Goal: Information Seeking & Learning: Check status

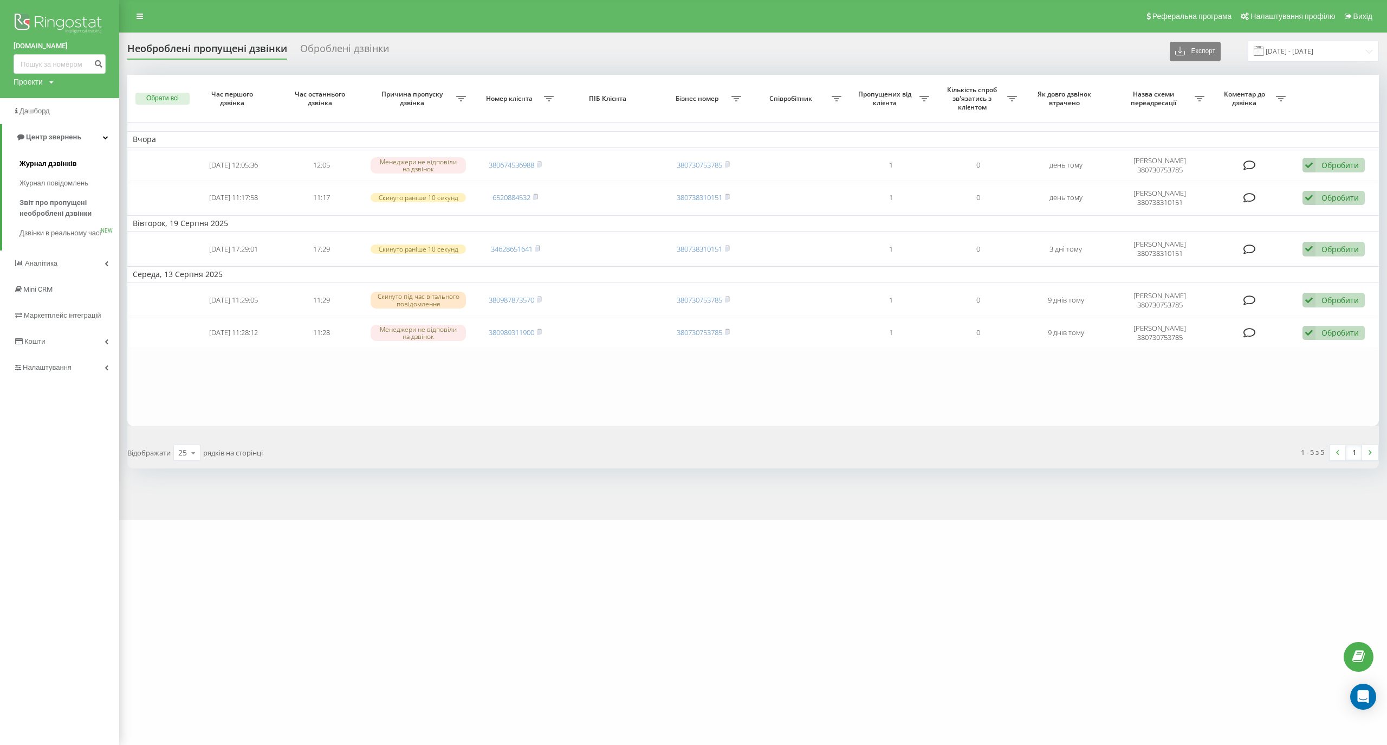
click at [56, 163] on span "Журнал дзвінків" at bounding box center [48, 163] width 57 height 11
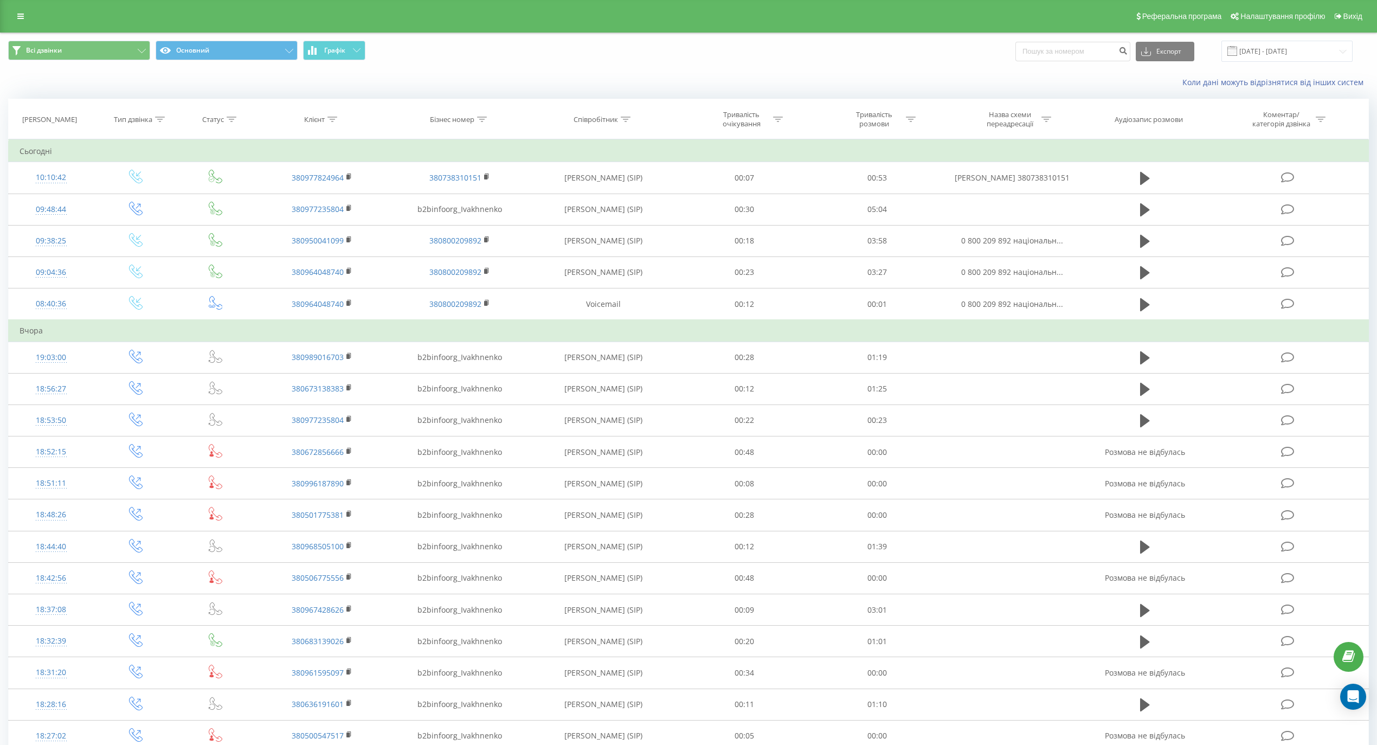
click at [480, 120] on icon at bounding box center [482, 119] width 10 height 5
click at [469, 194] on input "text" at bounding box center [459, 197] width 95 height 19
click at [1280, 44] on input "[DATE] - [DATE]" at bounding box center [1286, 51] width 131 height 21
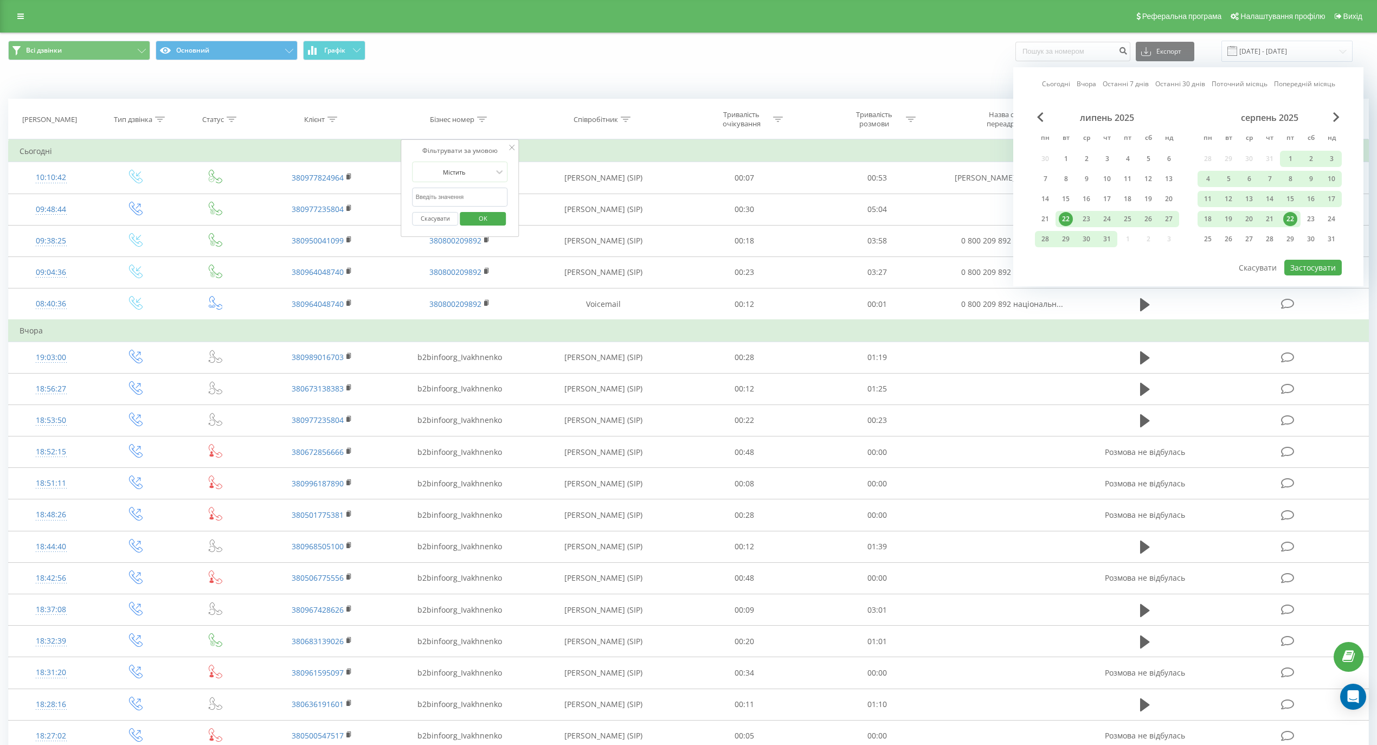
click at [1035, 115] on div "липень 2025" at bounding box center [1107, 117] width 144 height 11
click at [1043, 120] on span "Previous Month" at bounding box center [1040, 117] width 7 height 10
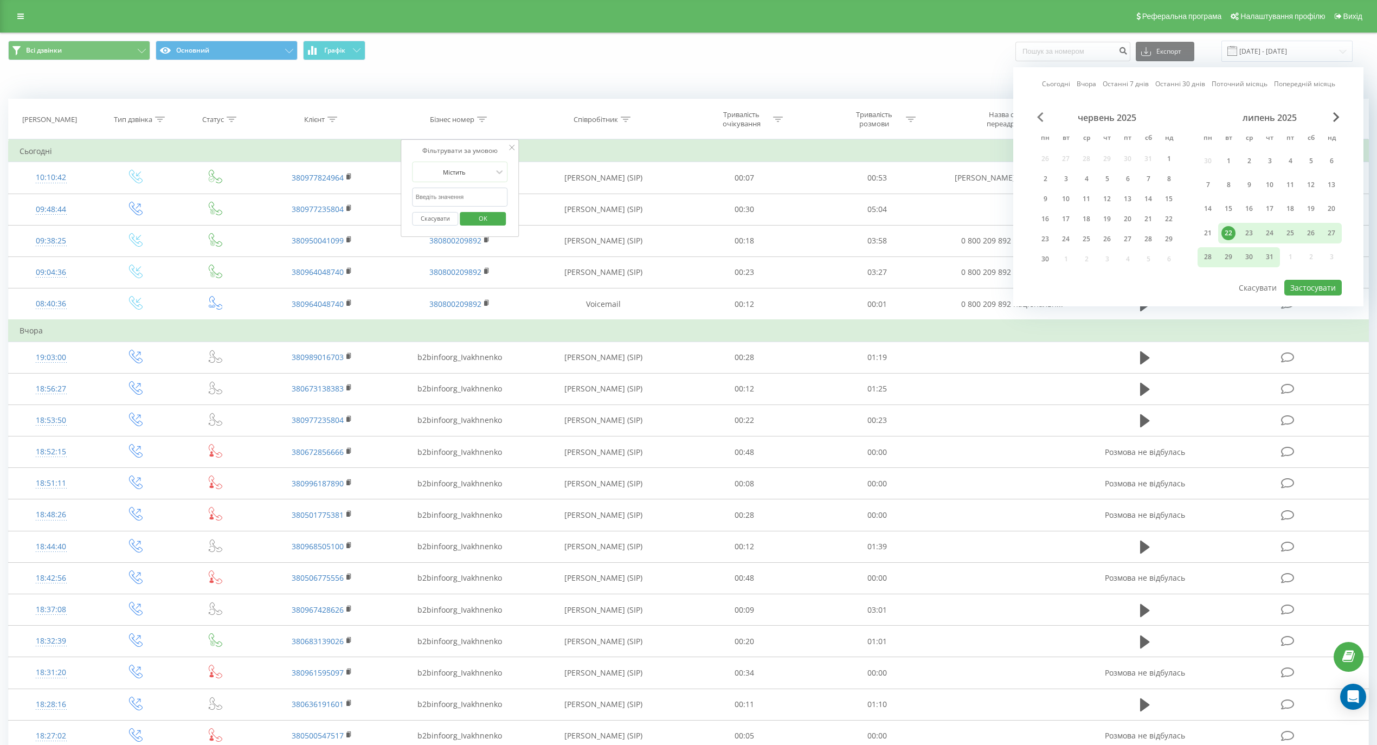
click at [1043, 120] on span "Previous Month" at bounding box center [1040, 117] width 7 height 10
click at [1109, 155] on div "1" at bounding box center [1107, 161] width 14 height 14
click at [1147, 258] on div "31" at bounding box center [1148, 257] width 14 height 14
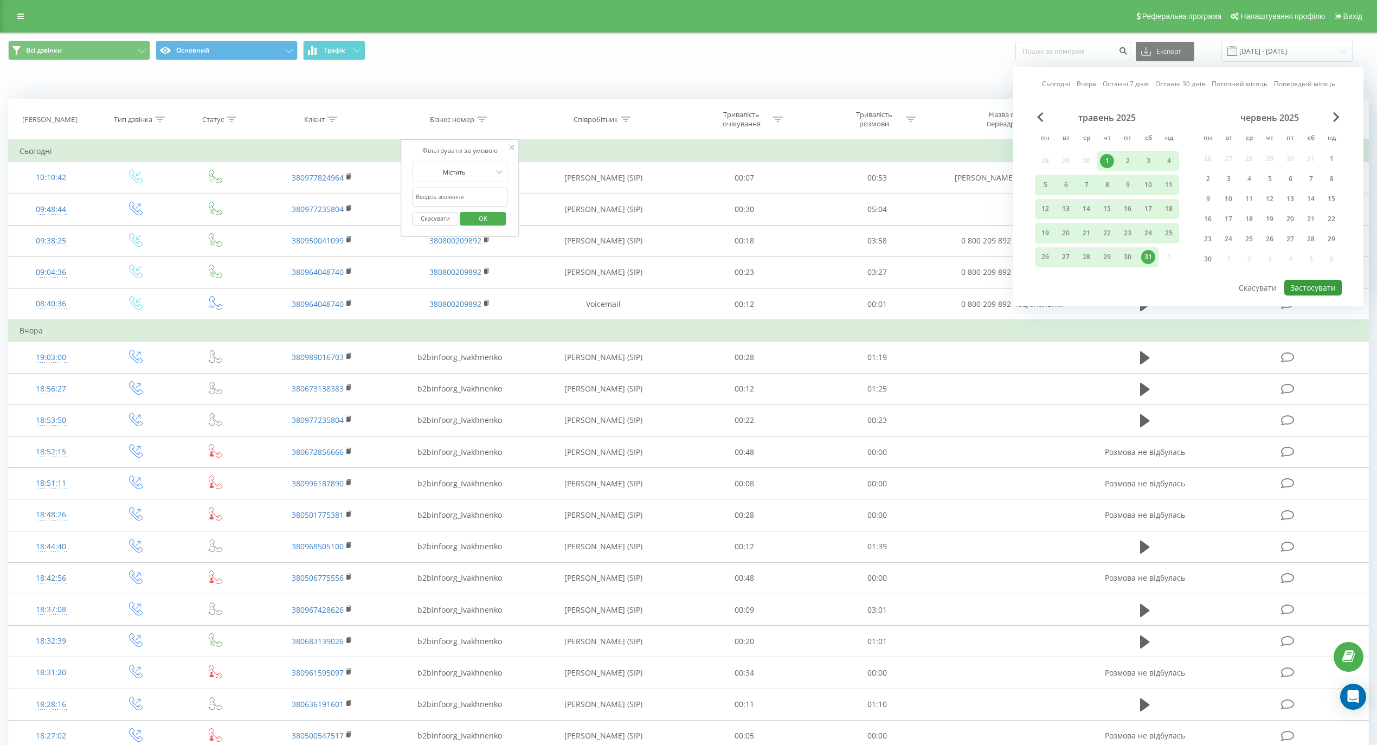
click at [1321, 293] on button "Застосувати" at bounding box center [1312, 288] width 57 height 16
type input "01.05.2025 - 31.05.2025"
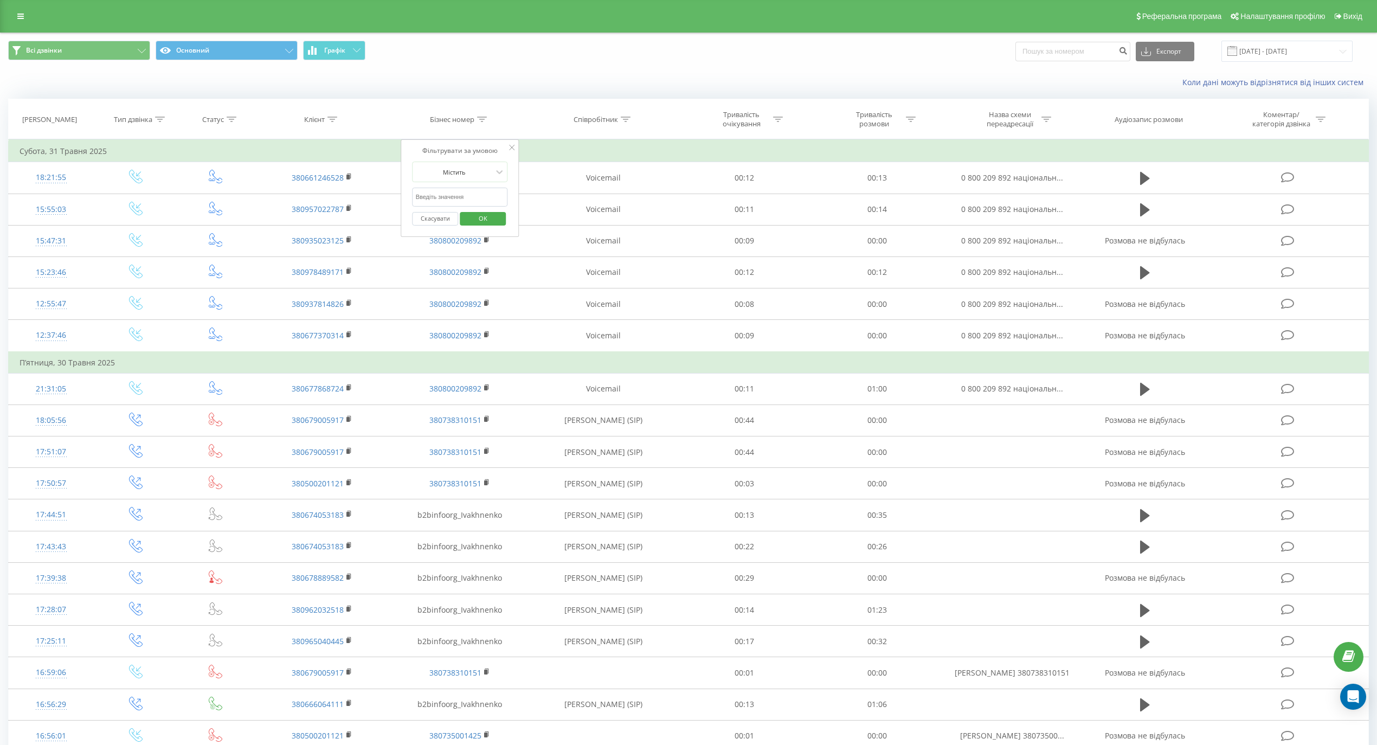
click at [627, 125] on th "Співробітник" at bounding box center [603, 119] width 149 height 40
click at [624, 121] on icon at bounding box center [626, 119] width 10 height 5
click at [596, 193] on input "text" at bounding box center [603, 197] width 95 height 19
type input "шевченко"
click at [625, 223] on span "OK" at bounding box center [626, 218] width 30 height 17
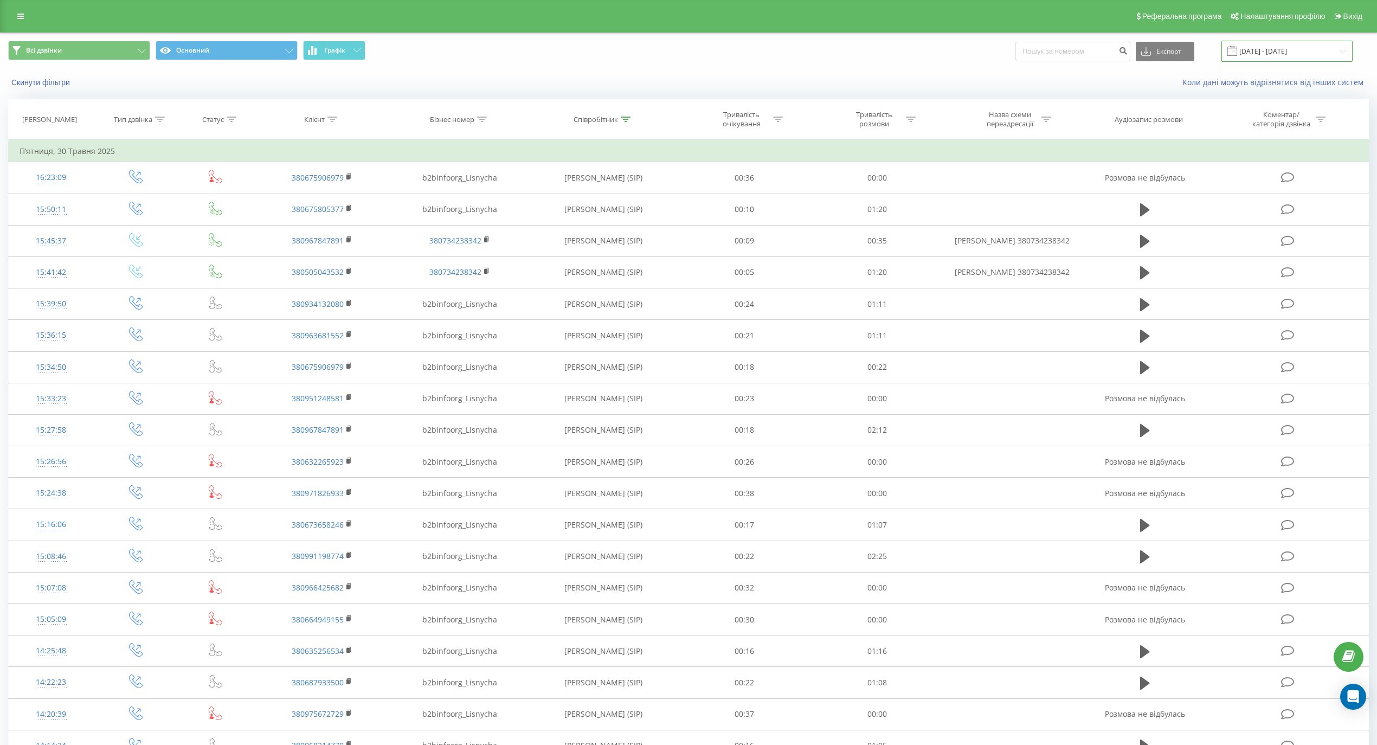
click at [1301, 52] on input "01.05.2025 - 31.05.2025" at bounding box center [1286, 51] width 131 height 21
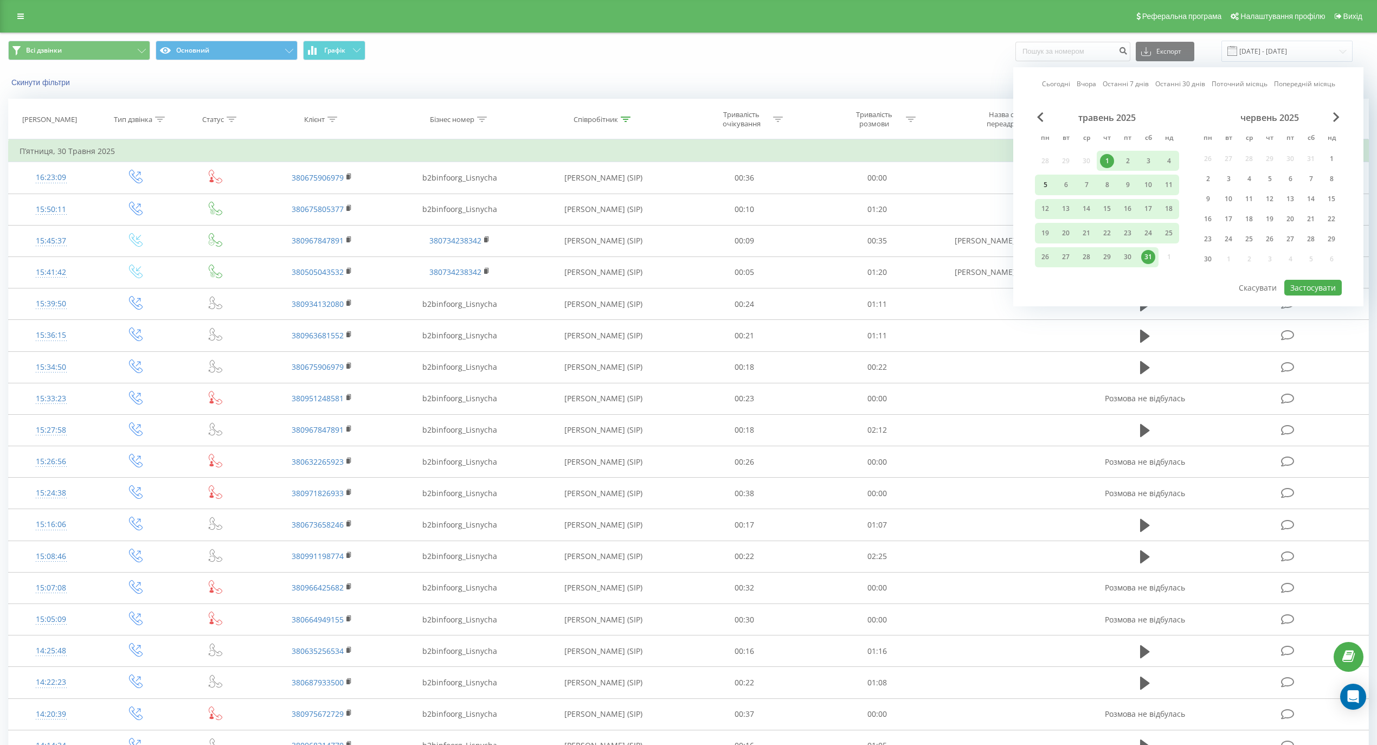
click at [1038, 185] on div "5" at bounding box center [1045, 185] width 14 height 14
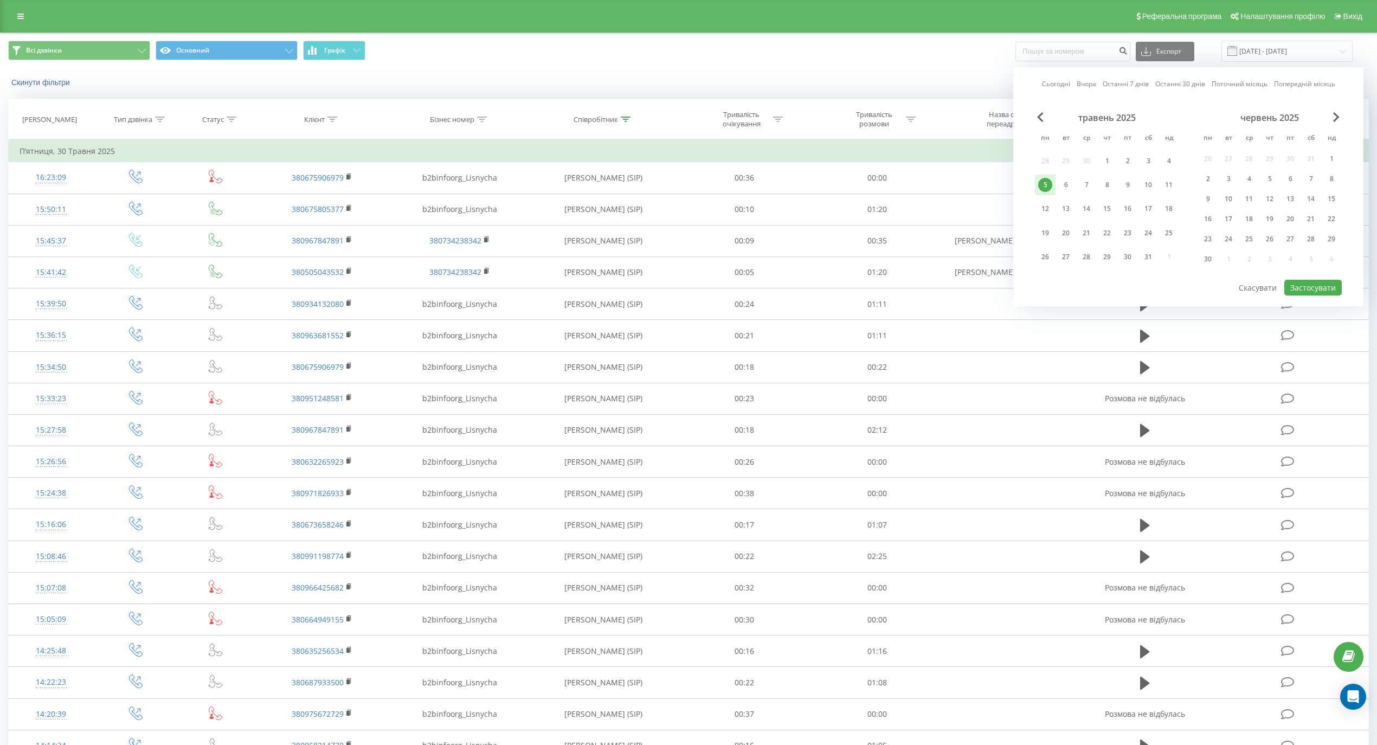
click at [1044, 181] on div "5" at bounding box center [1045, 185] width 14 height 14
click at [1163, 231] on div "25" at bounding box center [1168, 233] width 14 height 14
click at [1050, 188] on div "5" at bounding box center [1045, 185] width 14 height 14
click at [1325, 285] on button "Застосувати" at bounding box center [1312, 288] width 57 height 16
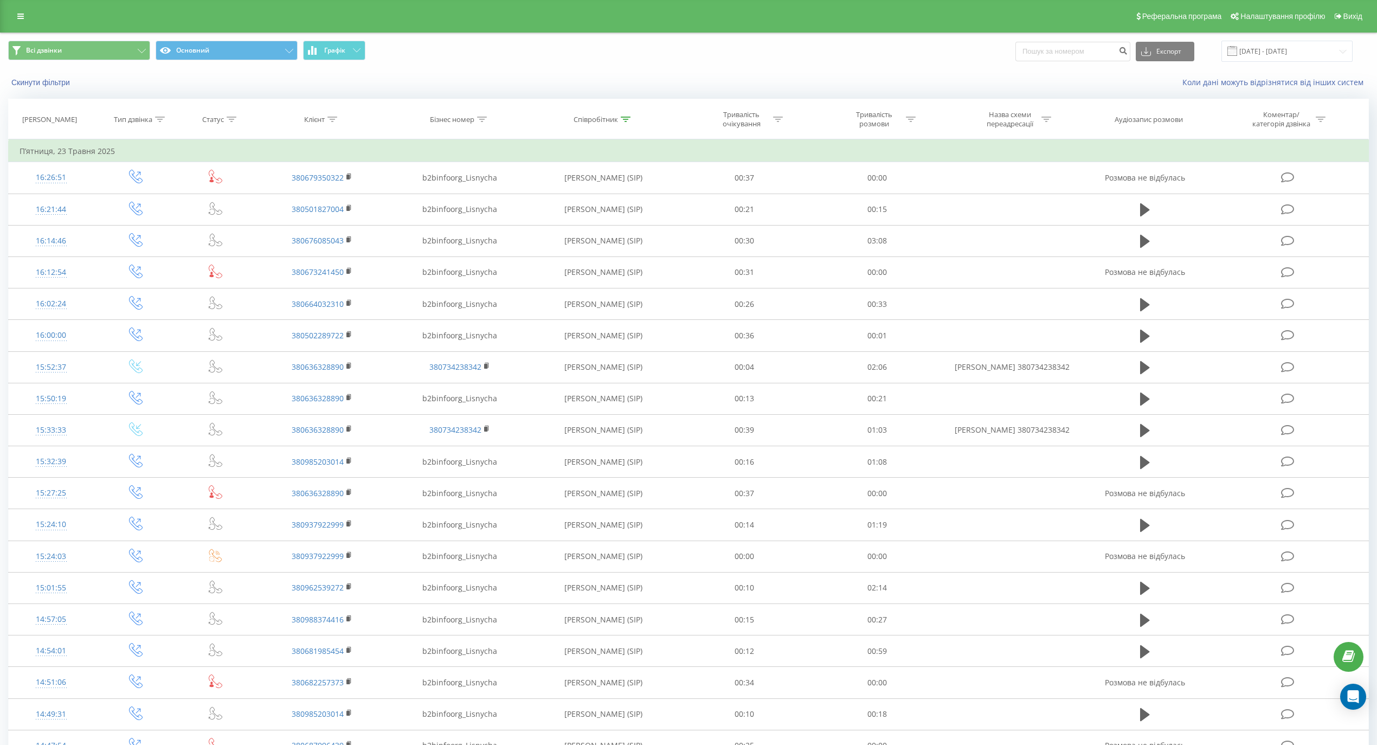
click at [666, 59] on span "Всі дзвінки Основний Графік" at bounding box center [344, 51] width 672 height 21
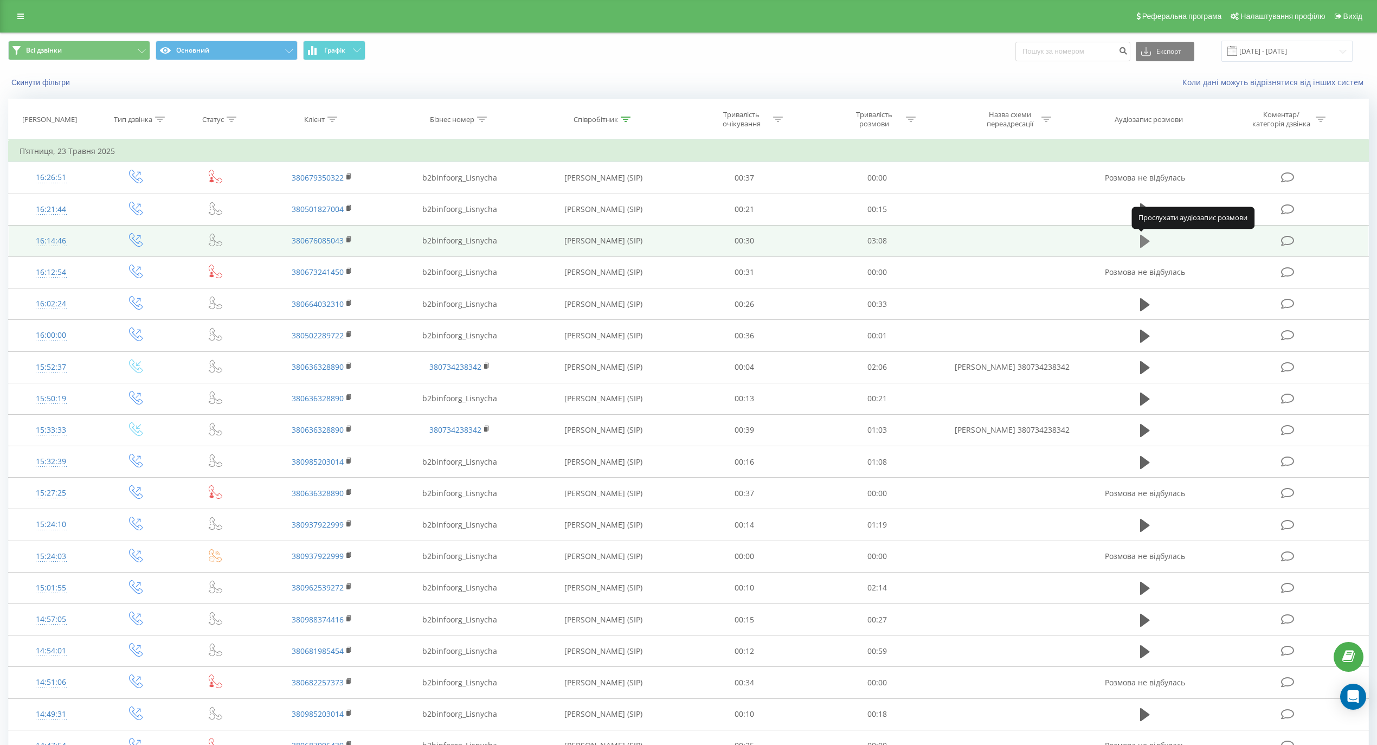
click at [1144, 240] on icon at bounding box center [1145, 241] width 10 height 13
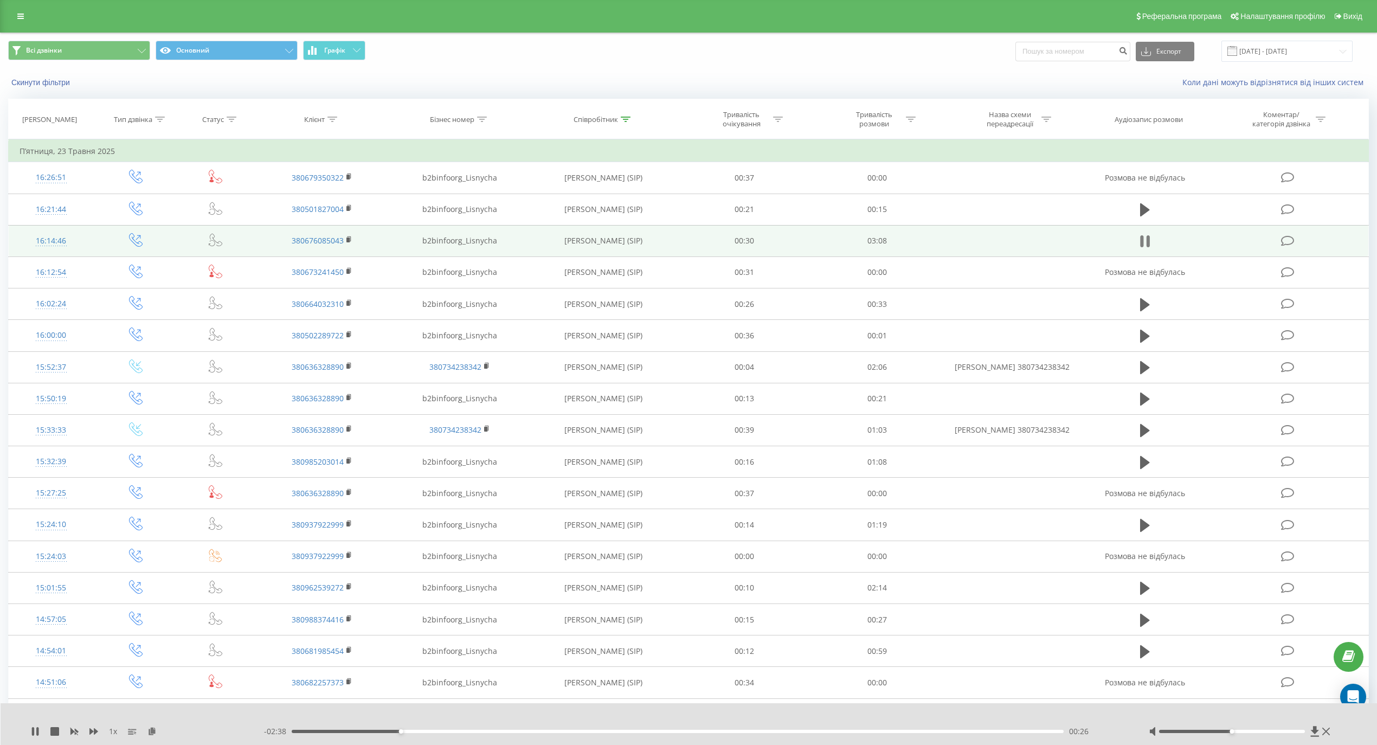
click at [1152, 245] on button at bounding box center [1145, 241] width 16 height 16
click at [1141, 248] on icon at bounding box center [1145, 241] width 10 height 13
click at [1141, 242] on icon at bounding box center [1141, 241] width 3 height 12
drag, startPoint x: 411, startPoint y: 729, endPoint x: 288, endPoint y: 733, distance: 122.5
click at [288, 733] on div "- 03:04 00:00 00:00" at bounding box center [692, 731] width 857 height 11
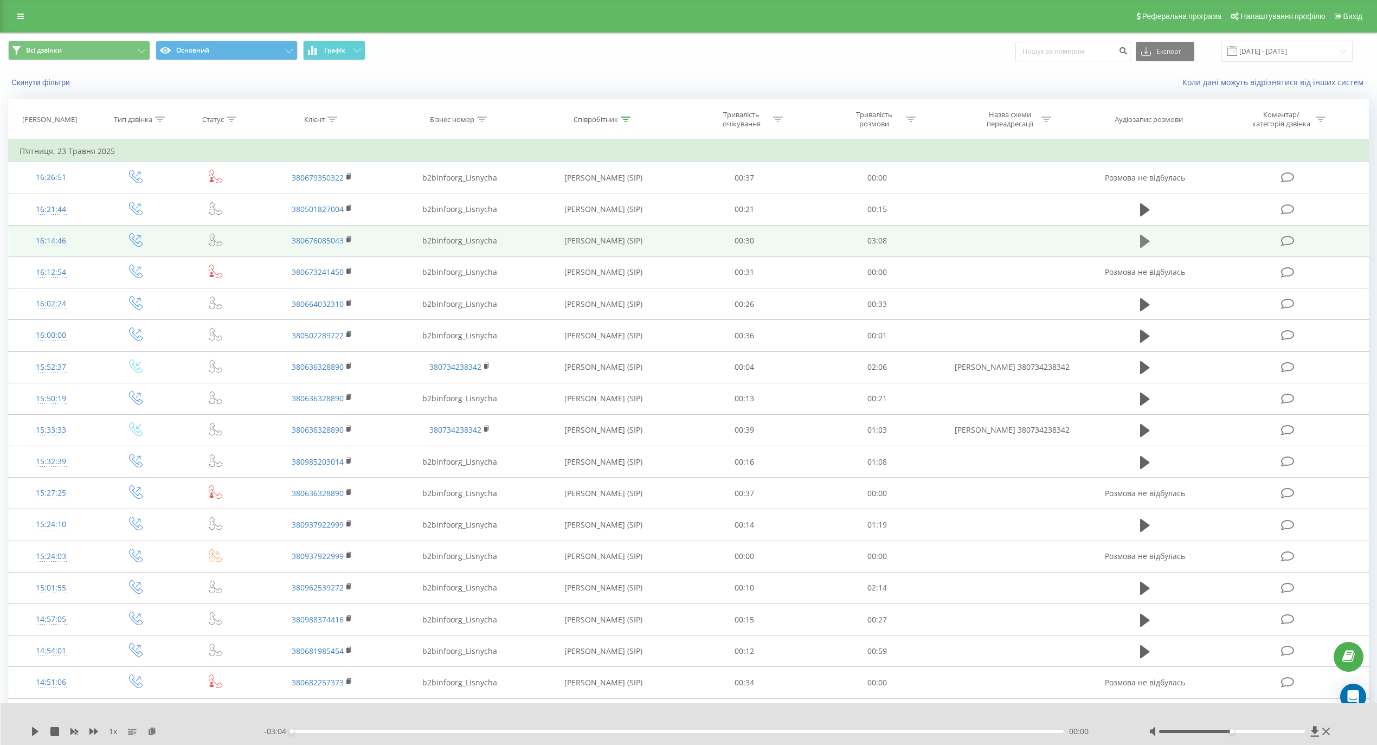
click at [1137, 239] on button at bounding box center [1145, 241] width 16 height 16
click at [1147, 243] on icon at bounding box center [1147, 241] width 3 height 12
click at [33, 733] on icon at bounding box center [35, 731] width 7 height 9
click at [487, 732] on div "00:55" at bounding box center [678, 731] width 772 height 3
click at [462, 731] on div "00:47" at bounding box center [678, 731] width 772 height 3
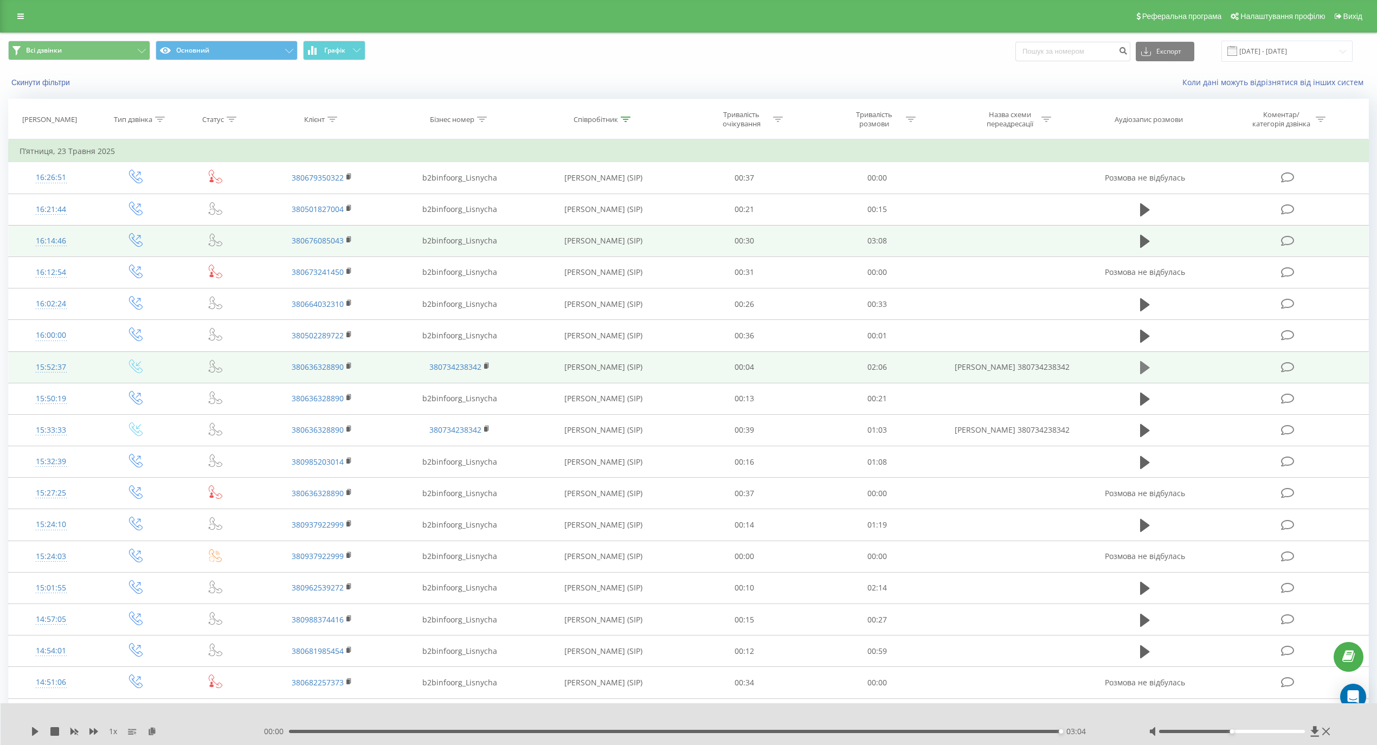
click at [1146, 375] on icon at bounding box center [1145, 367] width 10 height 15
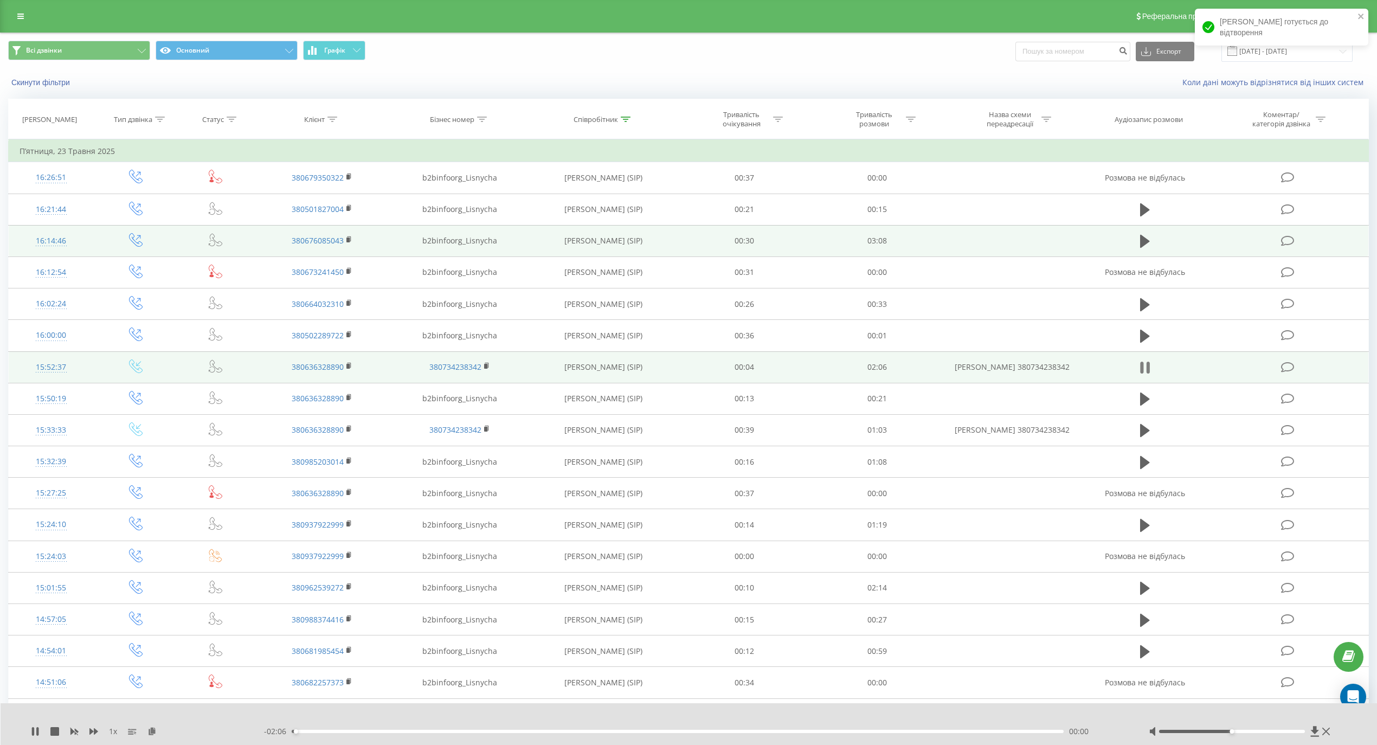
click at [1145, 373] on icon at bounding box center [1145, 367] width 10 height 15
click at [1143, 370] on icon at bounding box center [1145, 367] width 10 height 13
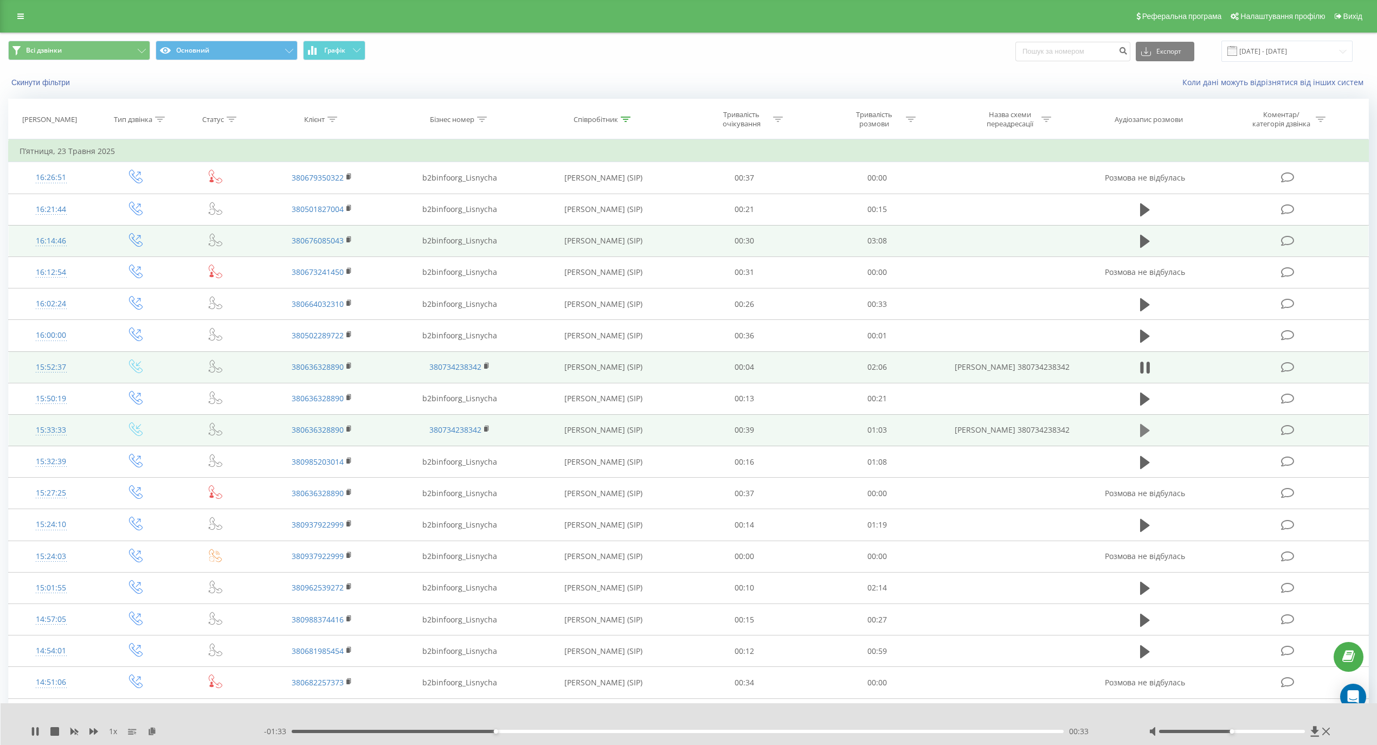
click at [1143, 438] on icon at bounding box center [1145, 430] width 10 height 15
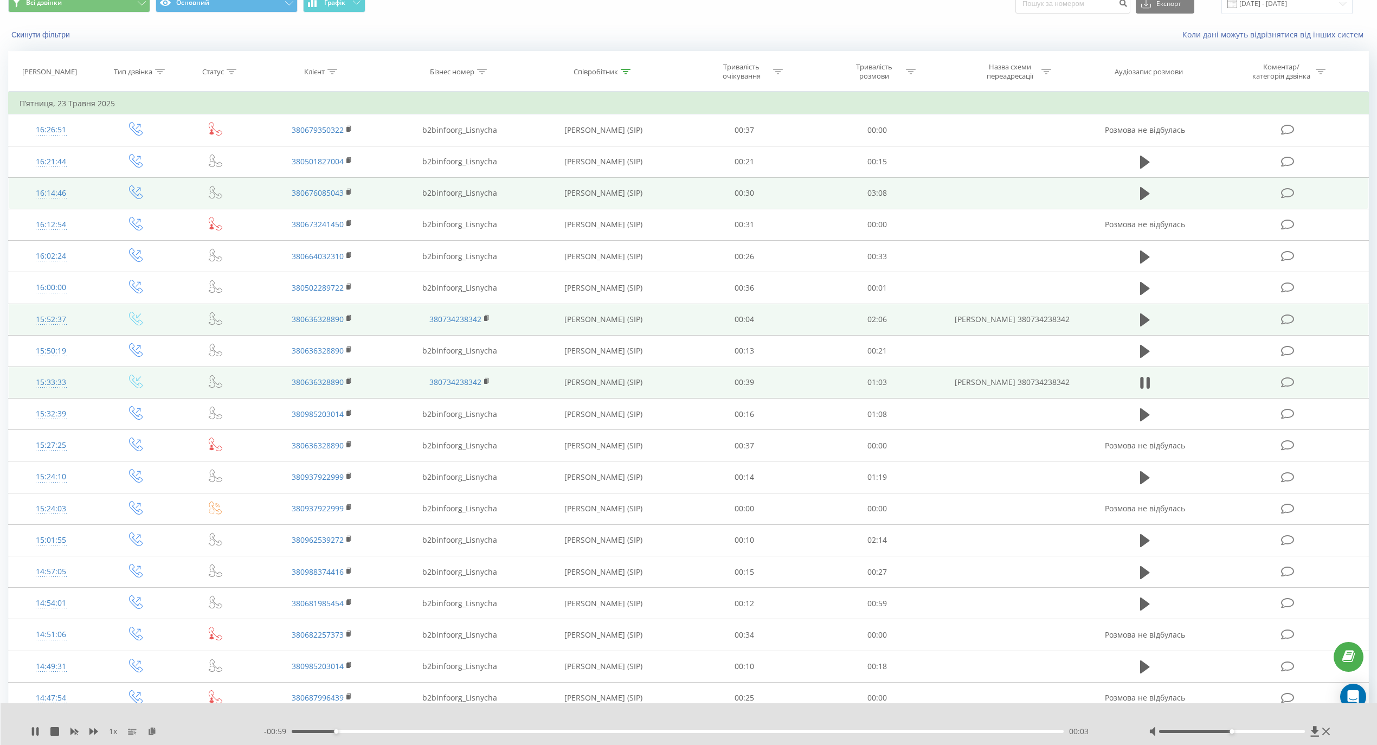
scroll to position [72, 0]
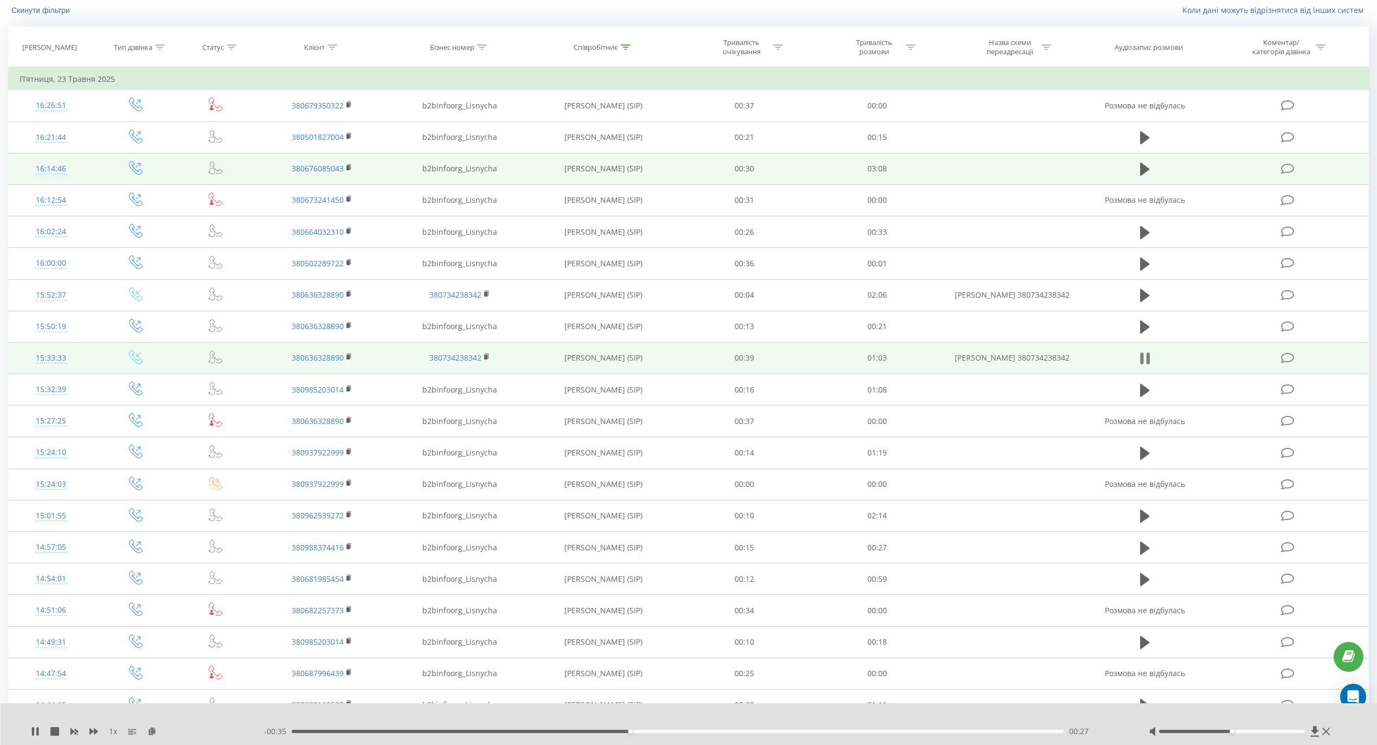
click at [1146, 363] on icon at bounding box center [1145, 358] width 10 height 15
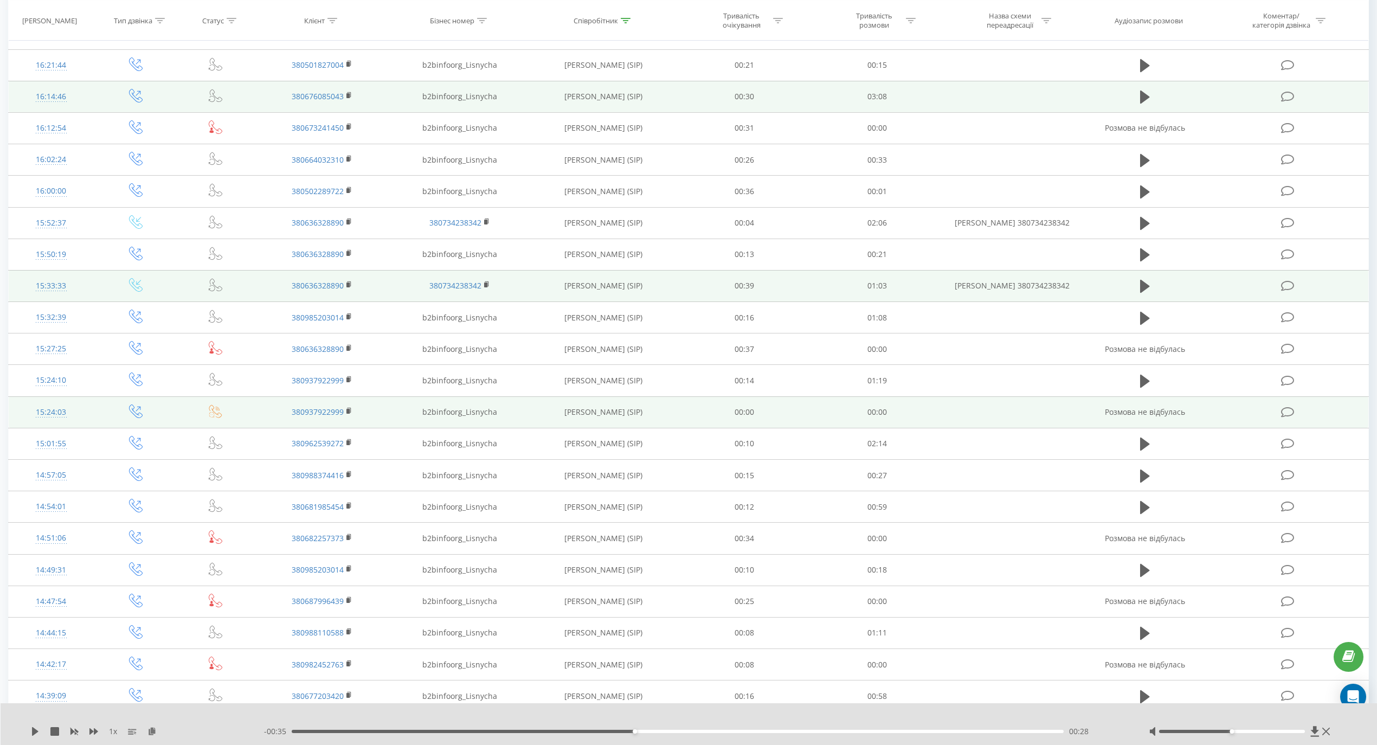
scroll to position [217, 0]
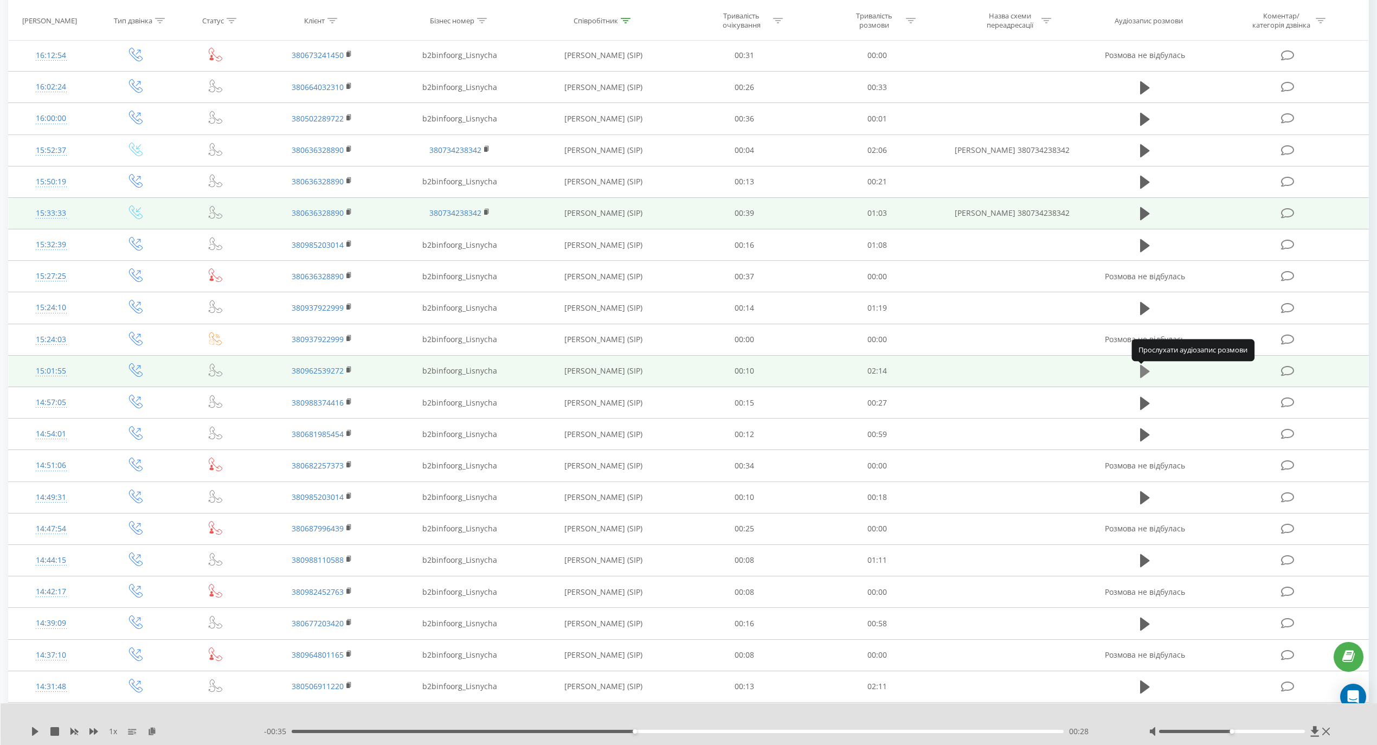
click at [1149, 375] on icon at bounding box center [1145, 371] width 10 height 15
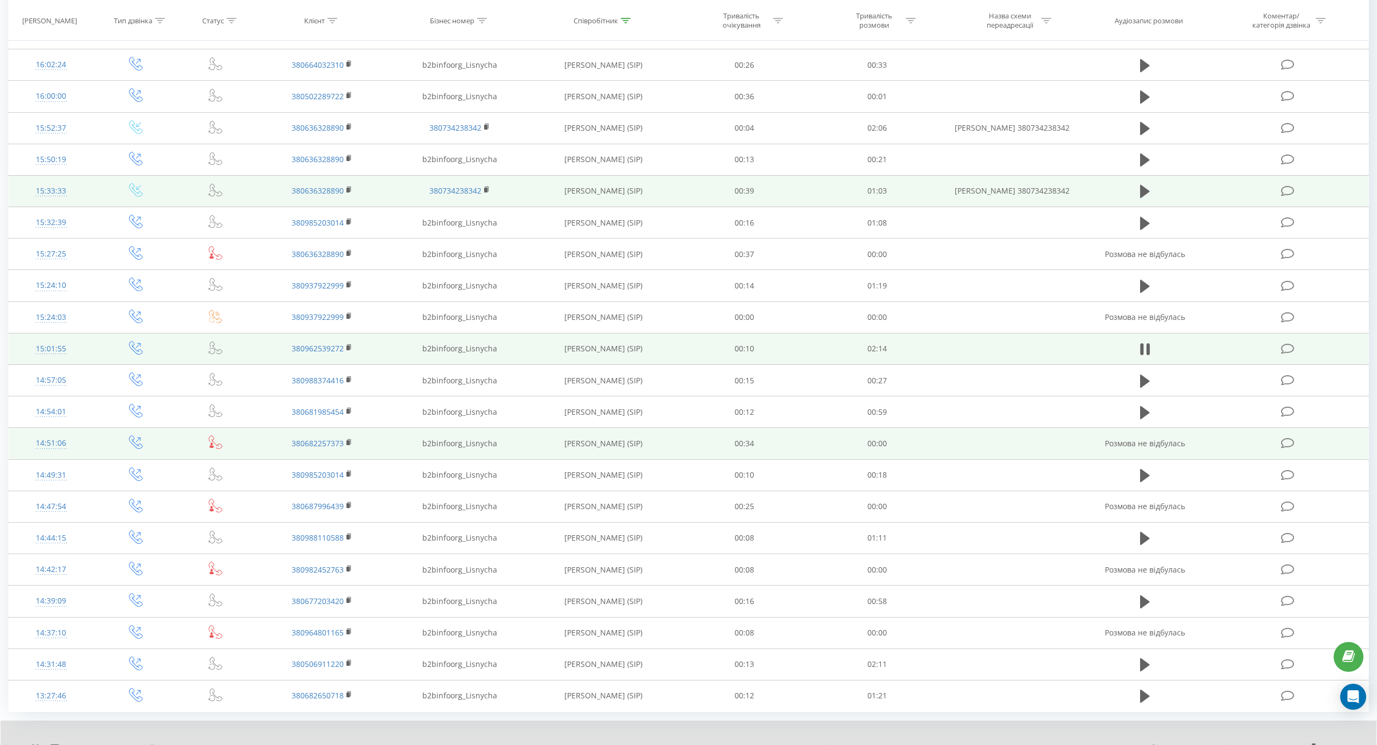
scroll to position [251, 0]
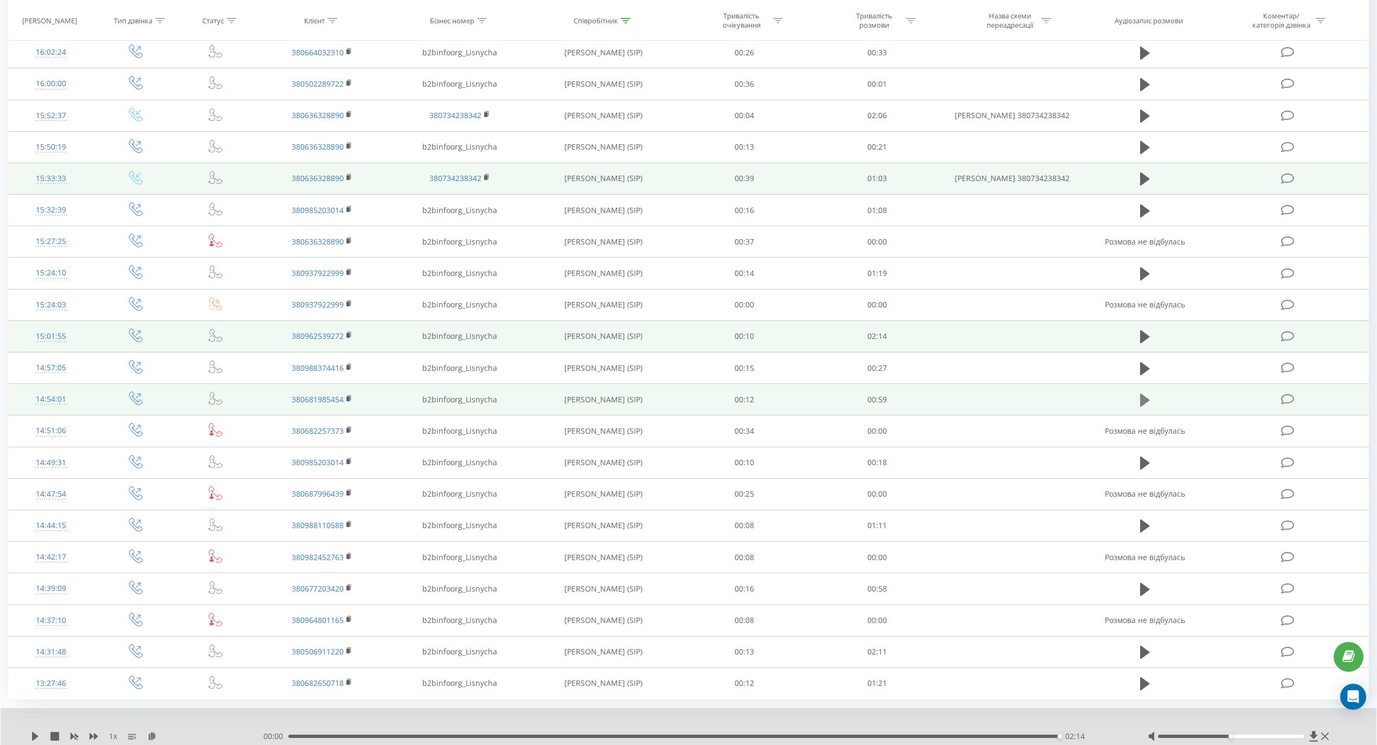
click at [1146, 397] on icon at bounding box center [1145, 399] width 10 height 15
click at [1143, 405] on icon at bounding box center [1141, 400] width 3 height 12
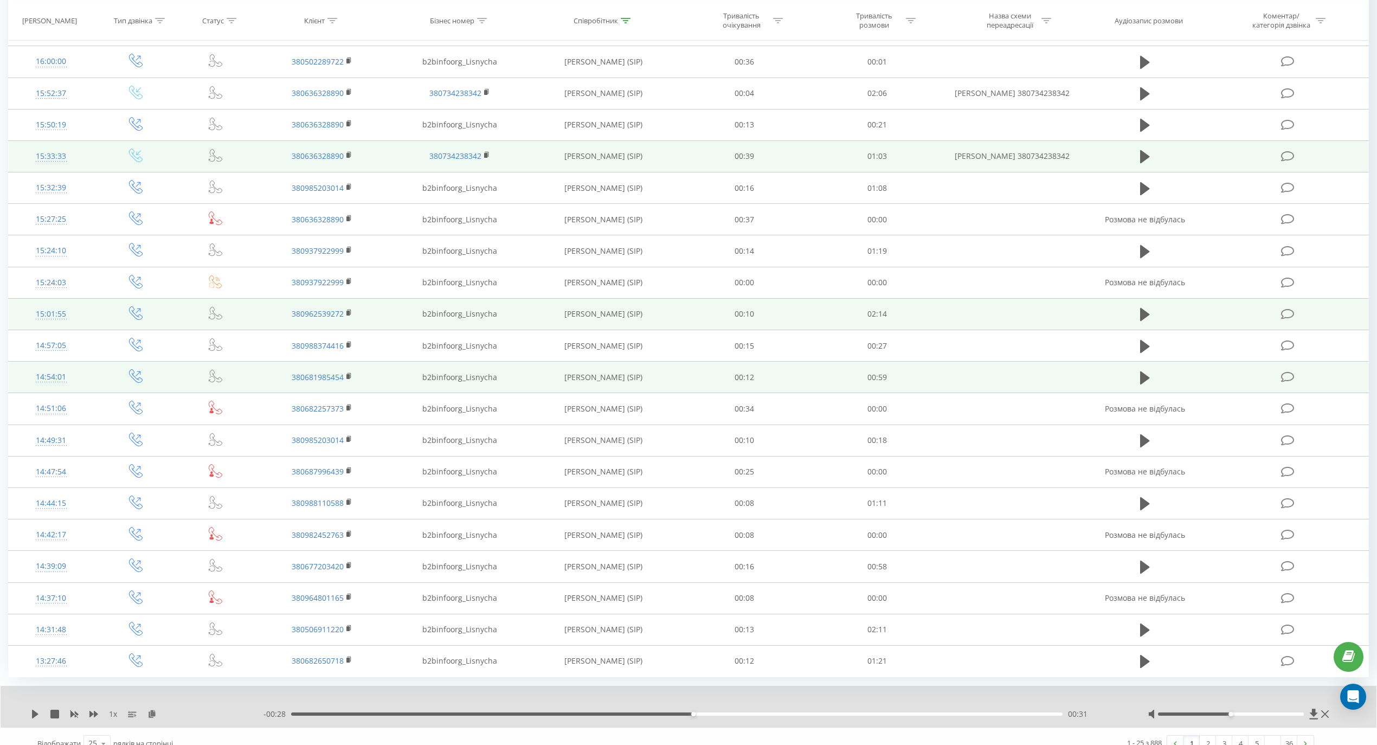
scroll to position [293, 0]
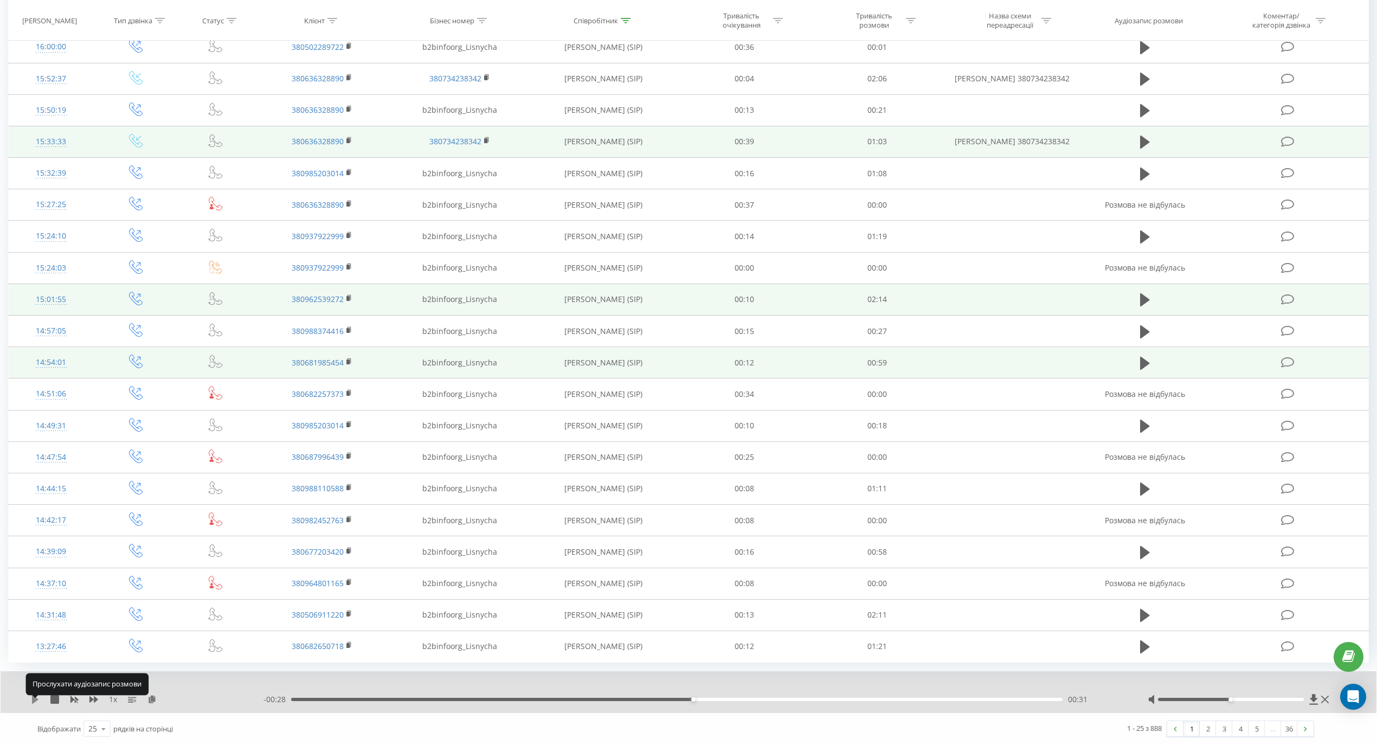
click at [37, 701] on icon at bounding box center [35, 699] width 9 height 9
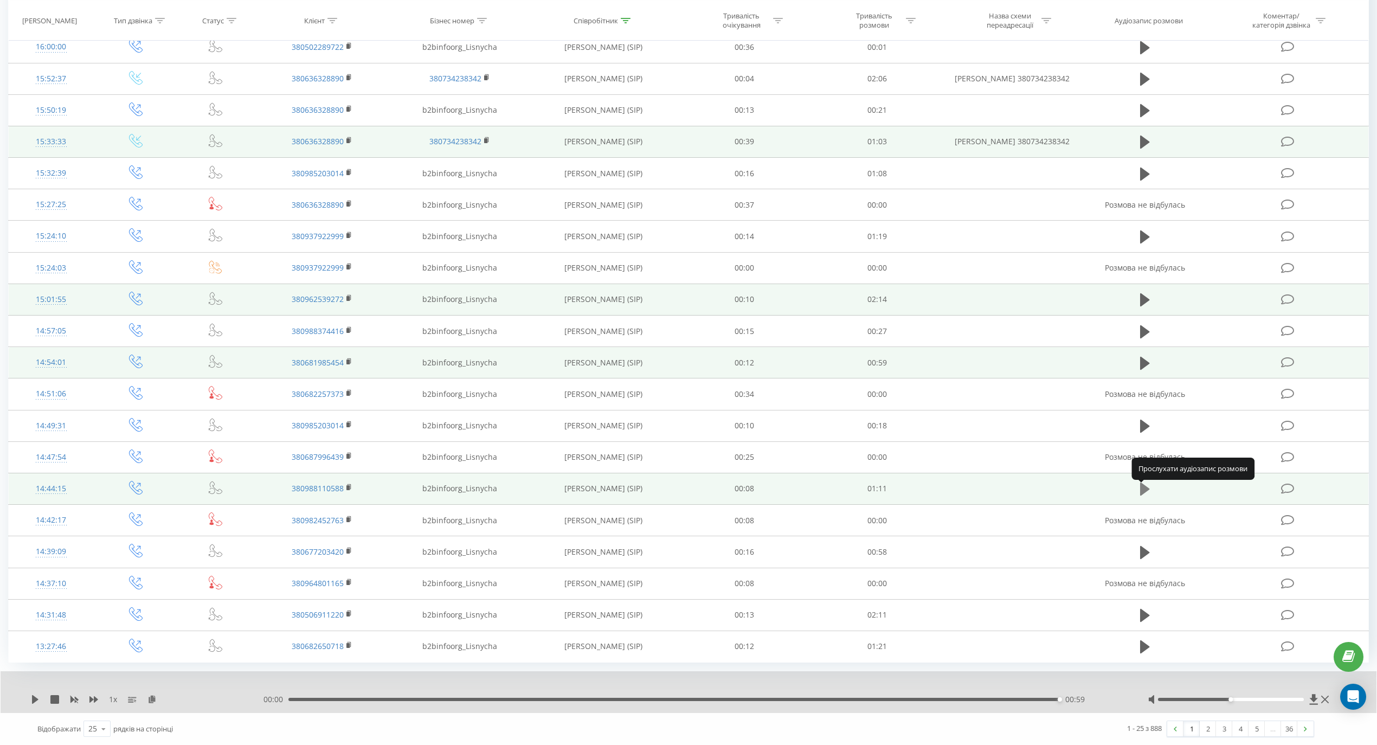
click at [1145, 490] on icon at bounding box center [1145, 488] width 10 height 13
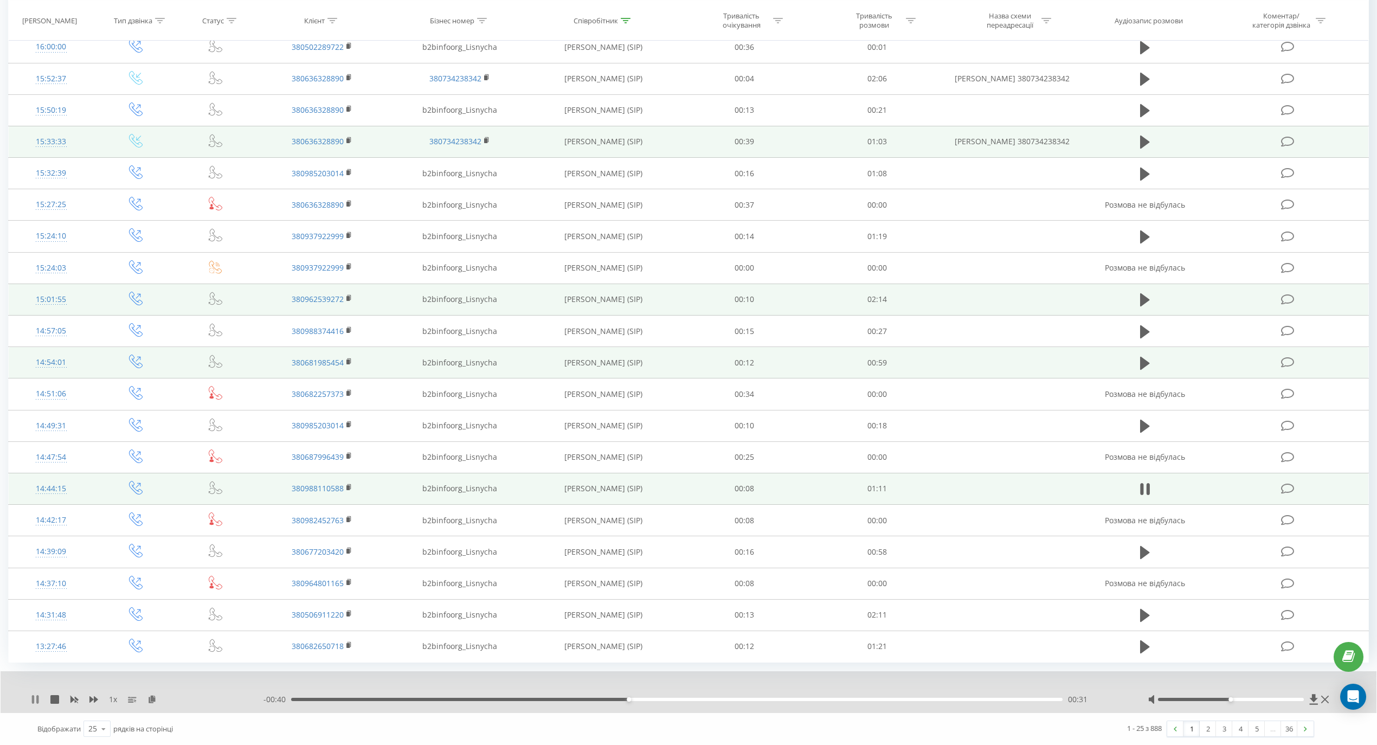
click at [35, 703] on icon at bounding box center [35, 699] width 9 height 9
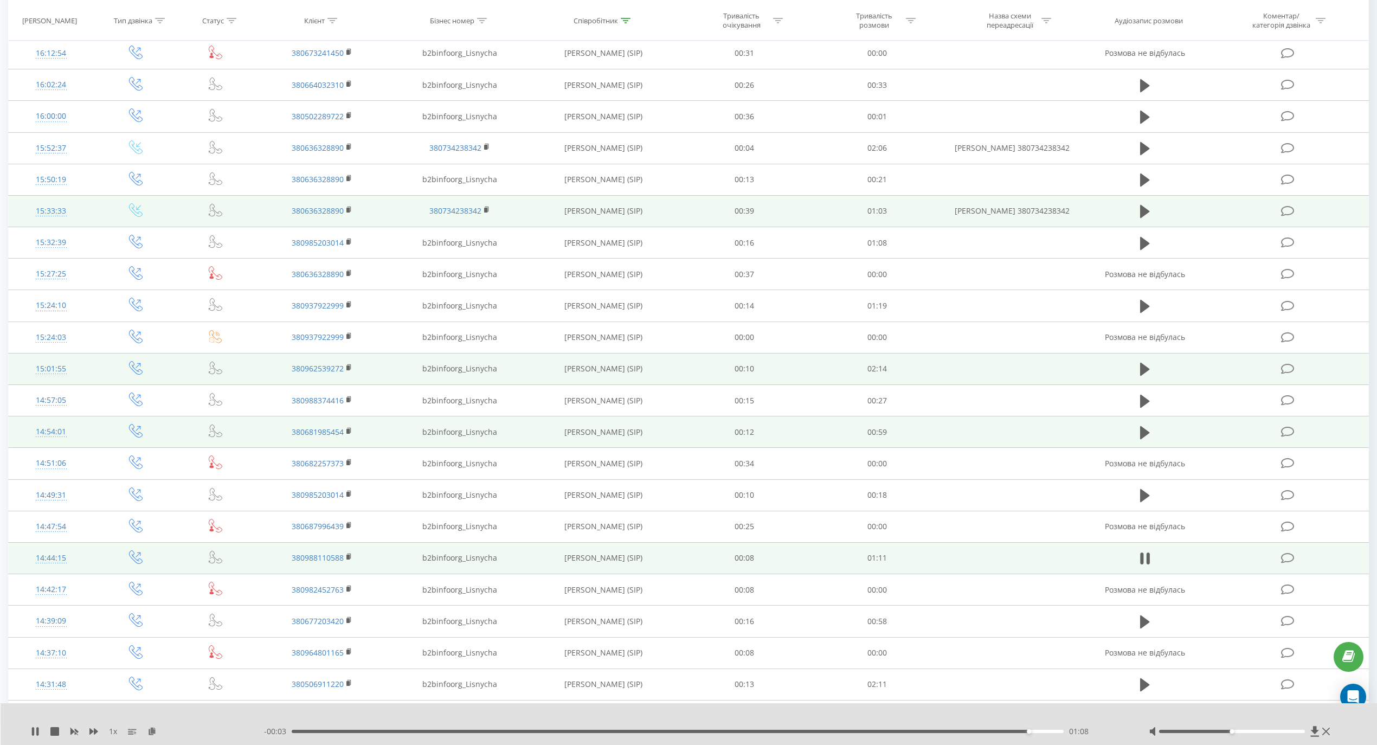
scroll to position [0, 0]
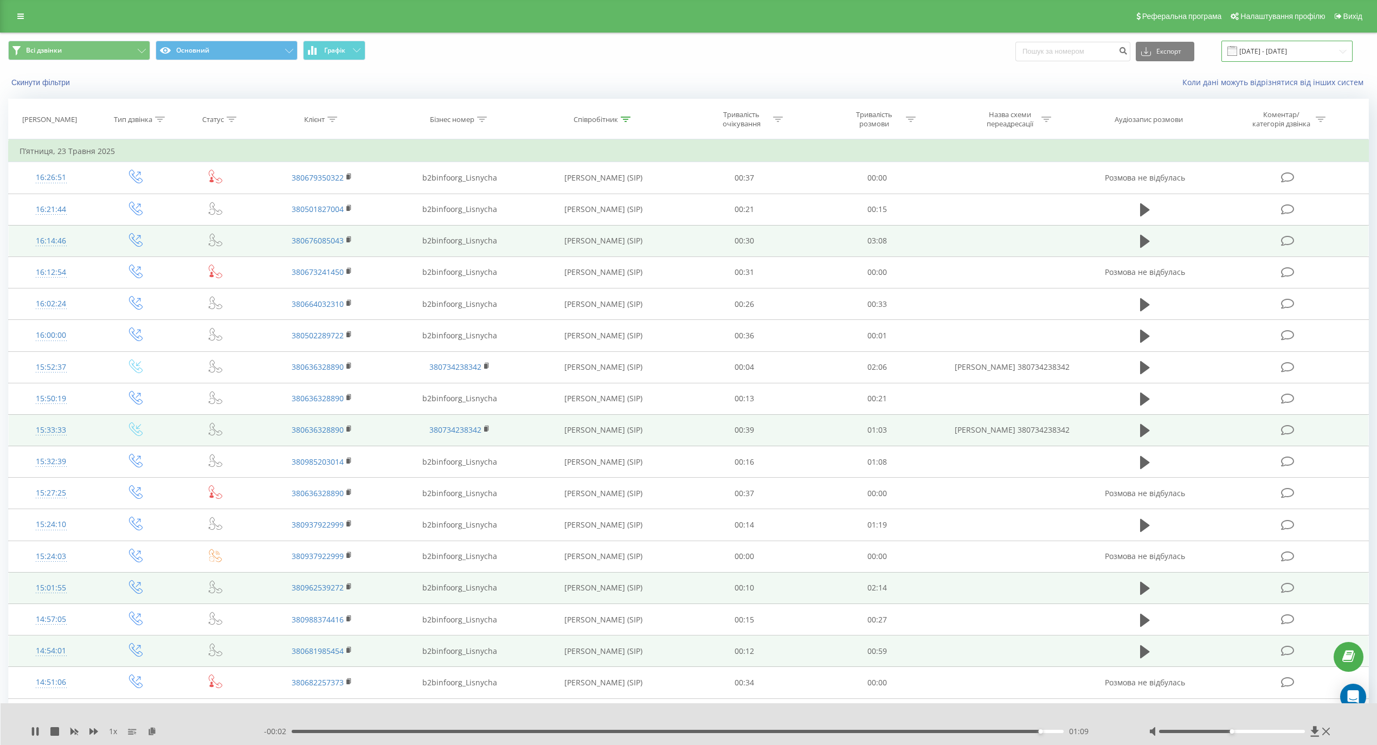
click at [1298, 48] on input "05.05.2025 - 25.05.2025" at bounding box center [1286, 51] width 131 height 21
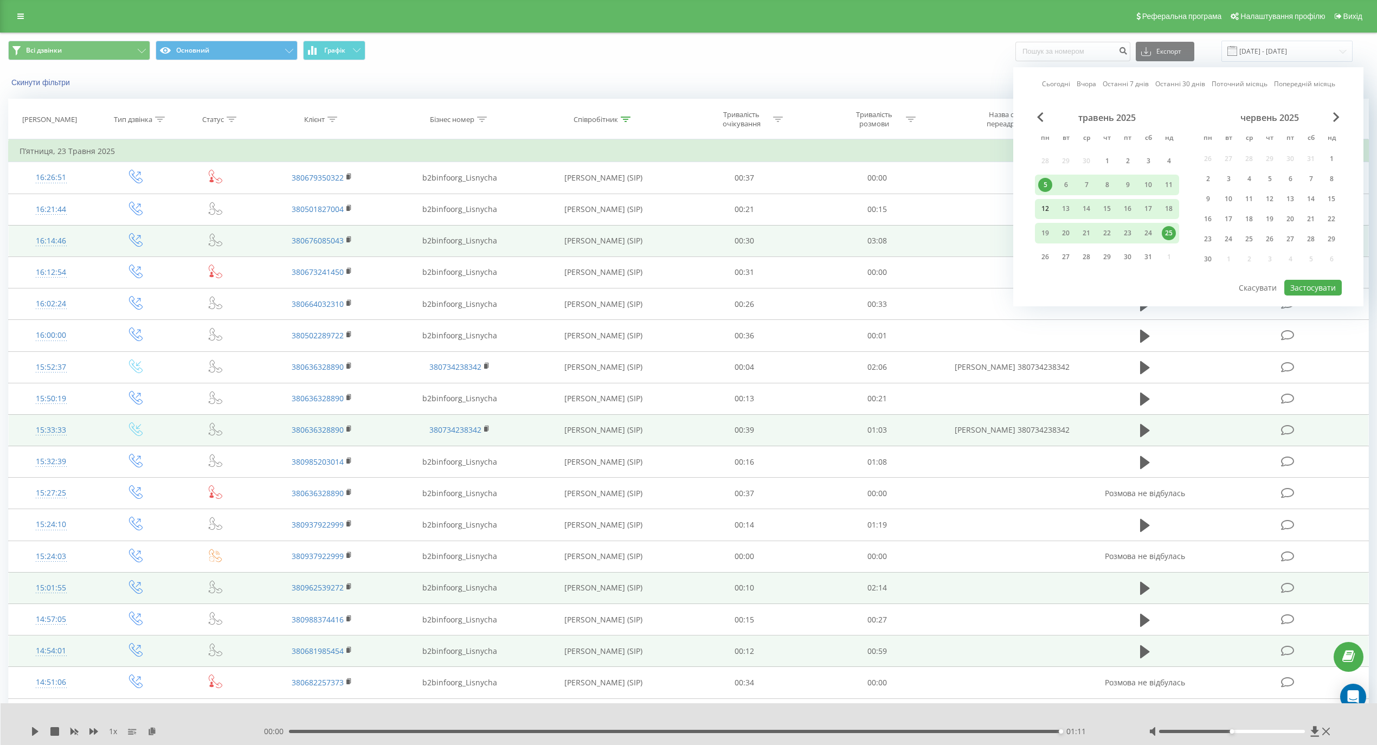
click at [1045, 209] on div "12" at bounding box center [1045, 209] width 14 height 14
click at [1163, 205] on div "18" at bounding box center [1168, 209] width 14 height 14
click at [1317, 282] on button "Застосувати" at bounding box center [1312, 288] width 57 height 16
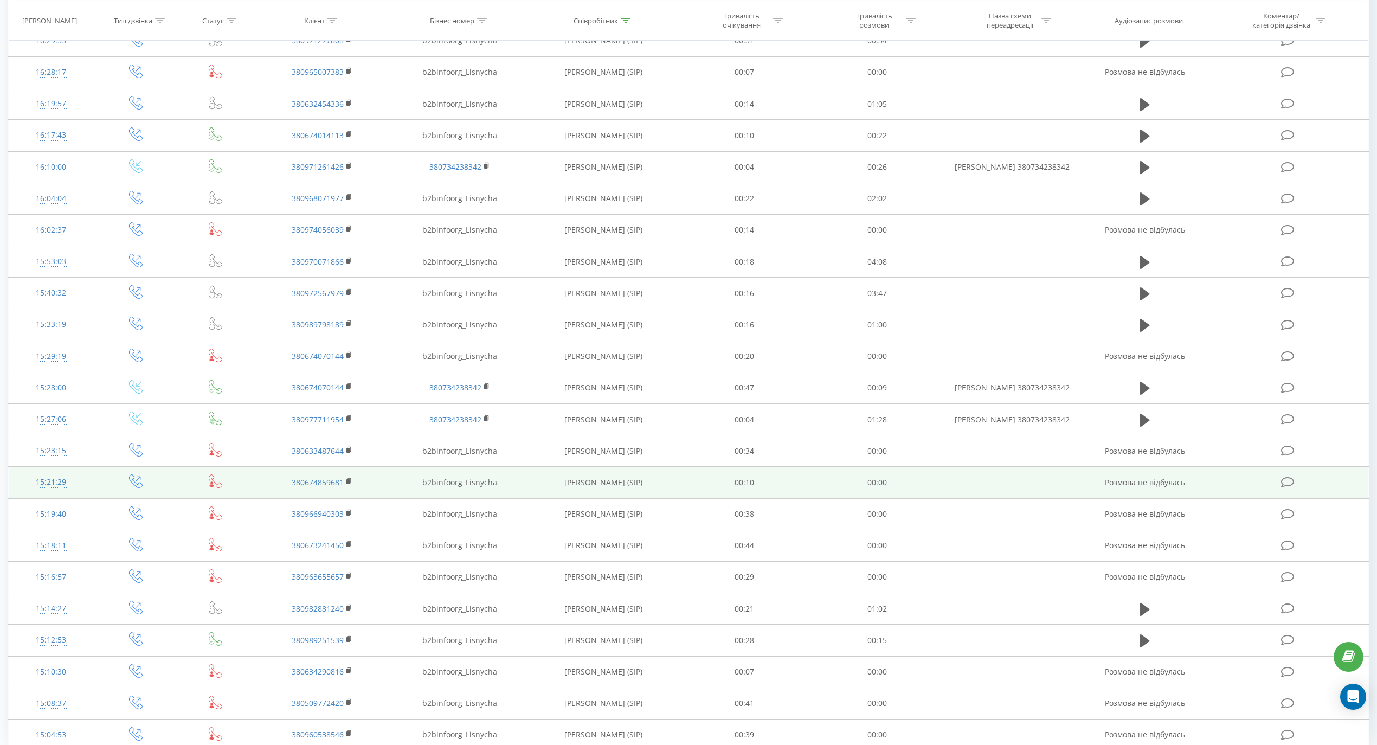
scroll to position [179, 0]
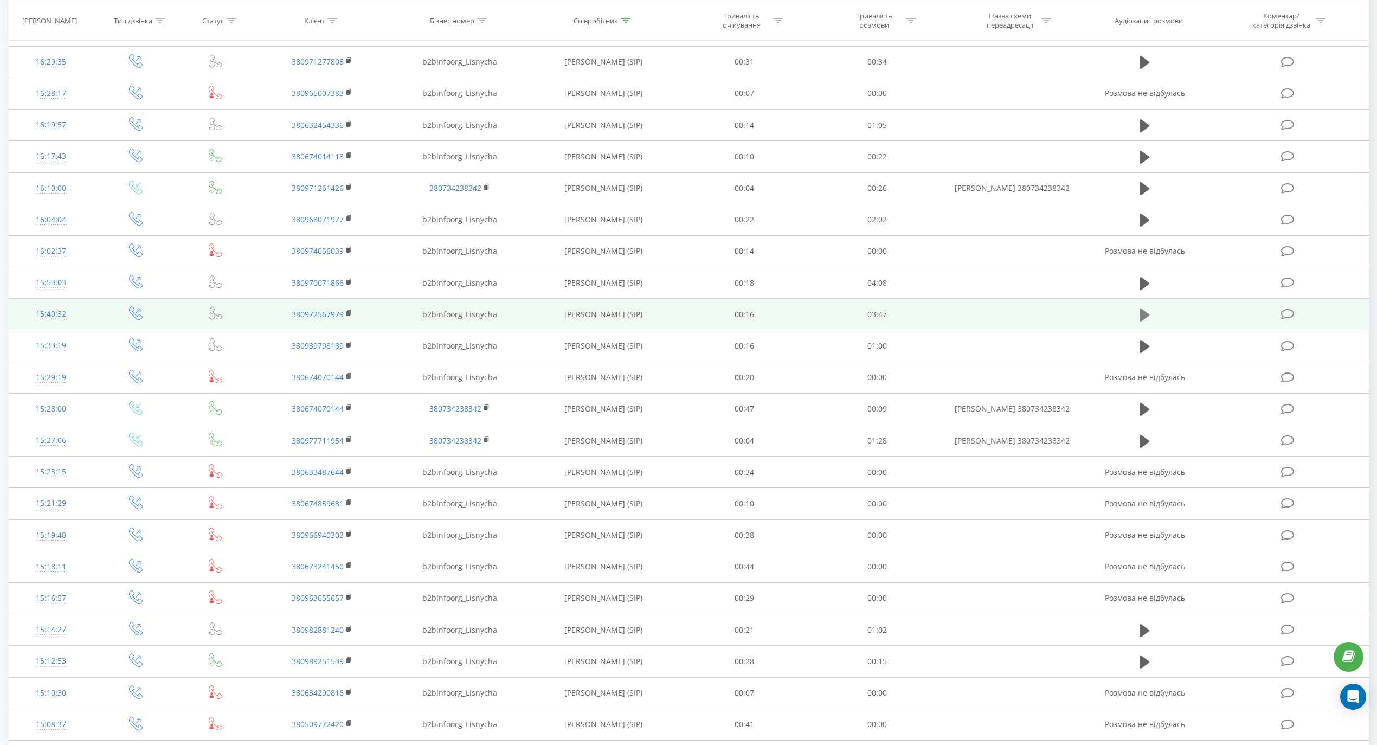
click at [1150, 317] on icon at bounding box center [1145, 314] width 10 height 15
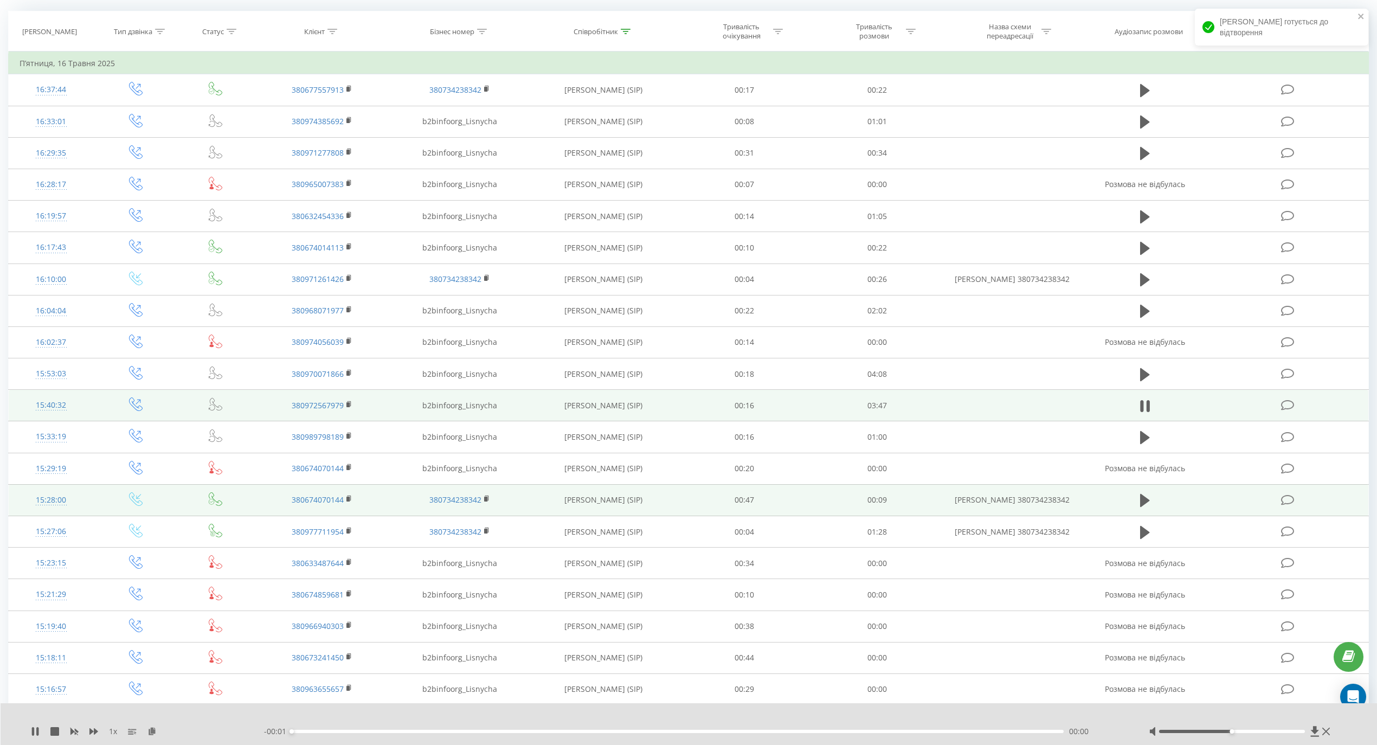
scroll to position [217, 0]
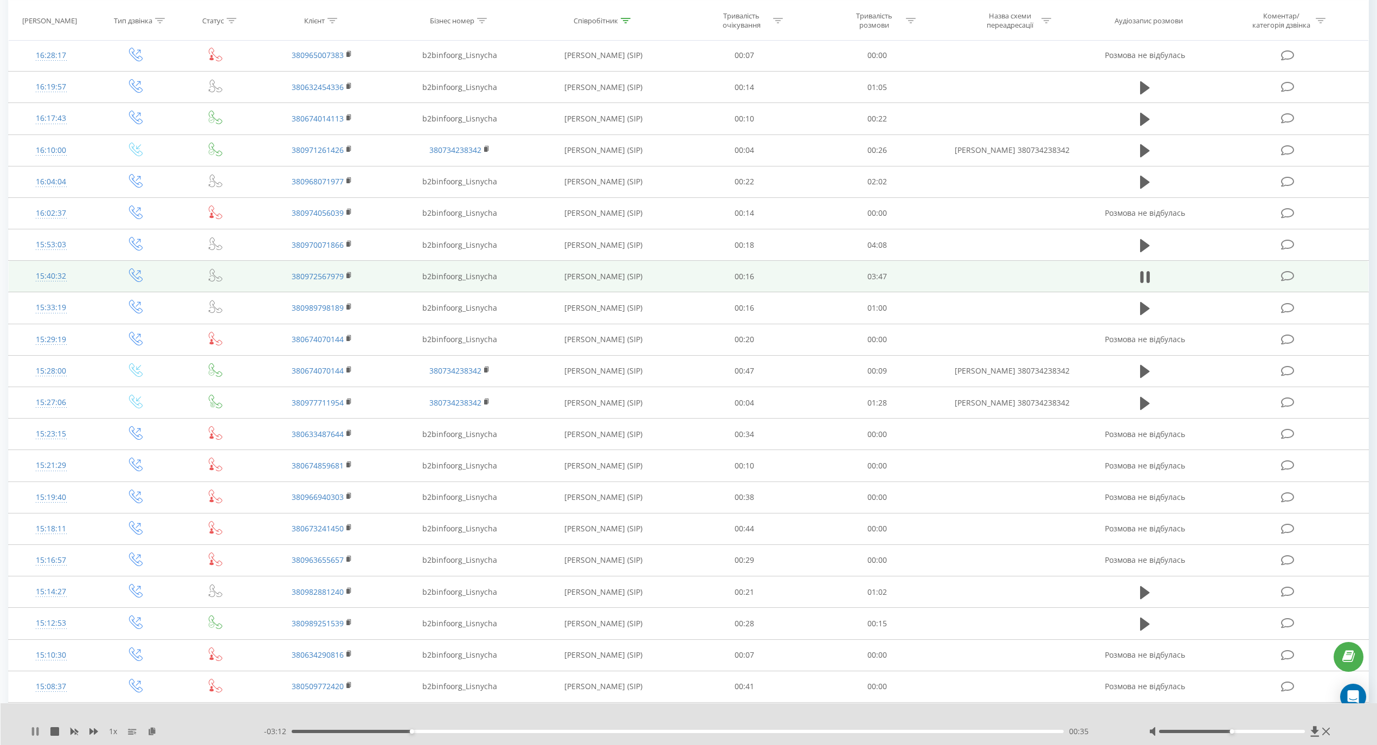
click at [34, 730] on icon at bounding box center [33, 731] width 2 height 9
click at [374, 732] on div "00:35" at bounding box center [678, 731] width 772 height 3
click at [33, 728] on icon at bounding box center [35, 731] width 7 height 9
click at [324, 731] on div "00:28" at bounding box center [678, 731] width 772 height 3
click at [34, 731] on icon at bounding box center [33, 731] width 2 height 9
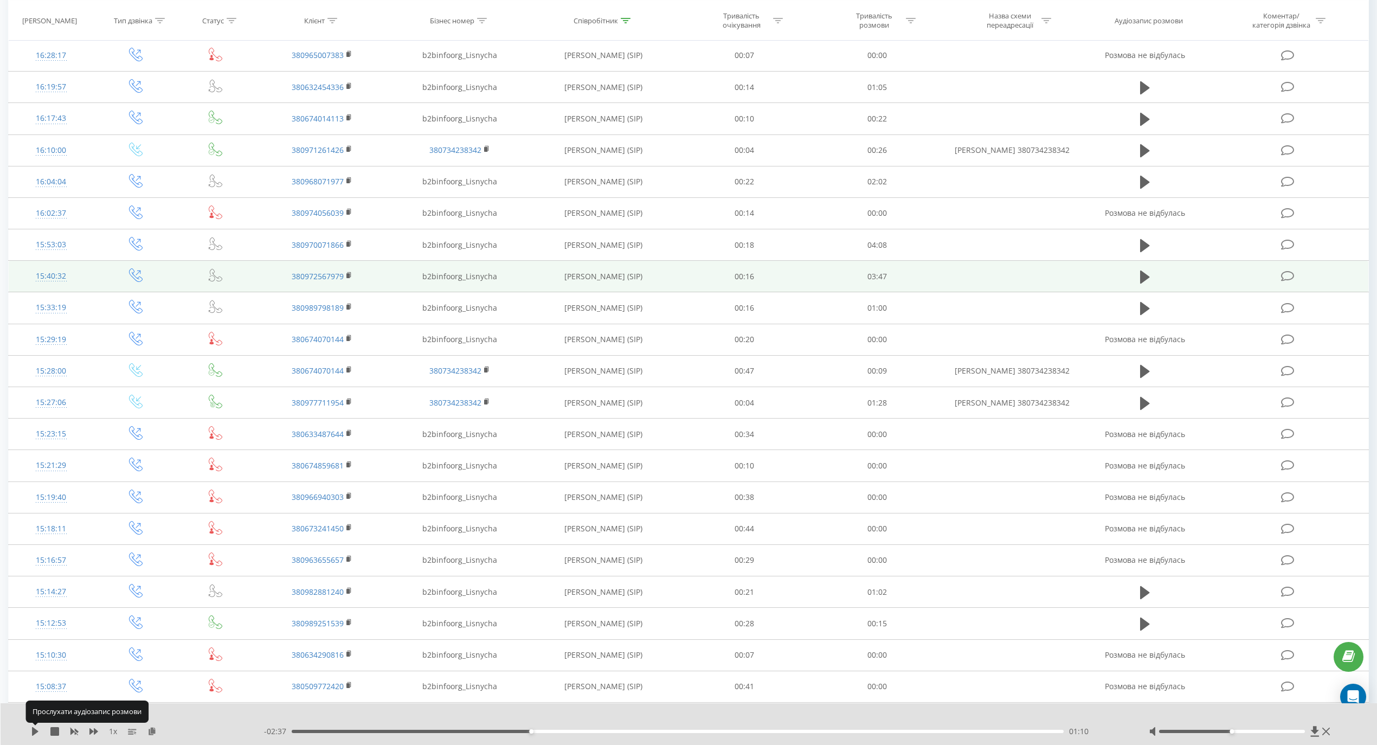
click at [34, 731] on icon at bounding box center [35, 731] width 7 height 9
click at [514, 731] on div "01:12" at bounding box center [678, 731] width 772 height 3
click at [485, 723] on div "1 x - 02:41 01:07 01:07" at bounding box center [689, 724] width 1377 height 42
click at [484, 730] on div "00:57" at bounding box center [678, 731] width 772 height 3
click at [36, 727] on icon at bounding box center [35, 731] width 9 height 9
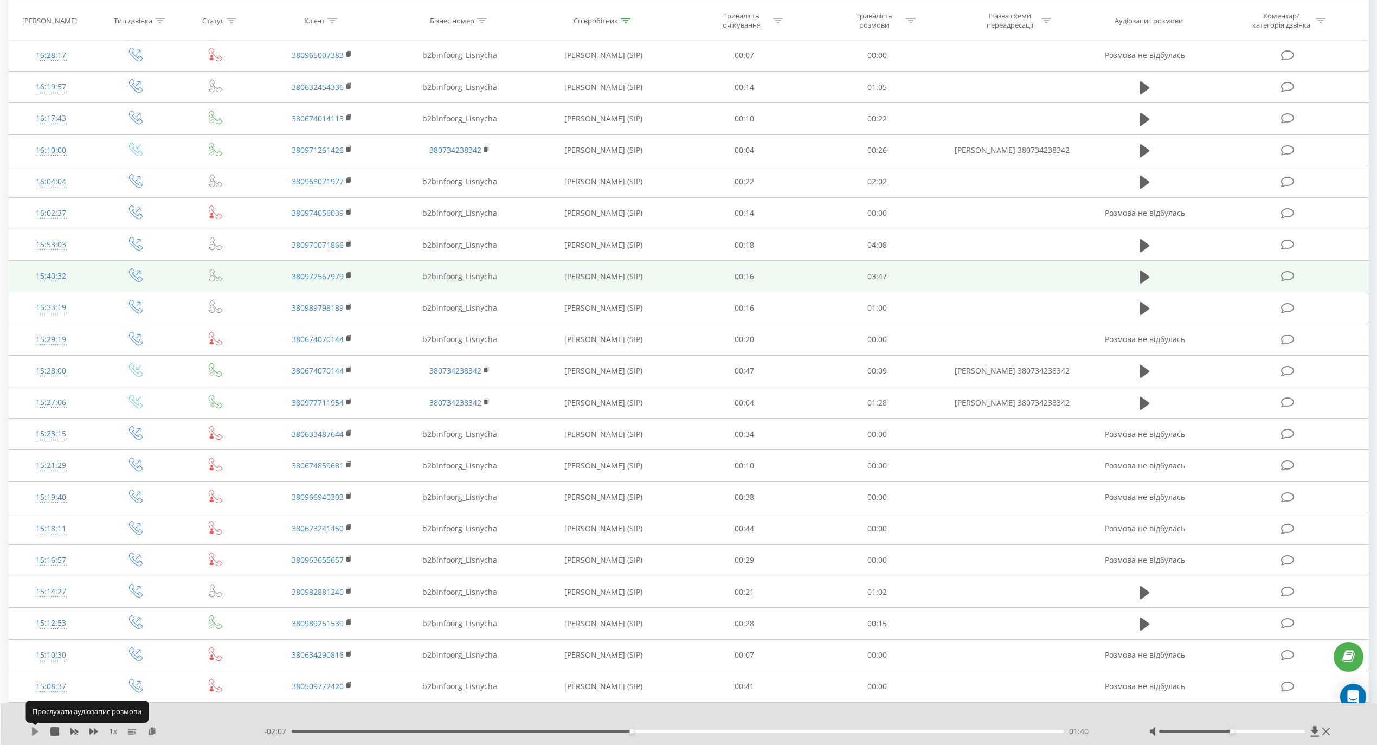
click at [34, 733] on icon at bounding box center [35, 731] width 7 height 9
click at [553, 733] on div "- 02:02 01:45 01:45" at bounding box center [692, 731] width 857 height 11
click at [550, 730] on div "01:16" at bounding box center [678, 731] width 772 height 3
click at [35, 728] on icon at bounding box center [35, 731] width 9 height 9
click at [35, 732] on icon at bounding box center [35, 731] width 7 height 9
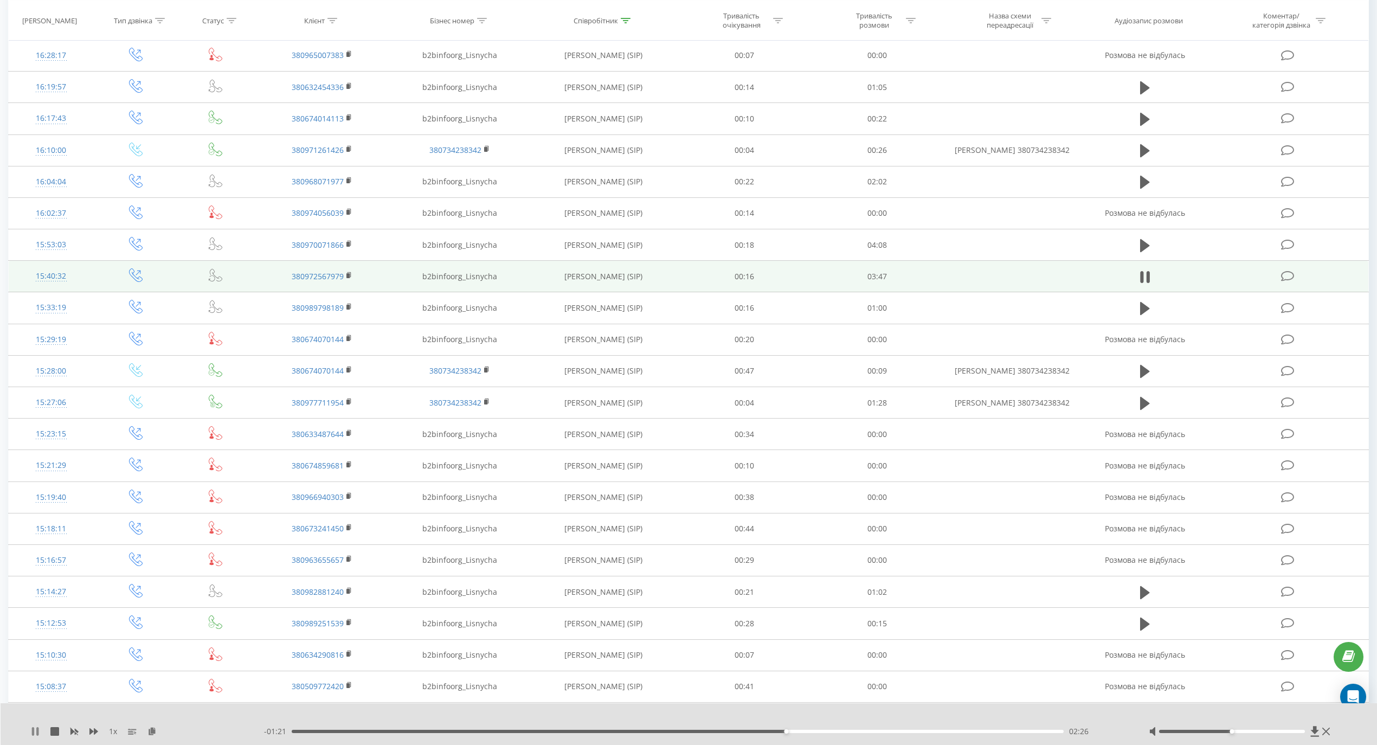
click at [37, 733] on icon at bounding box center [37, 731] width 2 height 9
click at [767, 730] on div "02:20" at bounding box center [678, 731] width 772 height 3
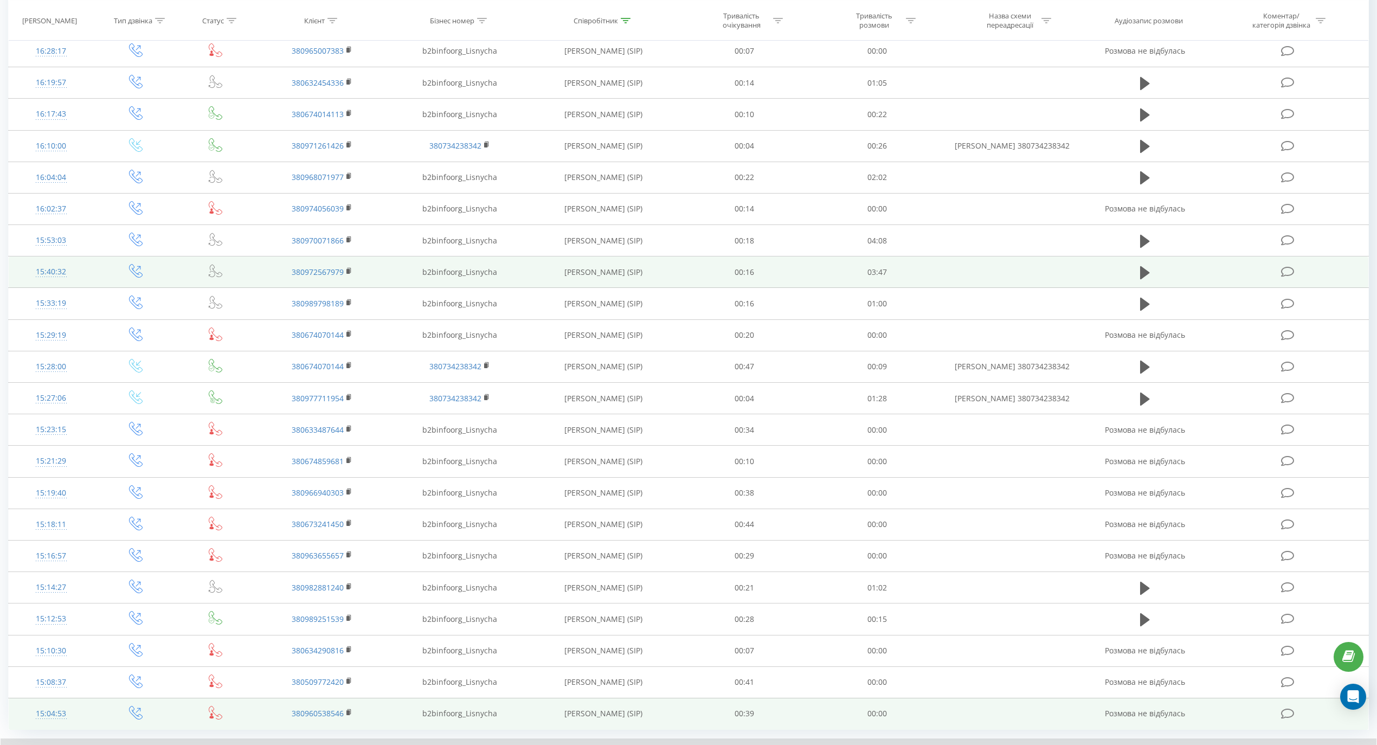
scroll to position [293, 0]
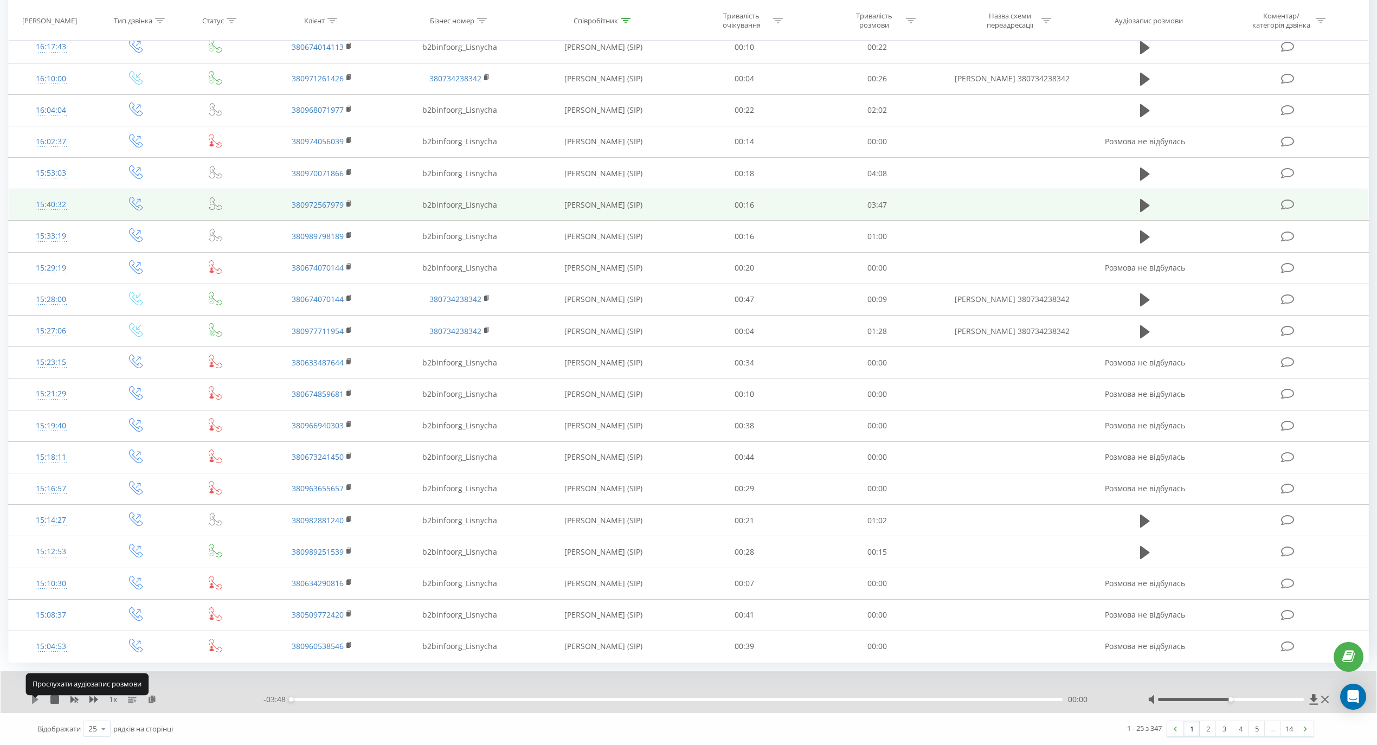
click at [31, 699] on icon at bounding box center [35, 699] width 9 height 9
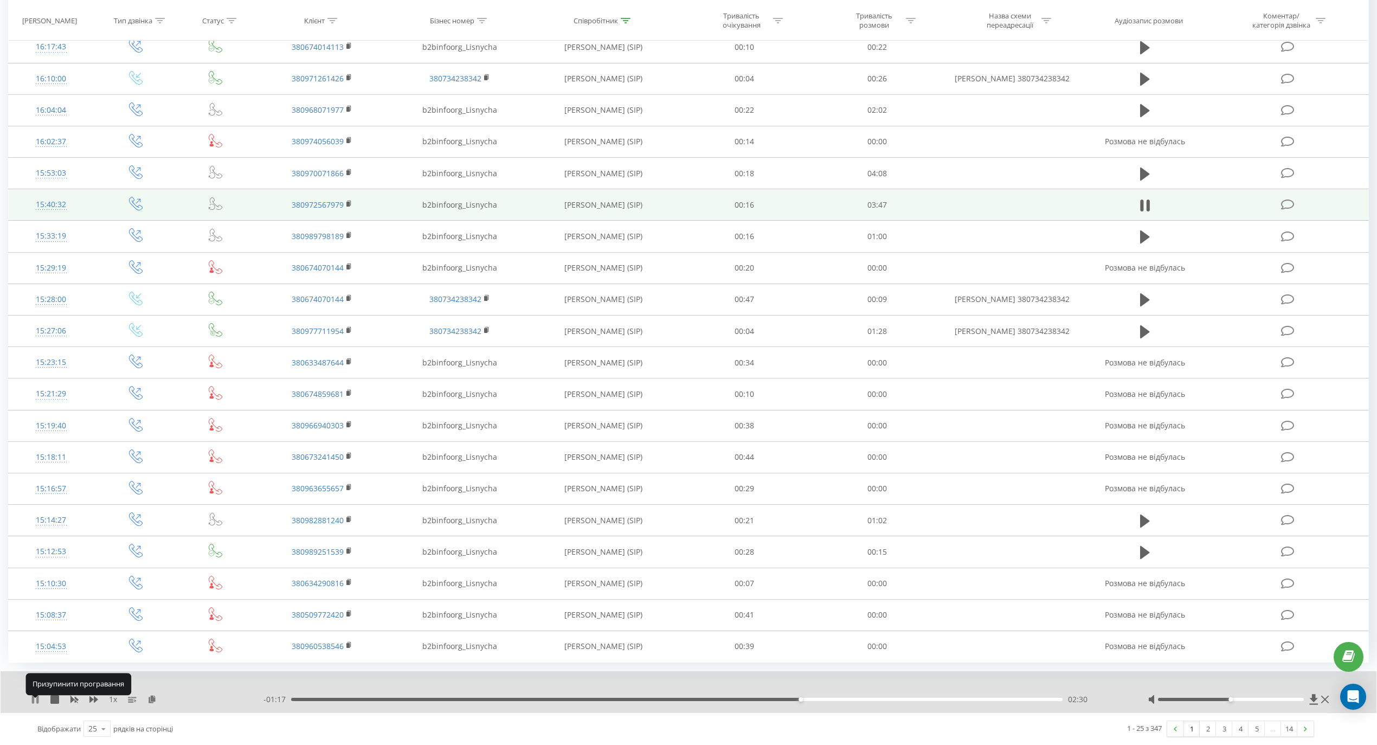
click at [35, 701] on icon at bounding box center [35, 699] width 9 height 9
click at [35, 701] on icon at bounding box center [35, 699] width 7 height 9
click at [36, 701] on icon at bounding box center [35, 699] width 9 height 9
click at [863, 700] on div "02:49" at bounding box center [676, 699] width 771 height 3
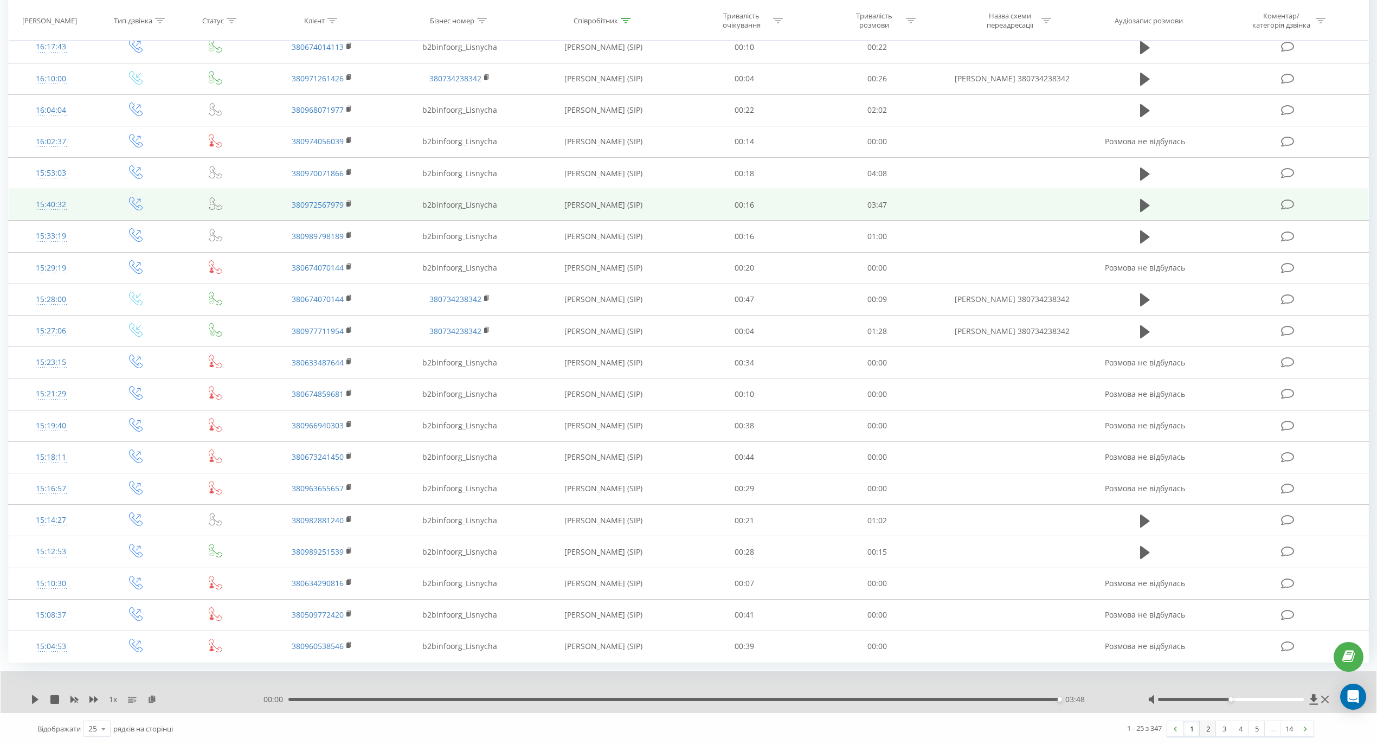
click at [1210, 731] on link "2" at bounding box center [1207, 728] width 16 height 15
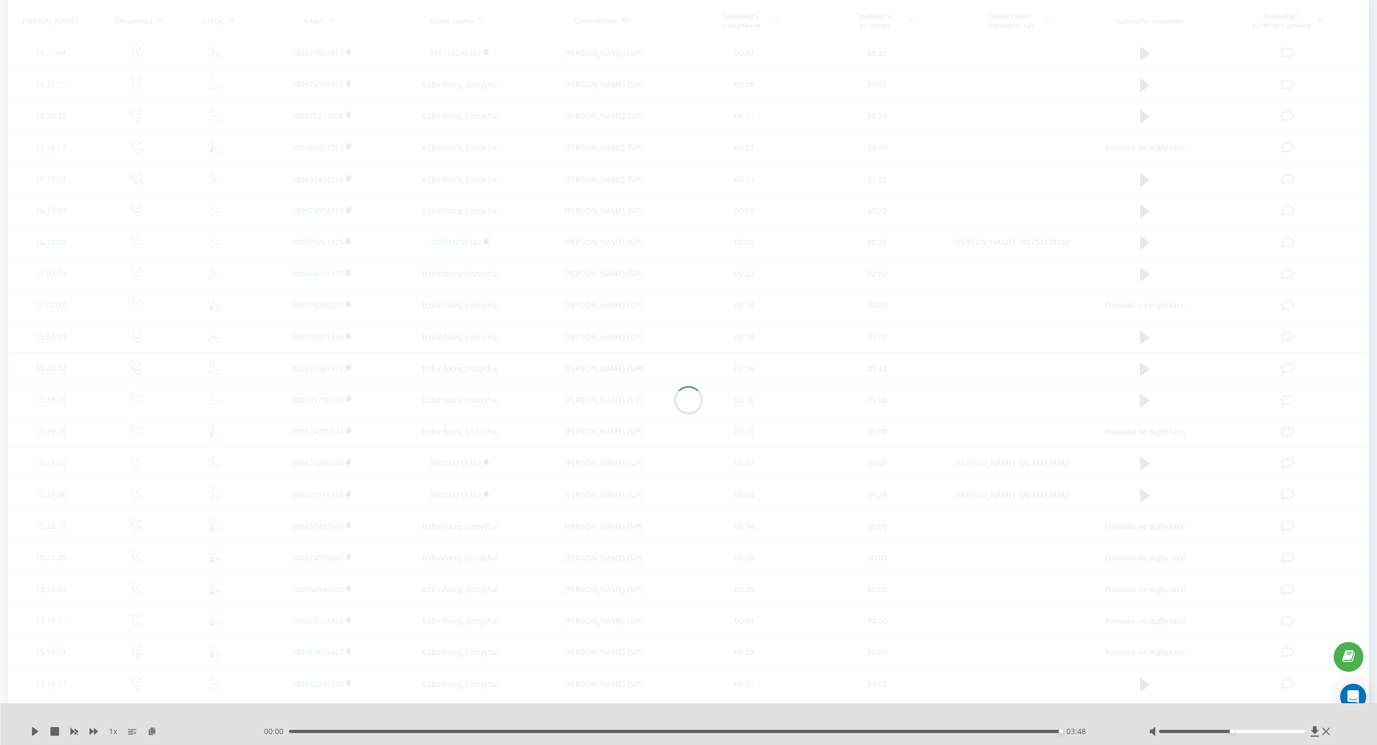
scroll to position [72, 0]
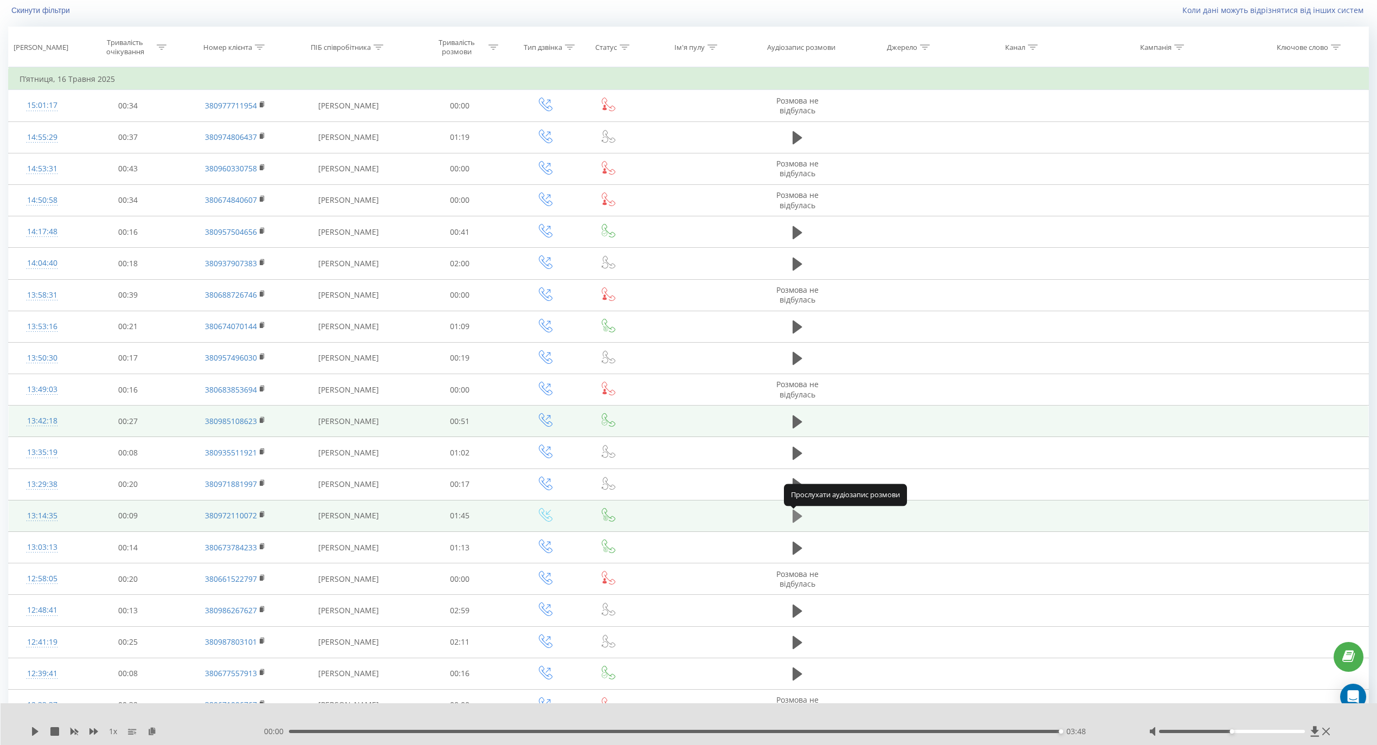
click at [801, 517] on icon at bounding box center [797, 515] width 10 height 13
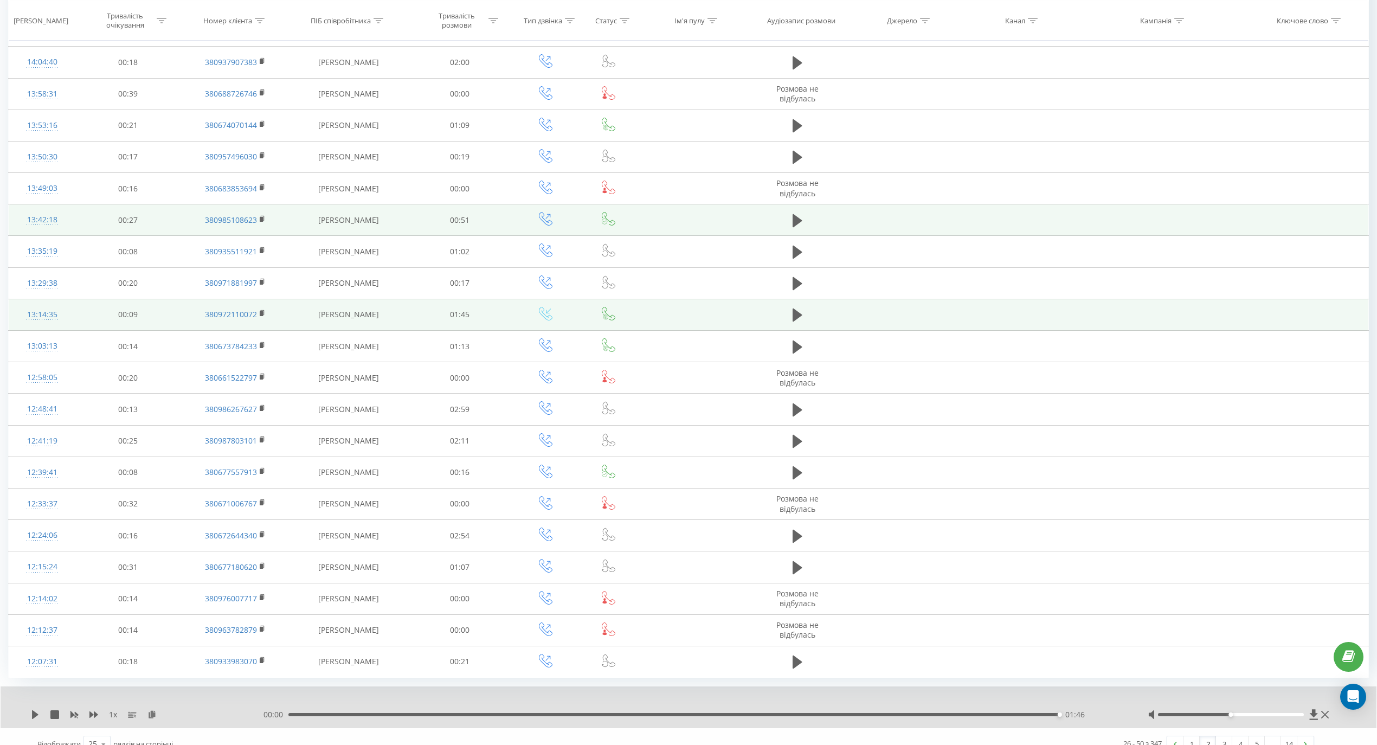
scroll to position [293, 0]
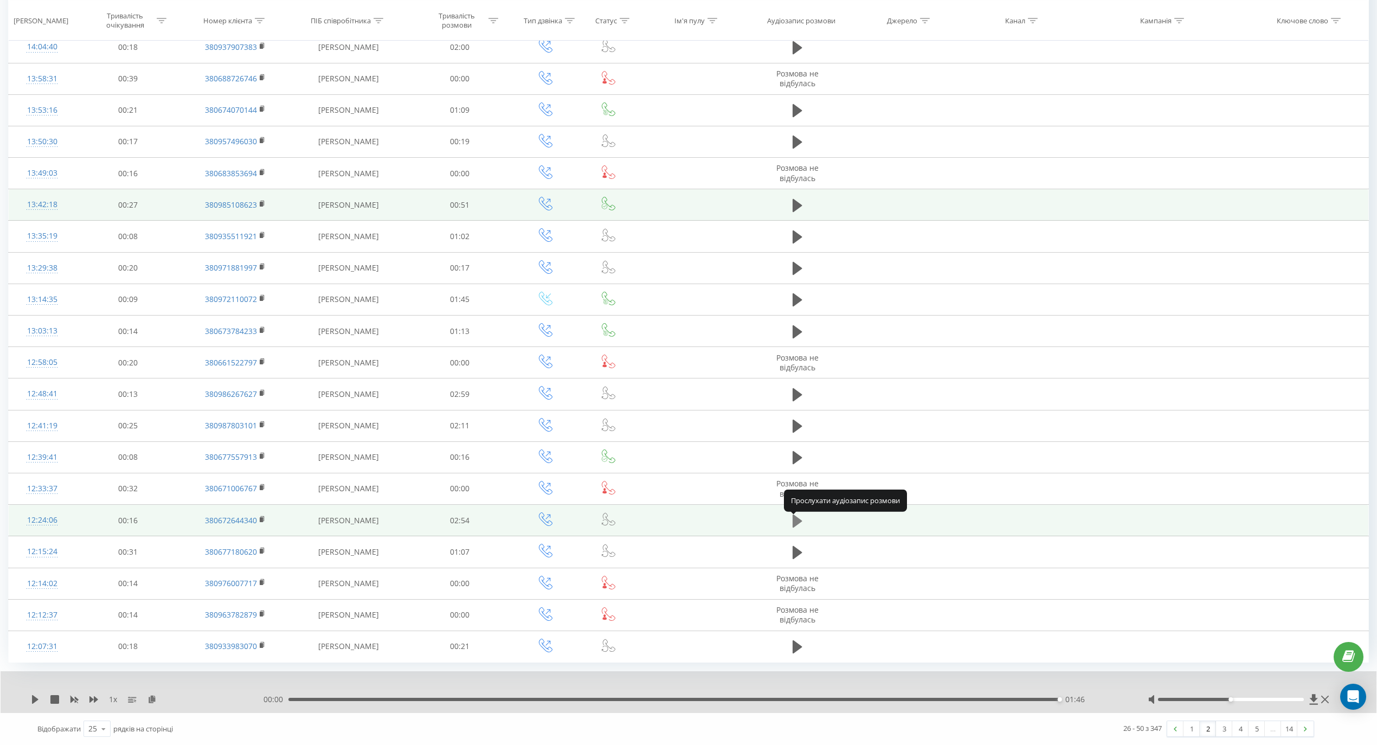
click at [797, 521] on icon at bounding box center [797, 520] width 10 height 13
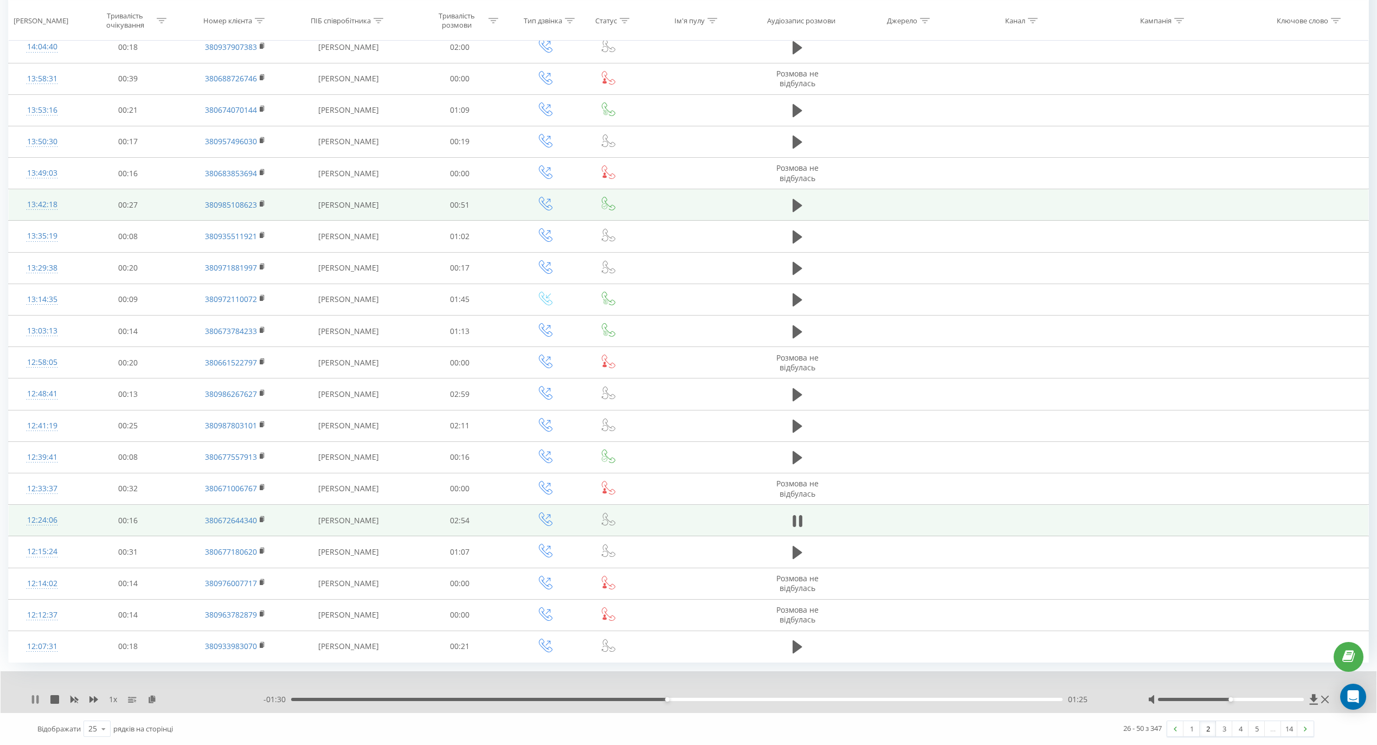
click at [39, 702] on icon at bounding box center [35, 699] width 9 height 9
click at [412, 699] on div "01:25" at bounding box center [676, 699] width 771 height 3
click at [39, 701] on icon at bounding box center [35, 699] width 9 height 9
click at [34, 698] on icon at bounding box center [33, 699] width 2 height 9
click at [374, 698] on div "00:30" at bounding box center [676, 699] width 771 height 3
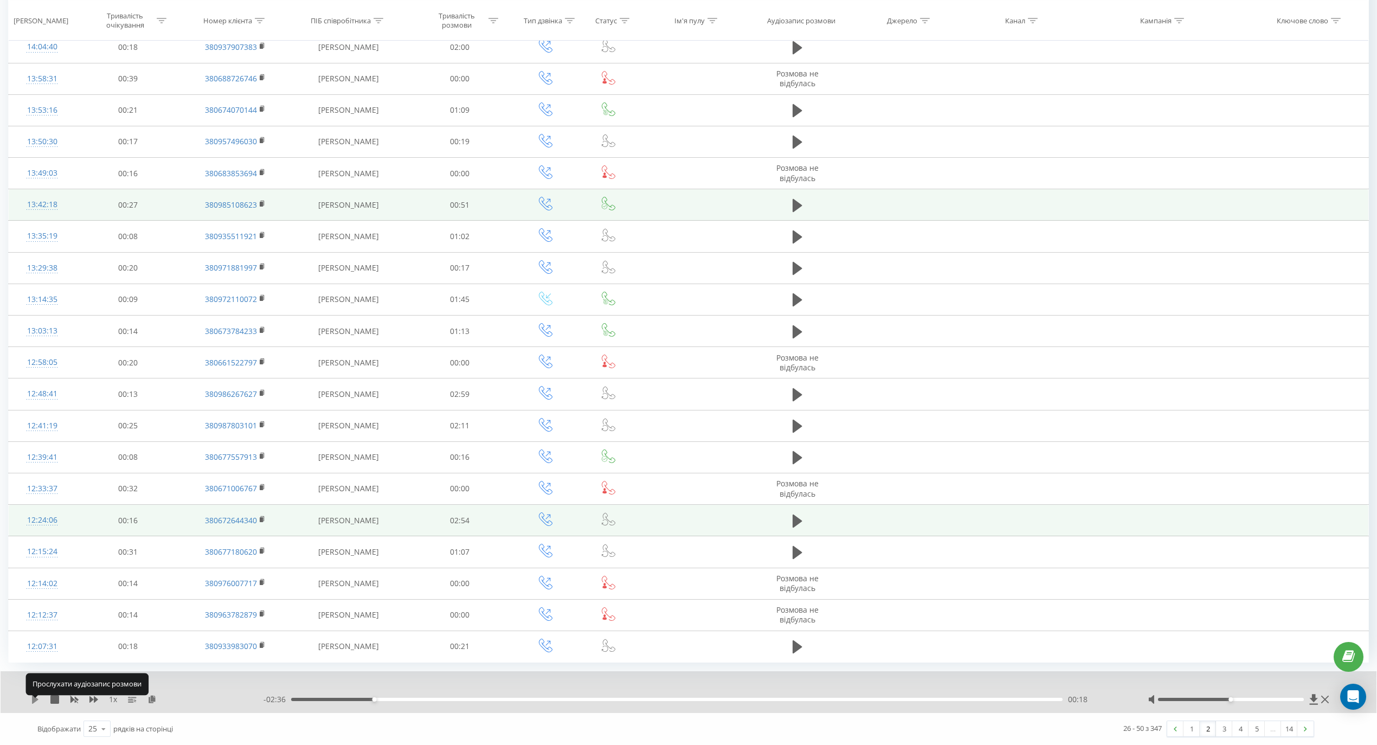
click at [36, 699] on icon at bounding box center [35, 699] width 7 height 9
click at [31, 699] on icon at bounding box center [35, 699] width 9 height 9
click at [31, 701] on icon at bounding box center [35, 699] width 9 height 9
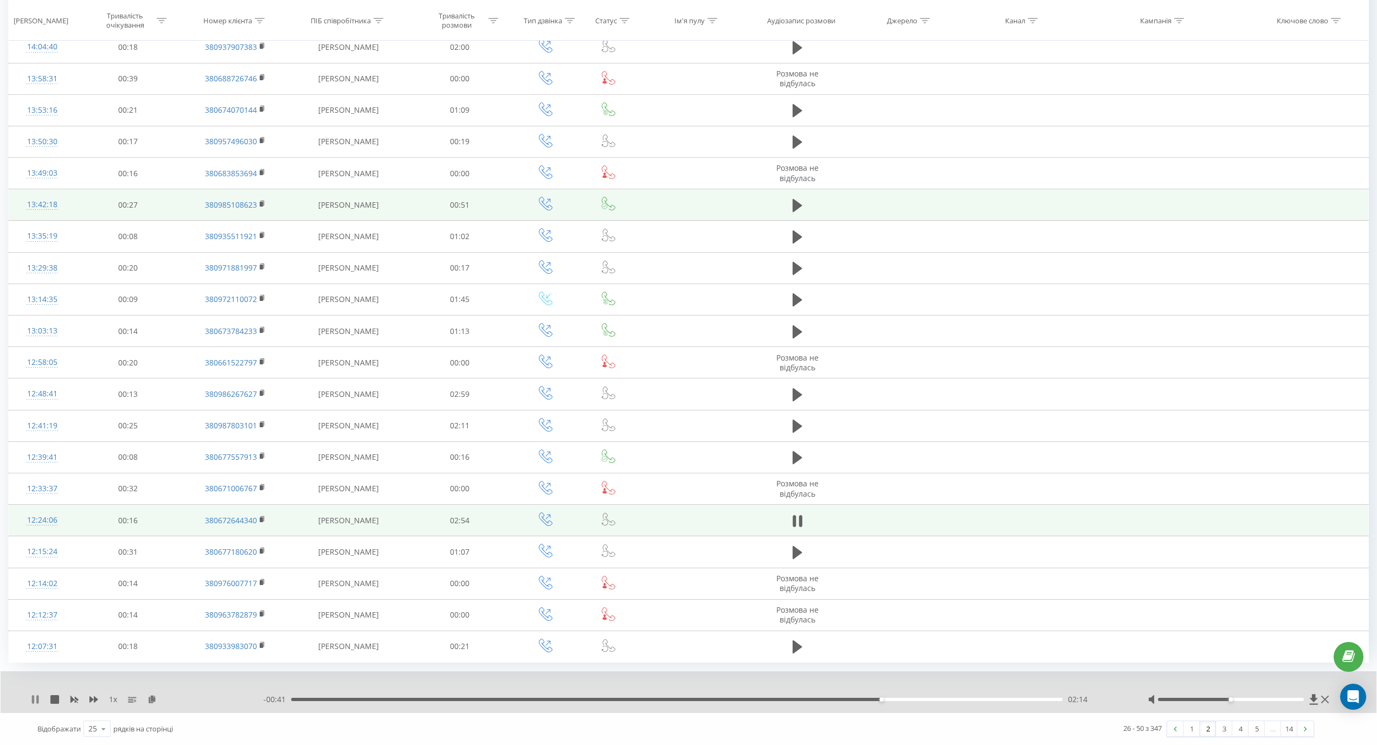
click at [35, 703] on icon at bounding box center [35, 699] width 9 height 9
click at [37, 696] on icon at bounding box center [35, 699] width 9 height 9
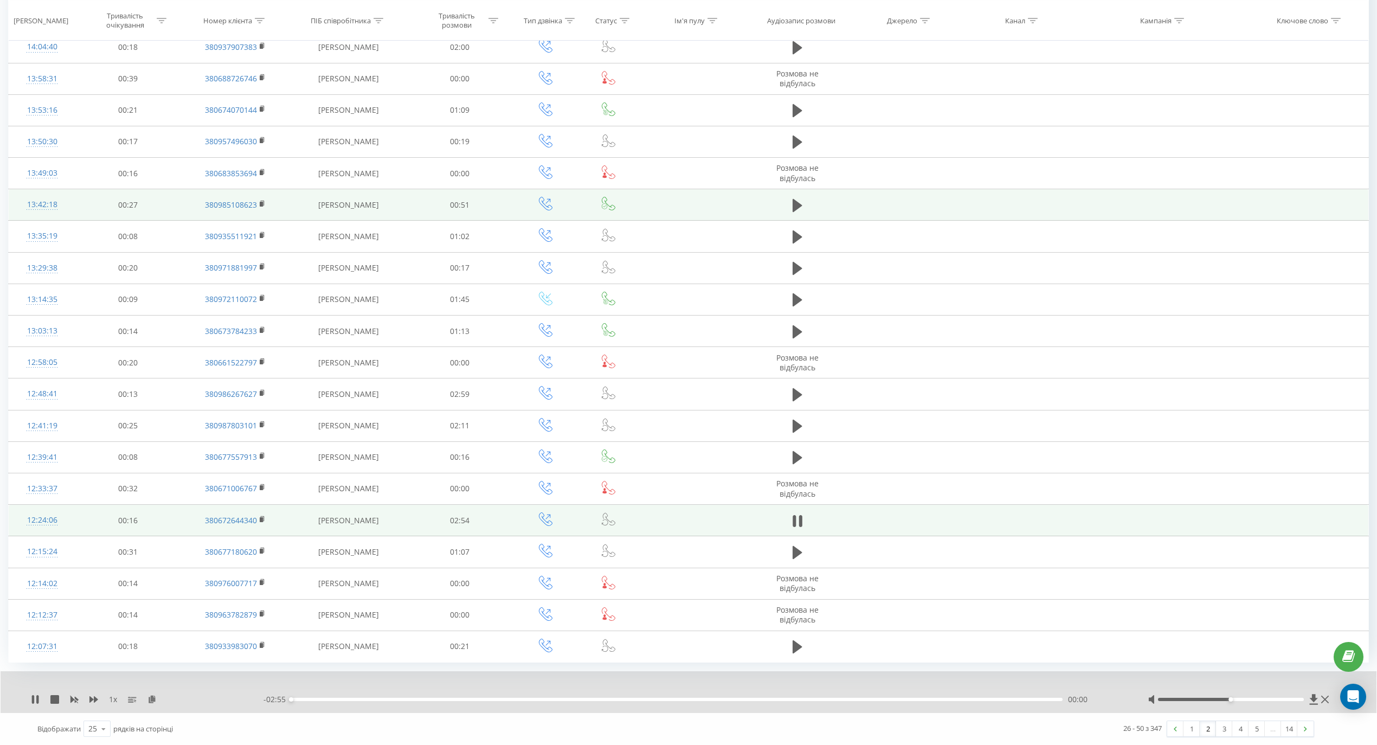
click at [425, 733] on div "Відображати 25 10 25 50 100 рядків на сторінці" at bounding box center [353, 728] width 646 height 31
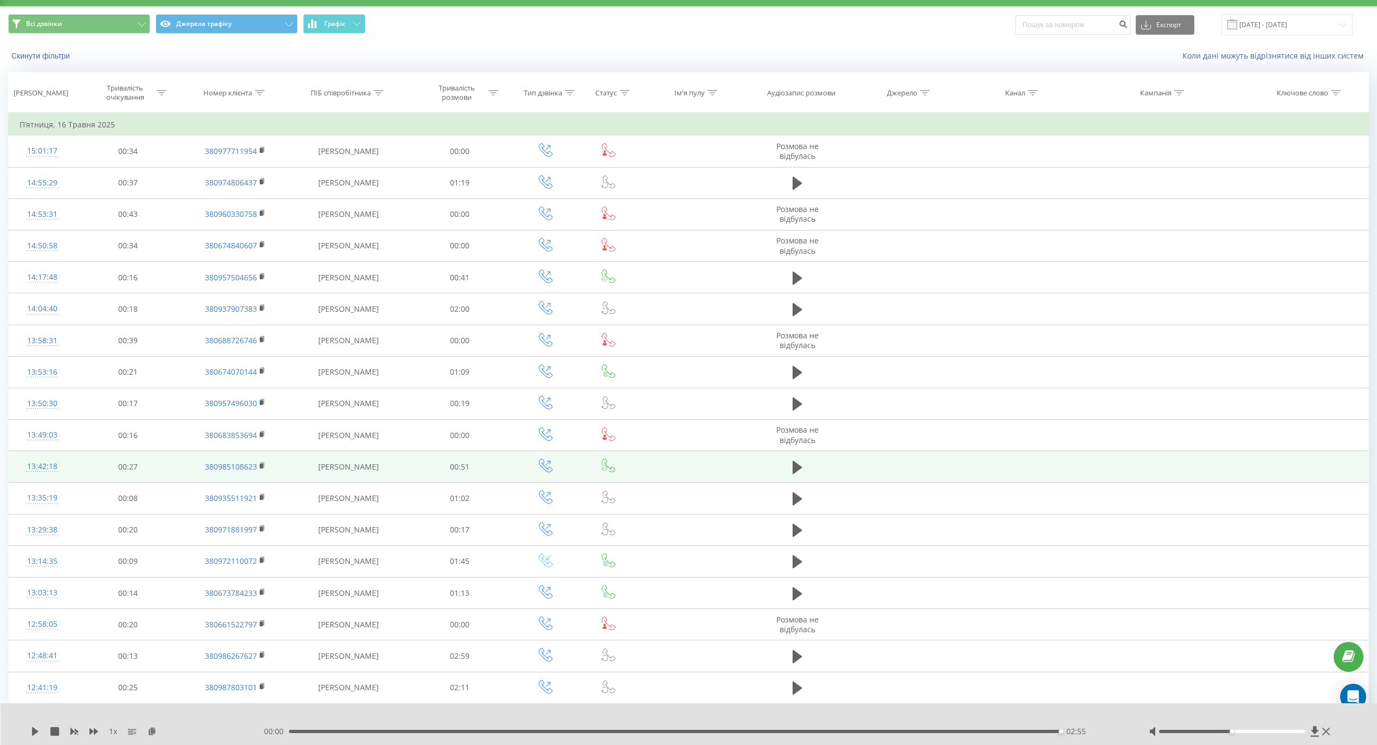
scroll to position [0, 0]
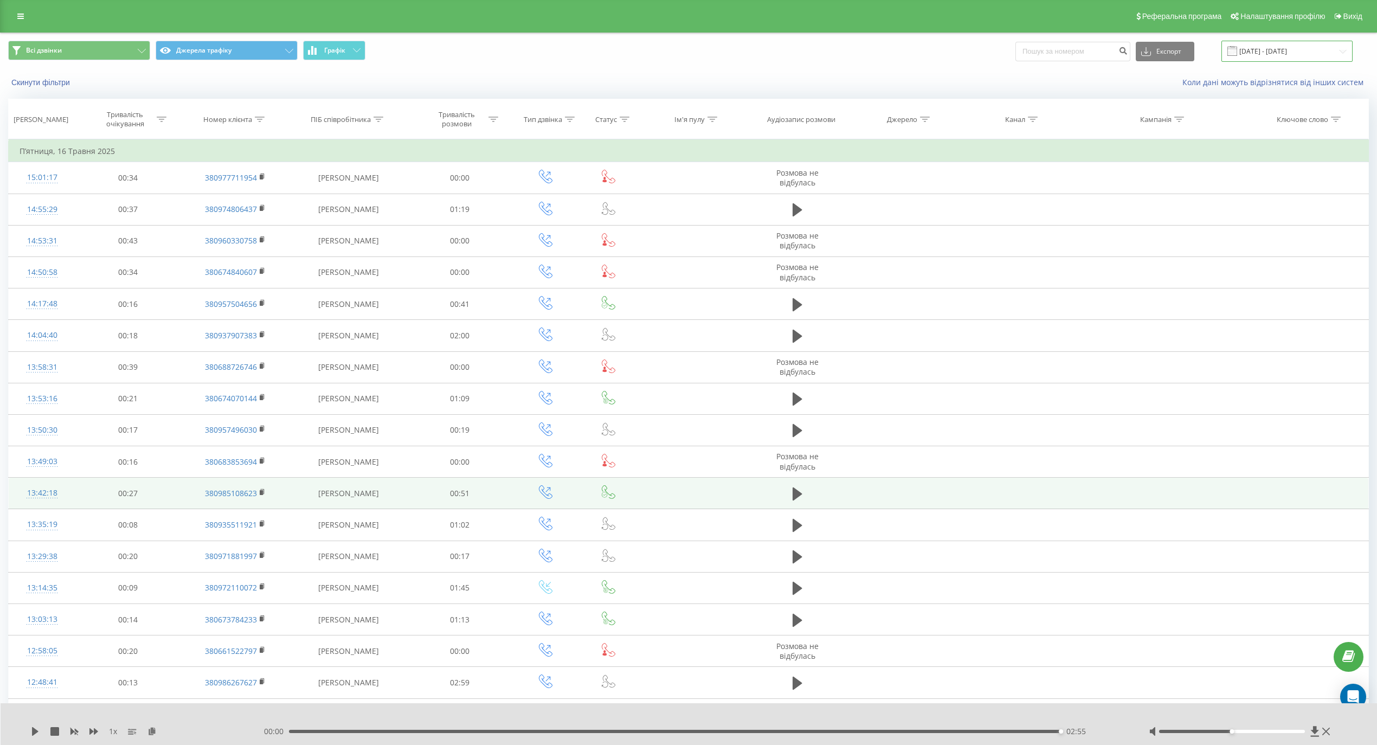
click at [1300, 52] on input "12.05.2025 - 18.05.2025" at bounding box center [1286, 51] width 131 height 21
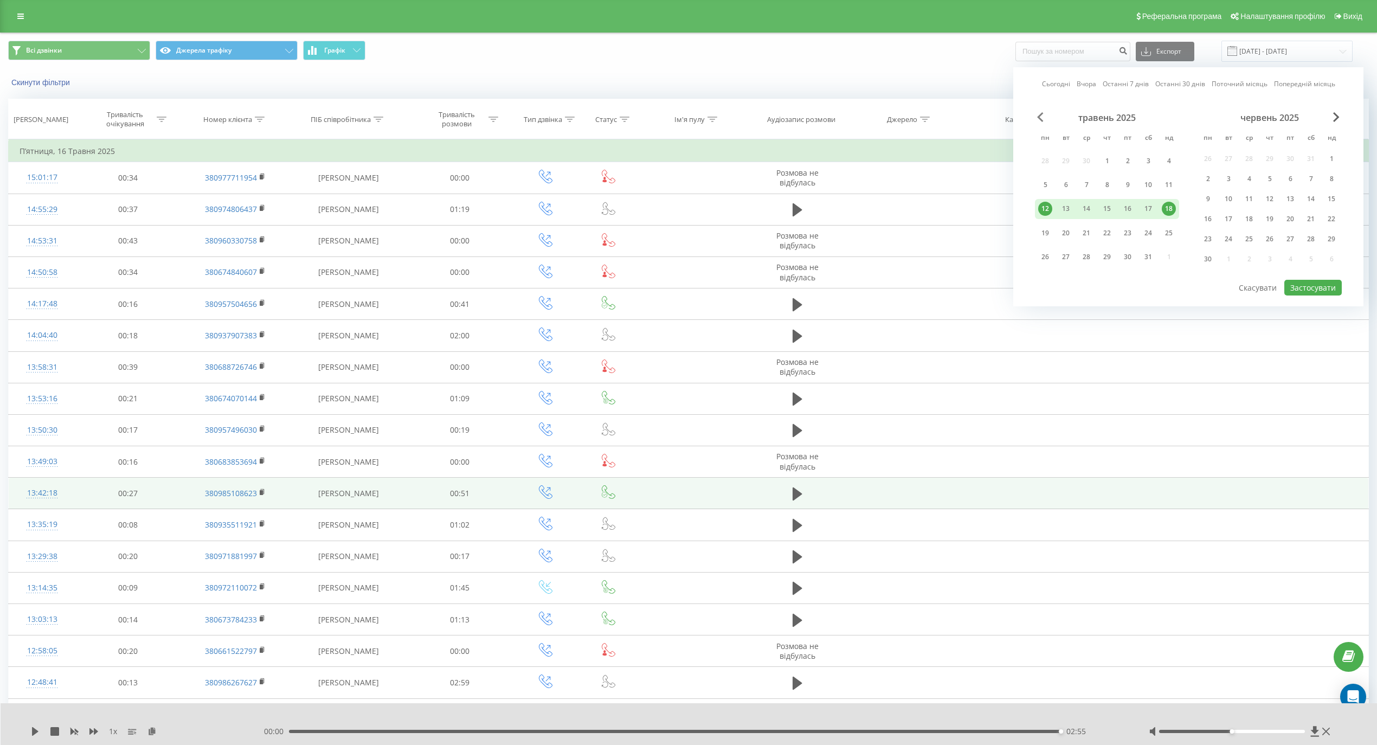
click at [1039, 117] on span "Previous Month" at bounding box center [1040, 117] width 7 height 10
click at [1085, 159] on div "1" at bounding box center [1086, 159] width 14 height 14
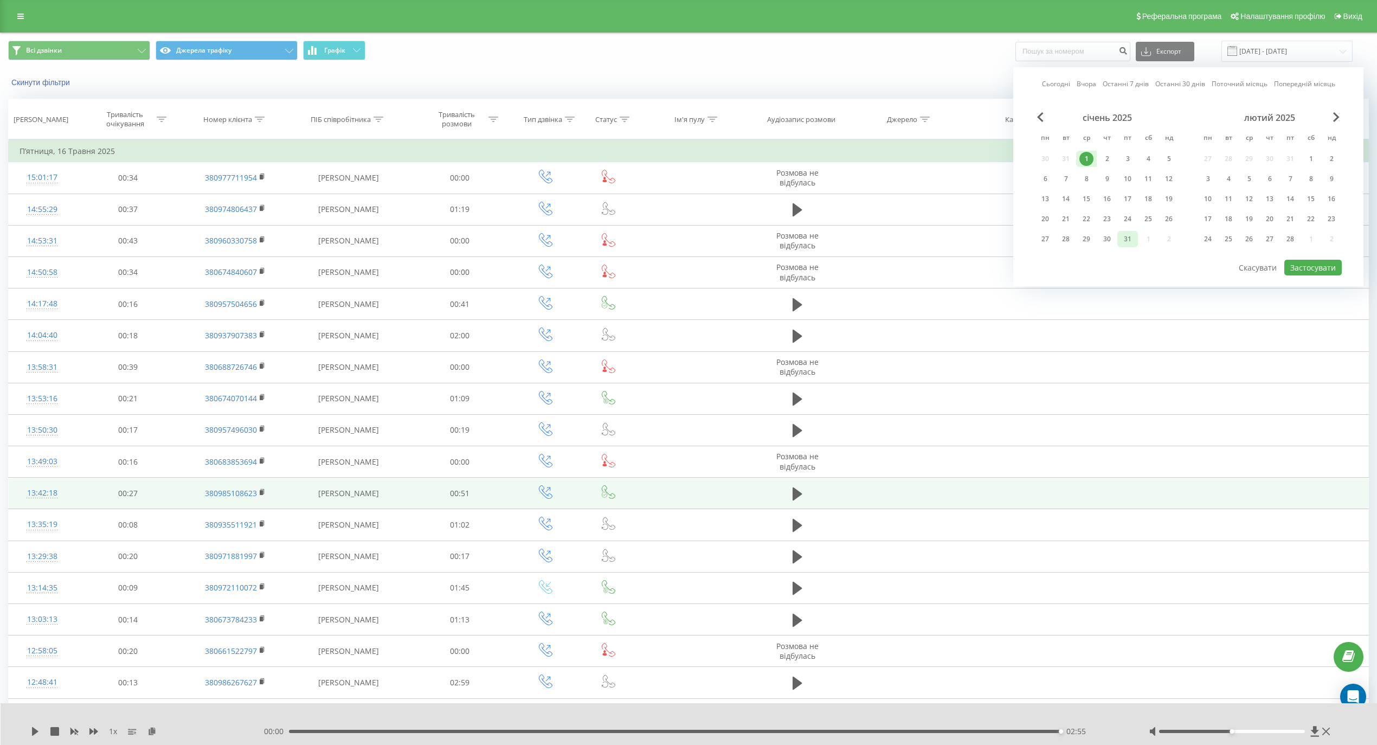
click at [1123, 232] on div "31" at bounding box center [1127, 239] width 14 height 14
click at [1326, 263] on button "Застосувати" at bounding box center [1312, 268] width 57 height 16
type input "01.01.2025 - 31.01.2025"
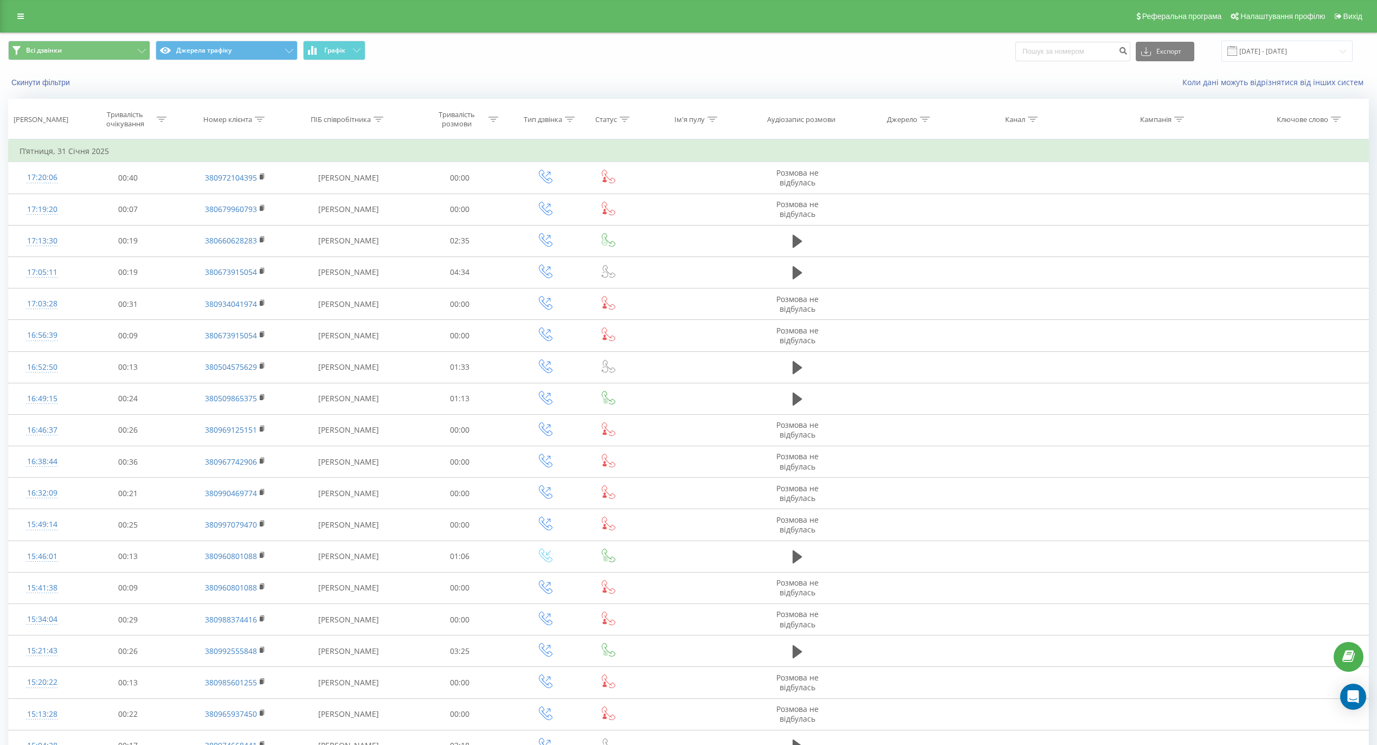
click at [377, 121] on icon at bounding box center [378, 119] width 10 height 5
click at [343, 191] on input "text" at bounding box center [348, 197] width 95 height 19
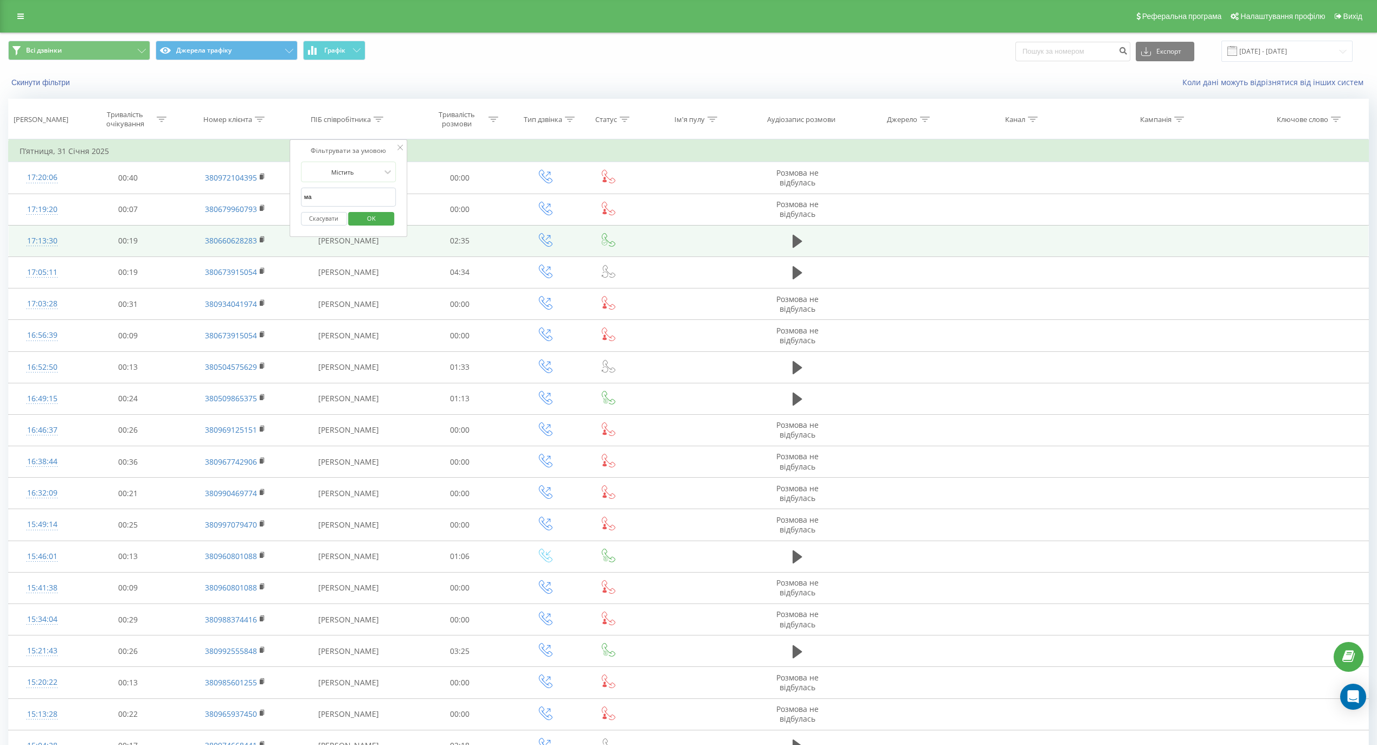
type input "магарська"
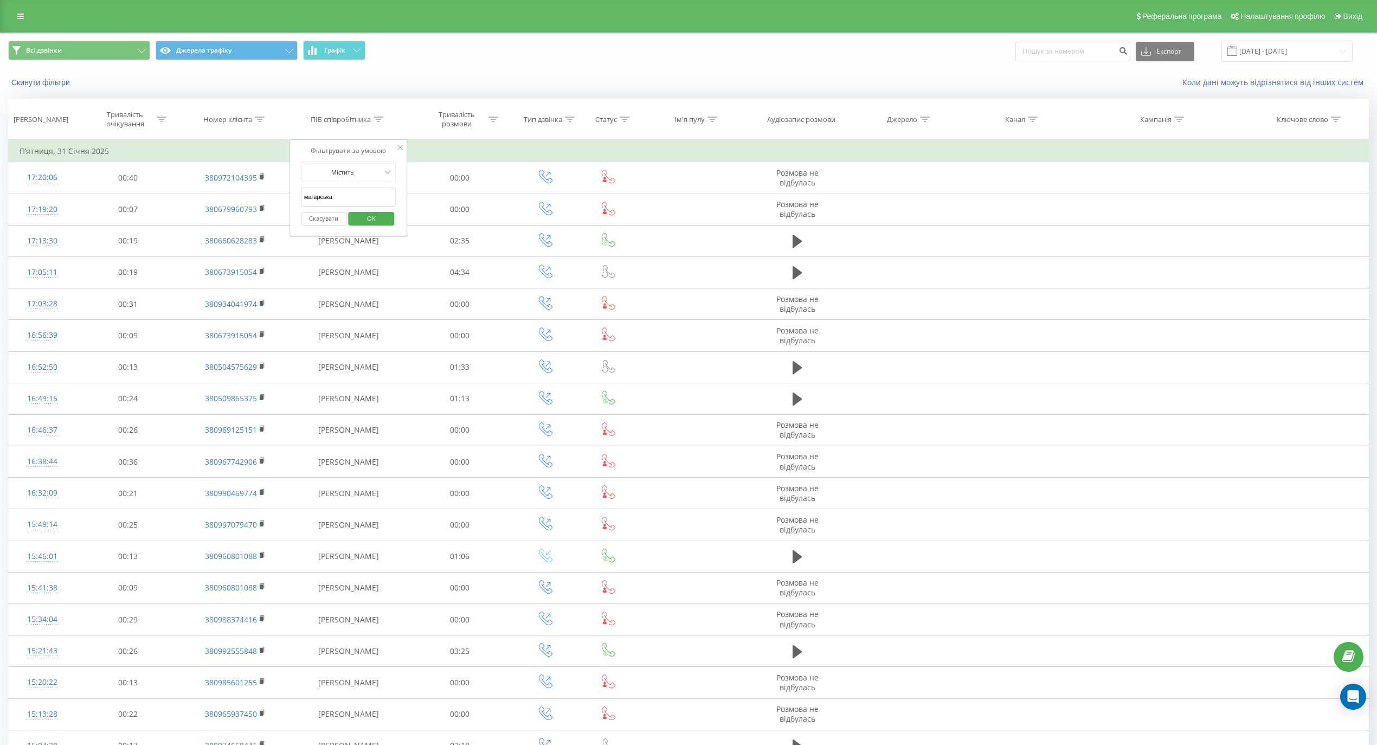
click at [373, 220] on span "OK" at bounding box center [371, 218] width 30 height 17
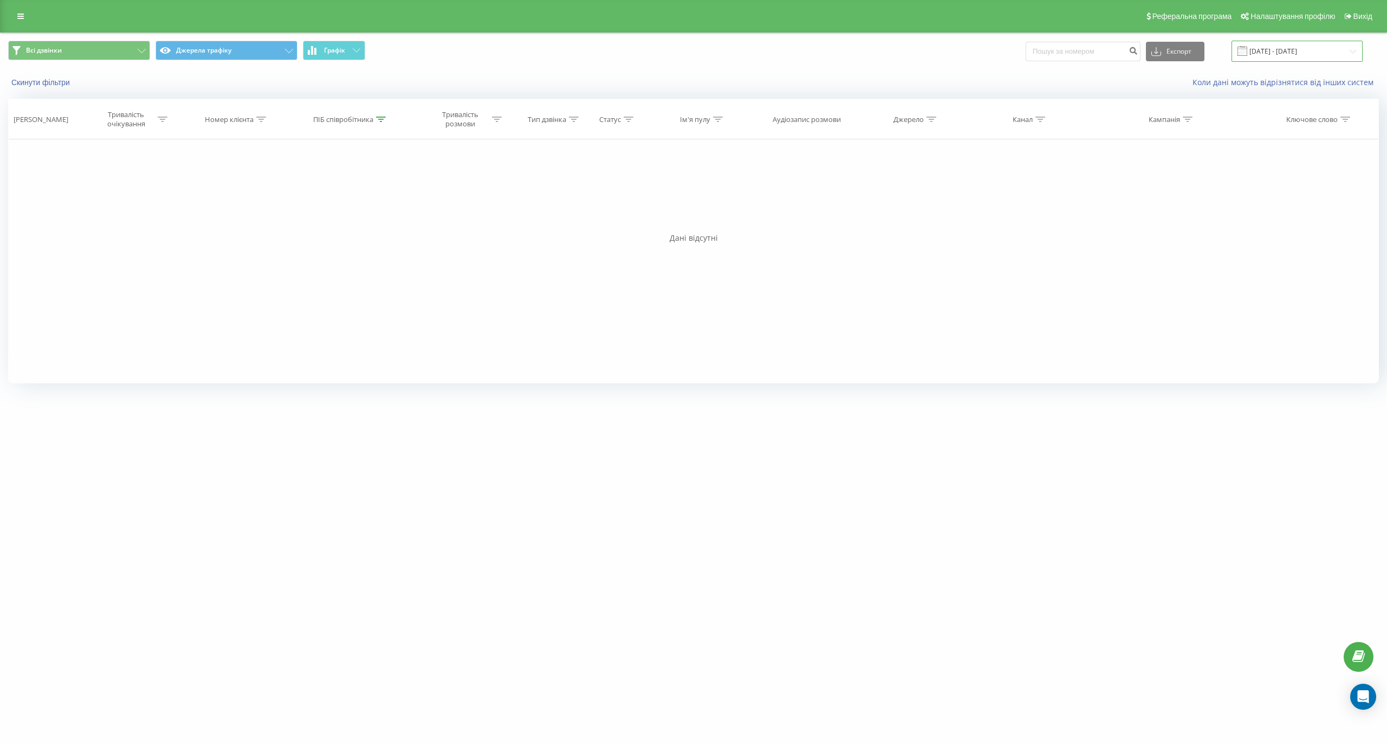
click at [1264, 51] on input "01.01.2025 - 31.01.2025" at bounding box center [1297, 51] width 131 height 21
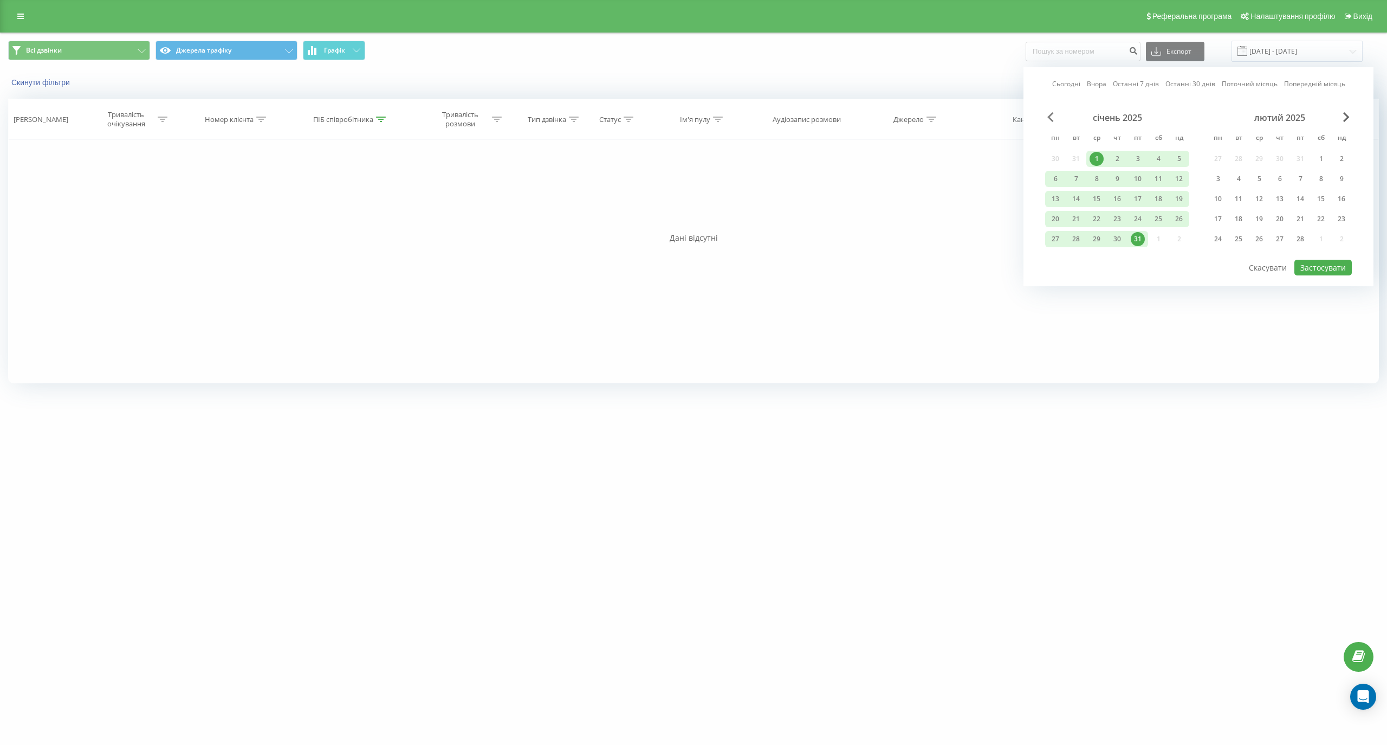
click at [1050, 115] on span "Previous Month" at bounding box center [1051, 117] width 7 height 10
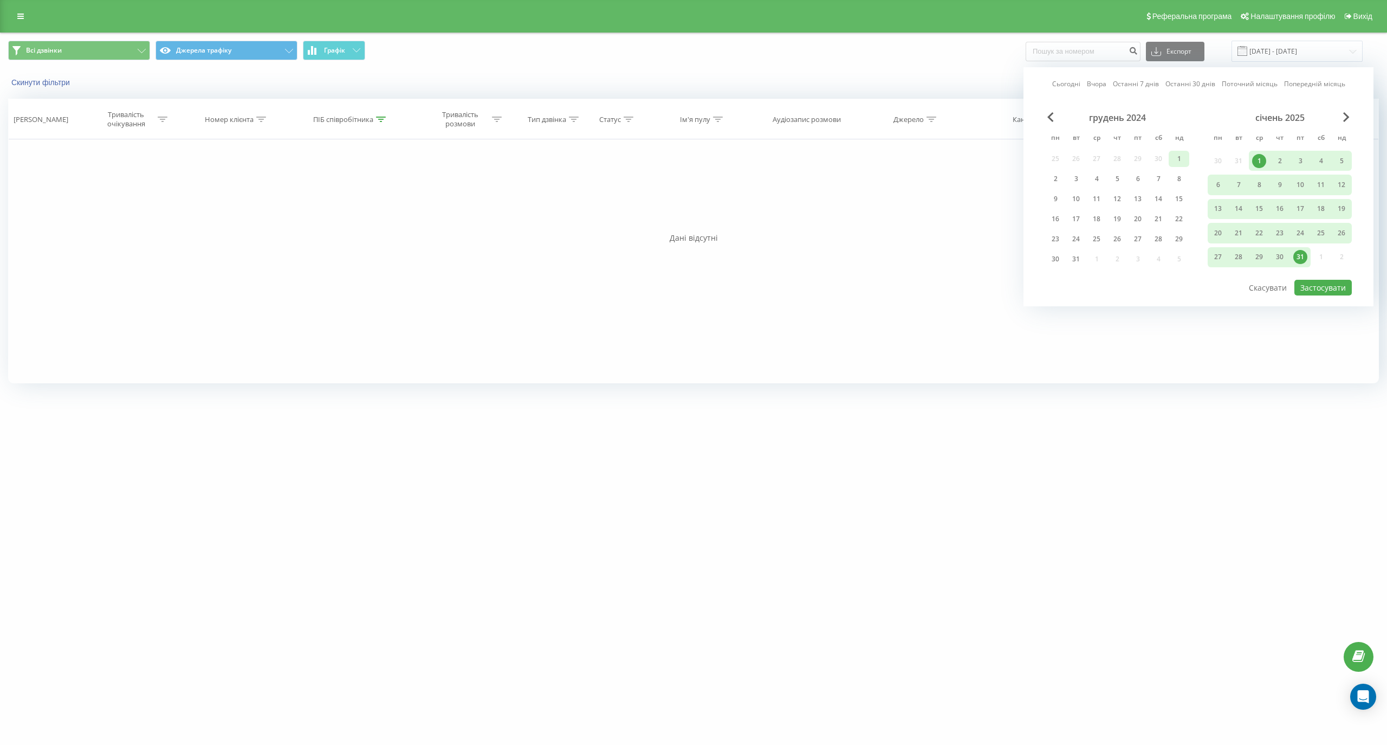
click at [1179, 158] on div "1" at bounding box center [1179, 159] width 14 height 14
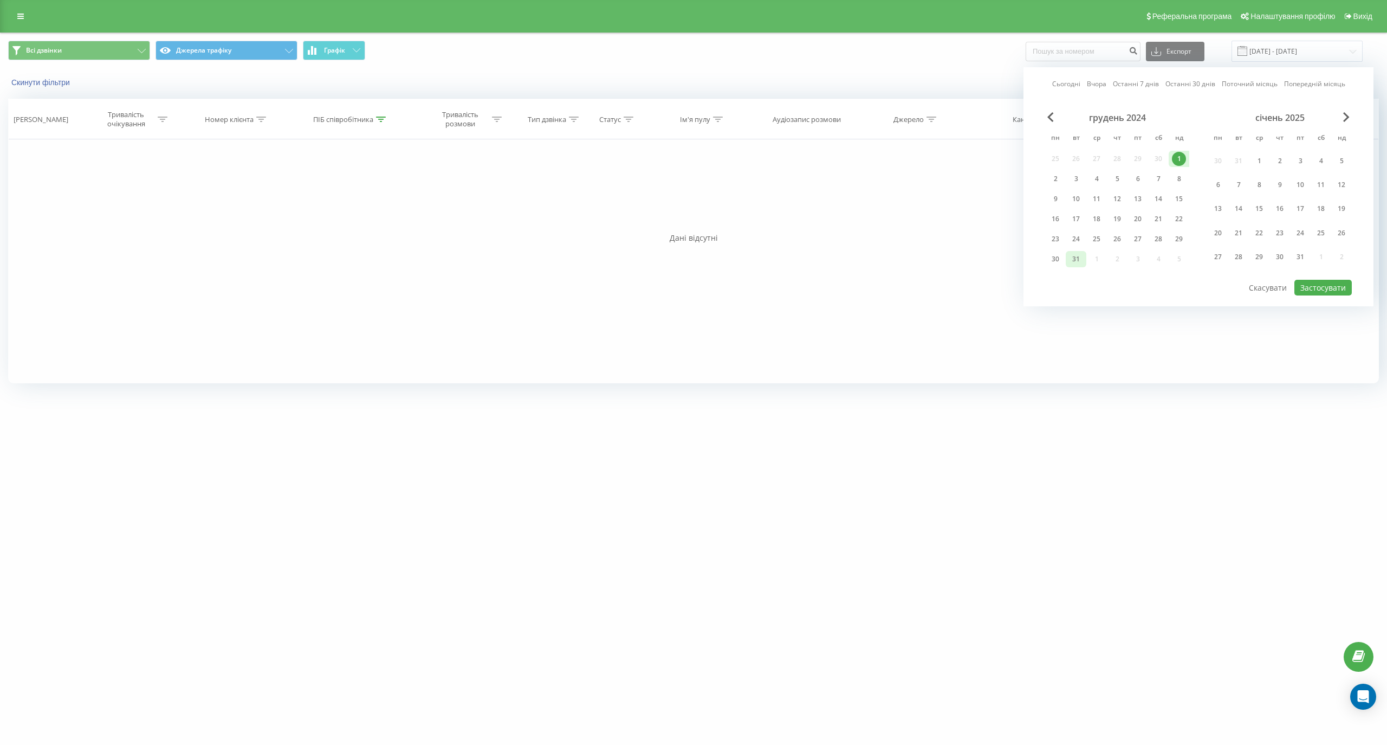
click at [1079, 256] on div "31" at bounding box center [1076, 259] width 14 height 14
click at [1318, 284] on button "Застосувати" at bounding box center [1323, 288] width 57 height 16
type input "01.12.2024 - 31.12.2024"
click at [380, 118] on icon at bounding box center [381, 119] width 10 height 5
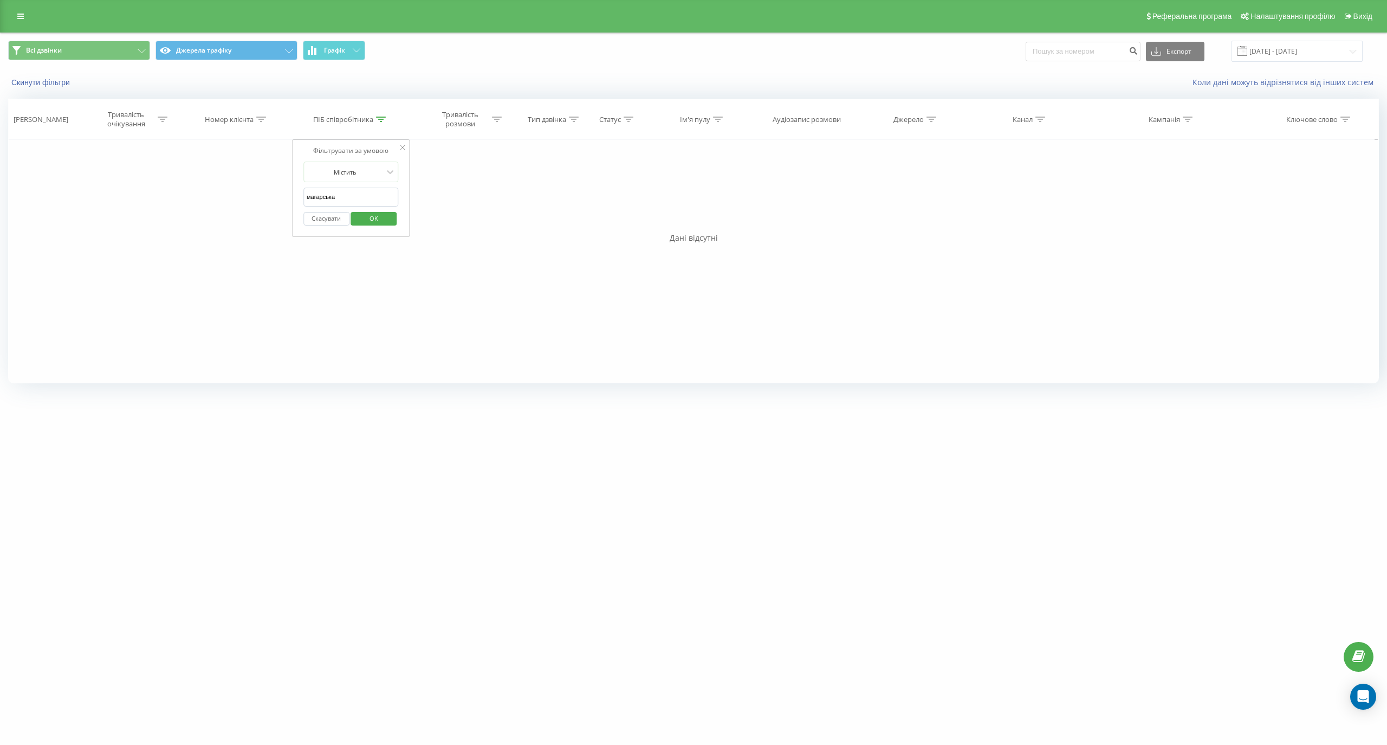
click at [363, 219] on span "OK" at bounding box center [374, 218] width 30 height 17
click at [380, 115] on div at bounding box center [381, 119] width 10 height 9
click at [339, 225] on button "Скасувати" at bounding box center [327, 219] width 46 height 14
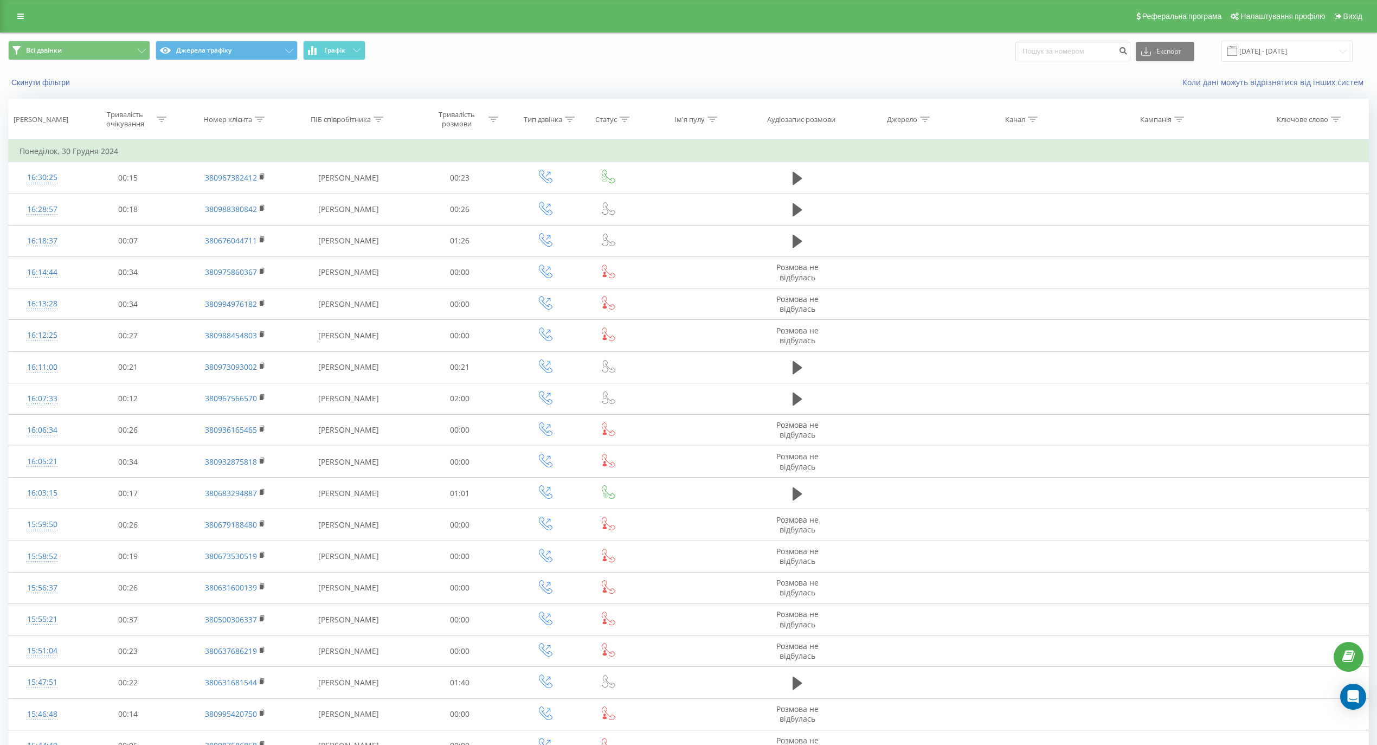
click at [376, 120] on icon at bounding box center [378, 119] width 10 height 5
click at [339, 206] on input "магарська" at bounding box center [348, 197] width 95 height 19
type input "магарська"
click at [376, 226] on span "OK" at bounding box center [371, 218] width 30 height 17
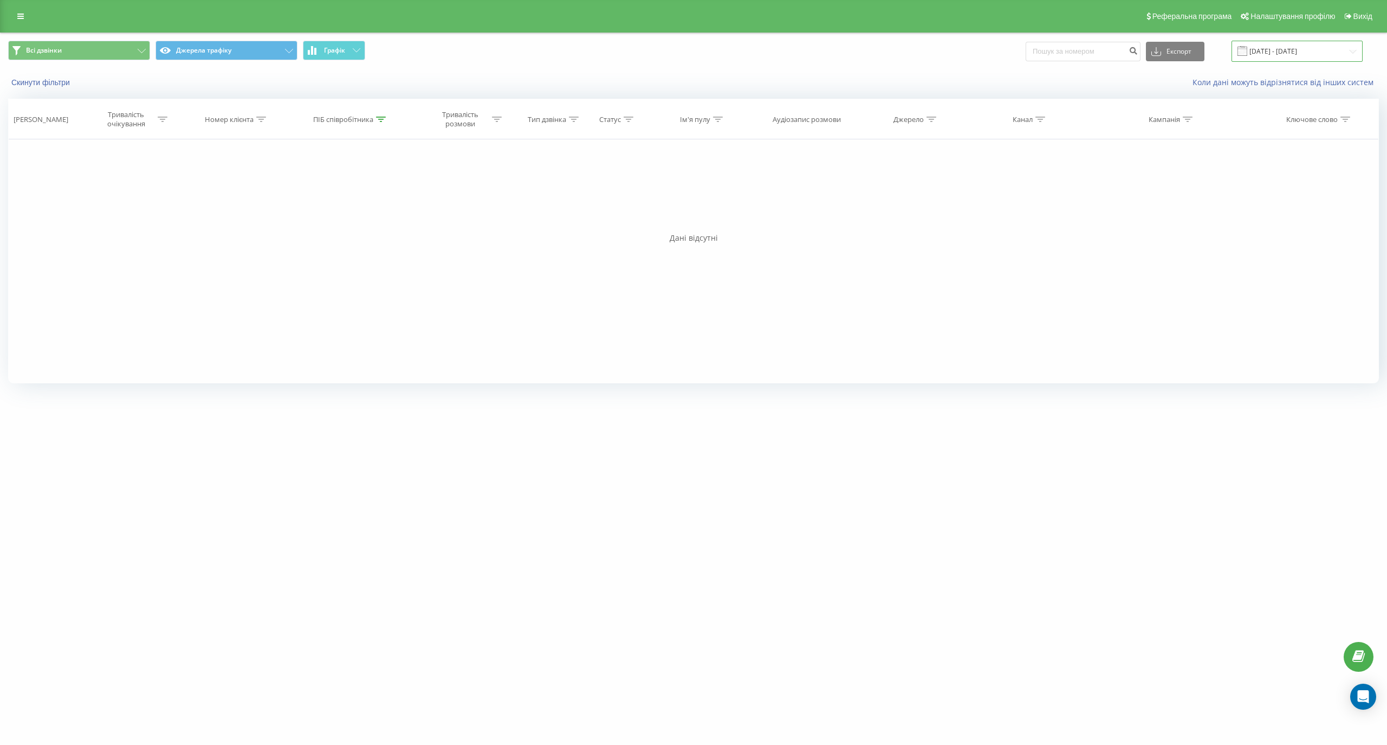
click at [1279, 55] on input "01.12.2024 - 31.12.2024" at bounding box center [1297, 51] width 131 height 21
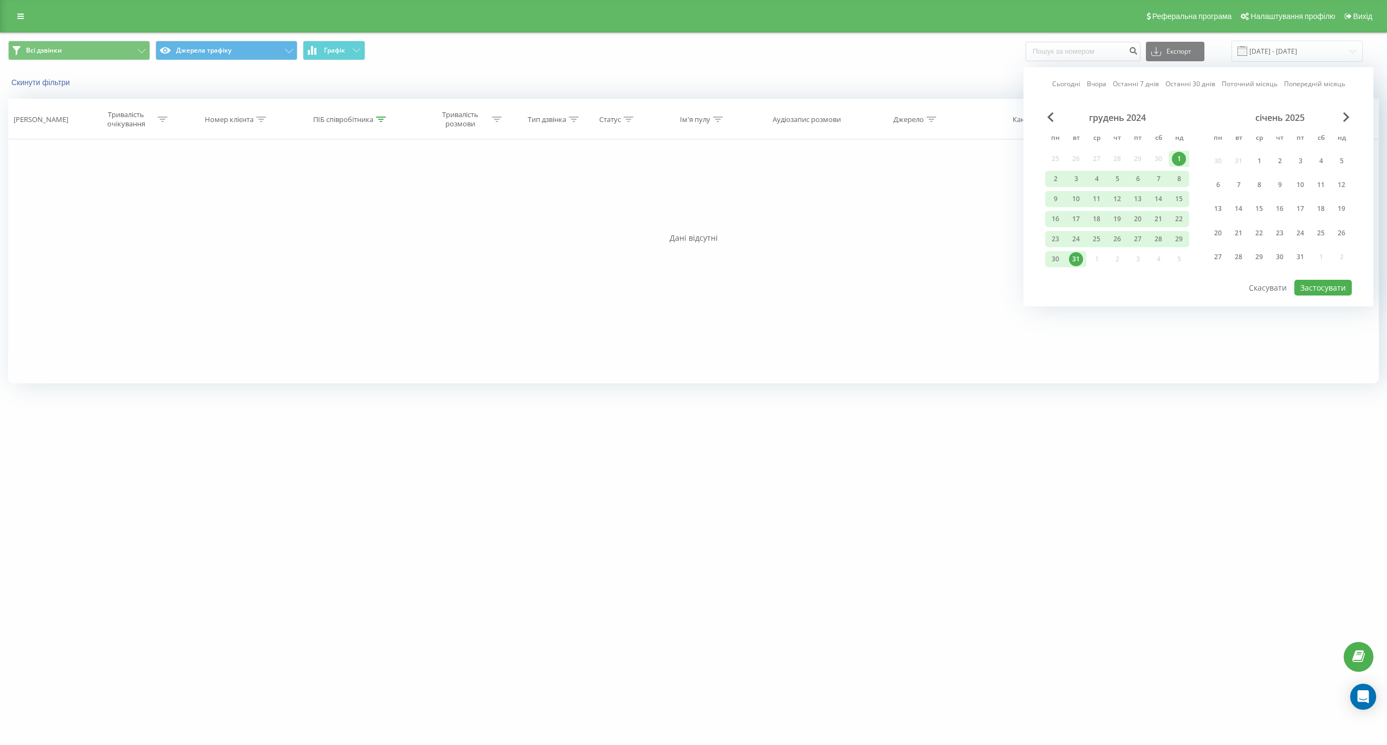
click at [1051, 122] on div "грудень 2024" at bounding box center [1117, 117] width 144 height 11
click at [1051, 118] on span "Previous Month" at bounding box center [1051, 117] width 7 height 10
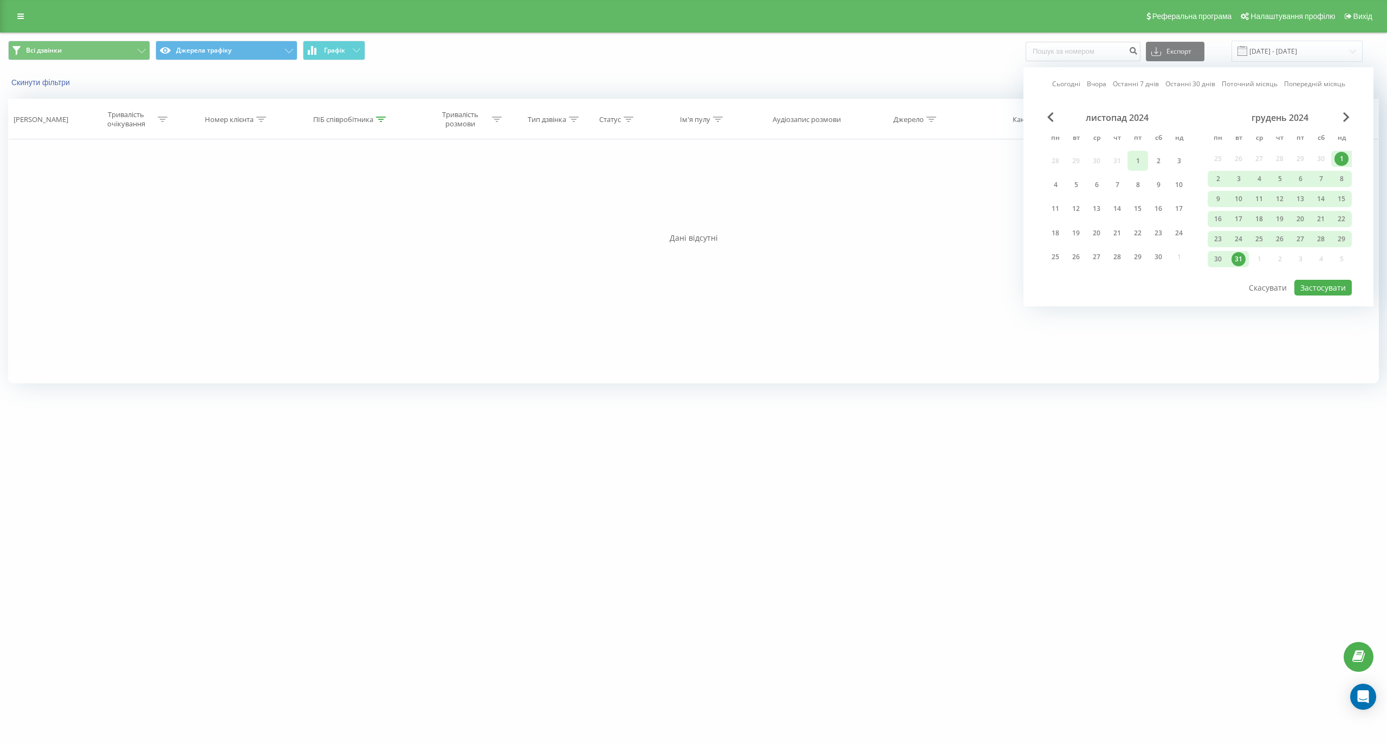
click at [1141, 157] on div "1" at bounding box center [1138, 161] width 14 height 14
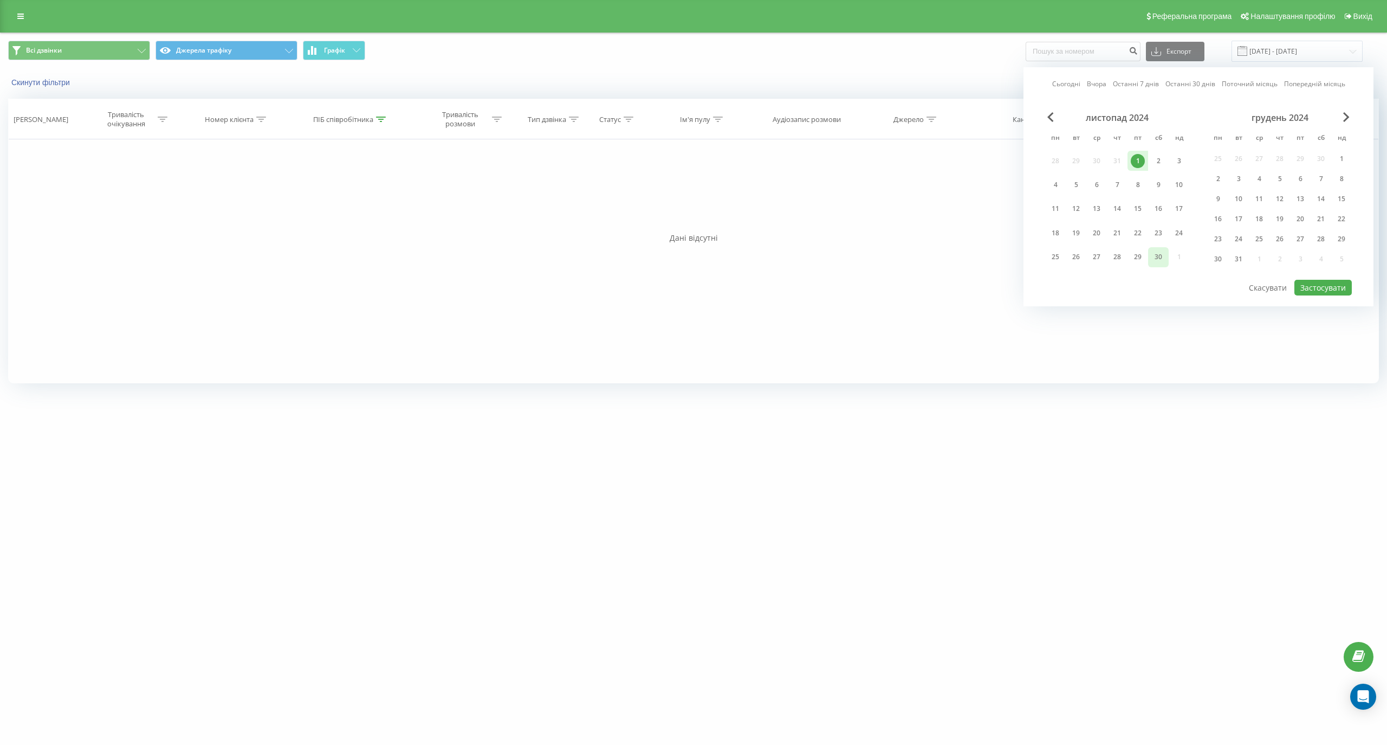
click at [1161, 250] on div "30" at bounding box center [1159, 257] width 14 height 14
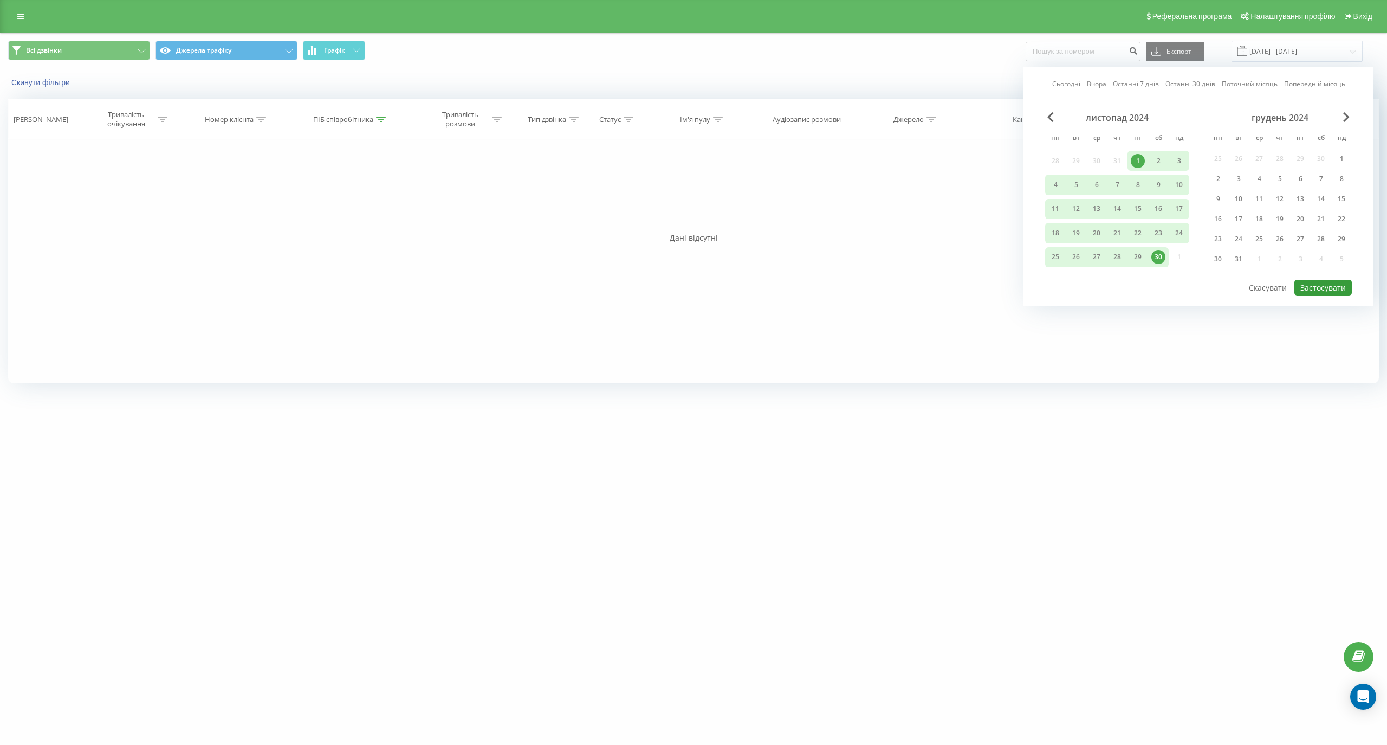
click at [1327, 285] on button "Застосувати" at bounding box center [1323, 288] width 57 height 16
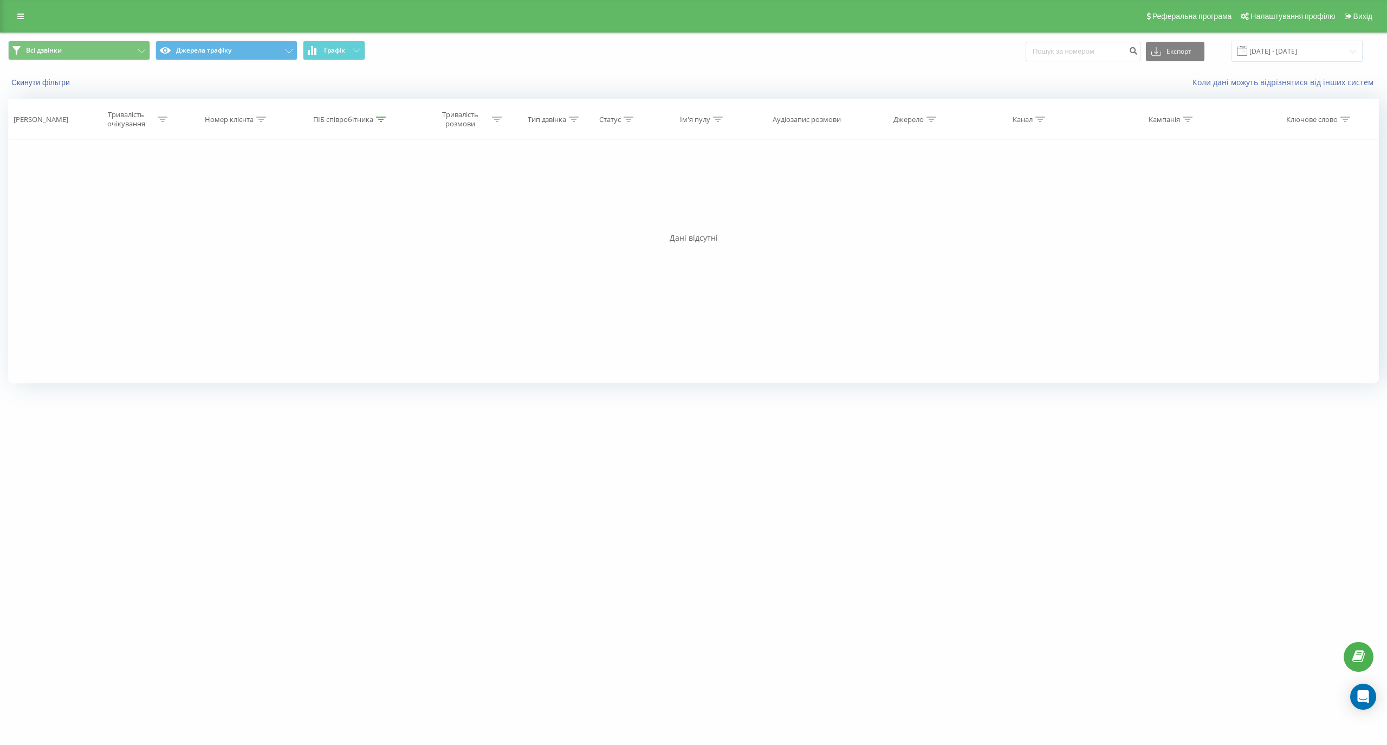
click at [374, 125] on th "ПІБ співробітника" at bounding box center [351, 119] width 119 height 40
click at [382, 118] on icon at bounding box center [381, 119] width 10 height 5
click at [354, 199] on input "магарська" at bounding box center [351, 197] width 95 height 19
click at [363, 211] on span "OK" at bounding box center [374, 218] width 30 height 17
click at [369, 114] on div at bounding box center [693, 241] width 1371 height 285
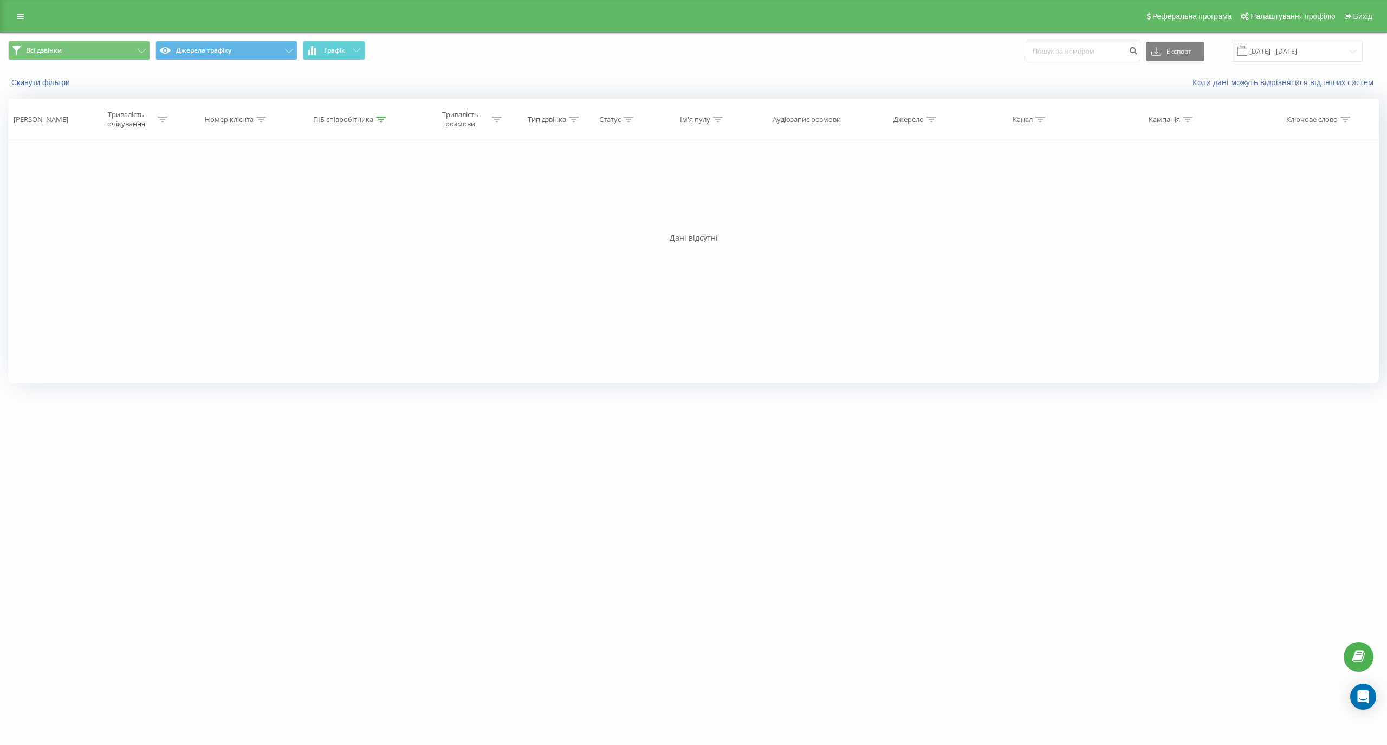
click at [378, 118] on icon at bounding box center [381, 119] width 10 height 5
click at [328, 221] on button "Скасувати" at bounding box center [327, 219] width 46 height 14
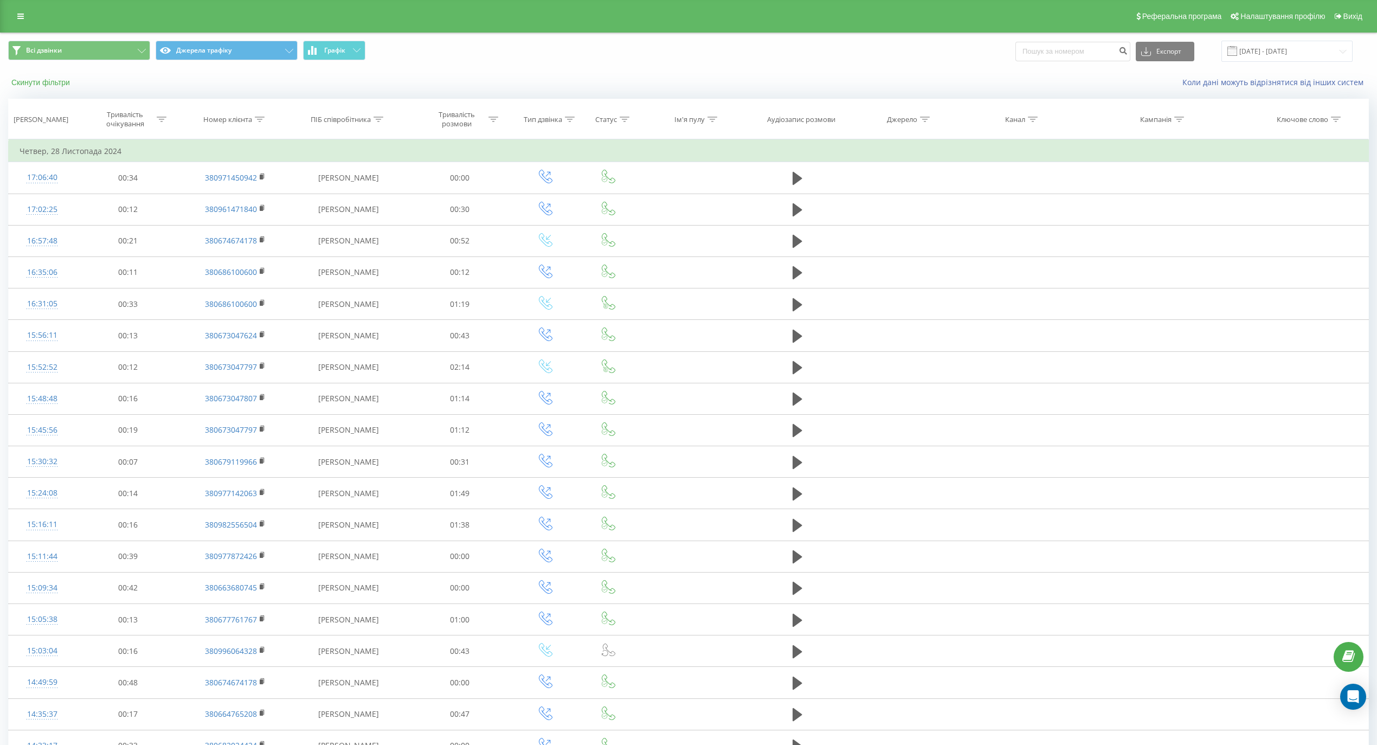
click at [59, 85] on button "Скинути фільтри" at bounding box center [41, 83] width 67 height 10
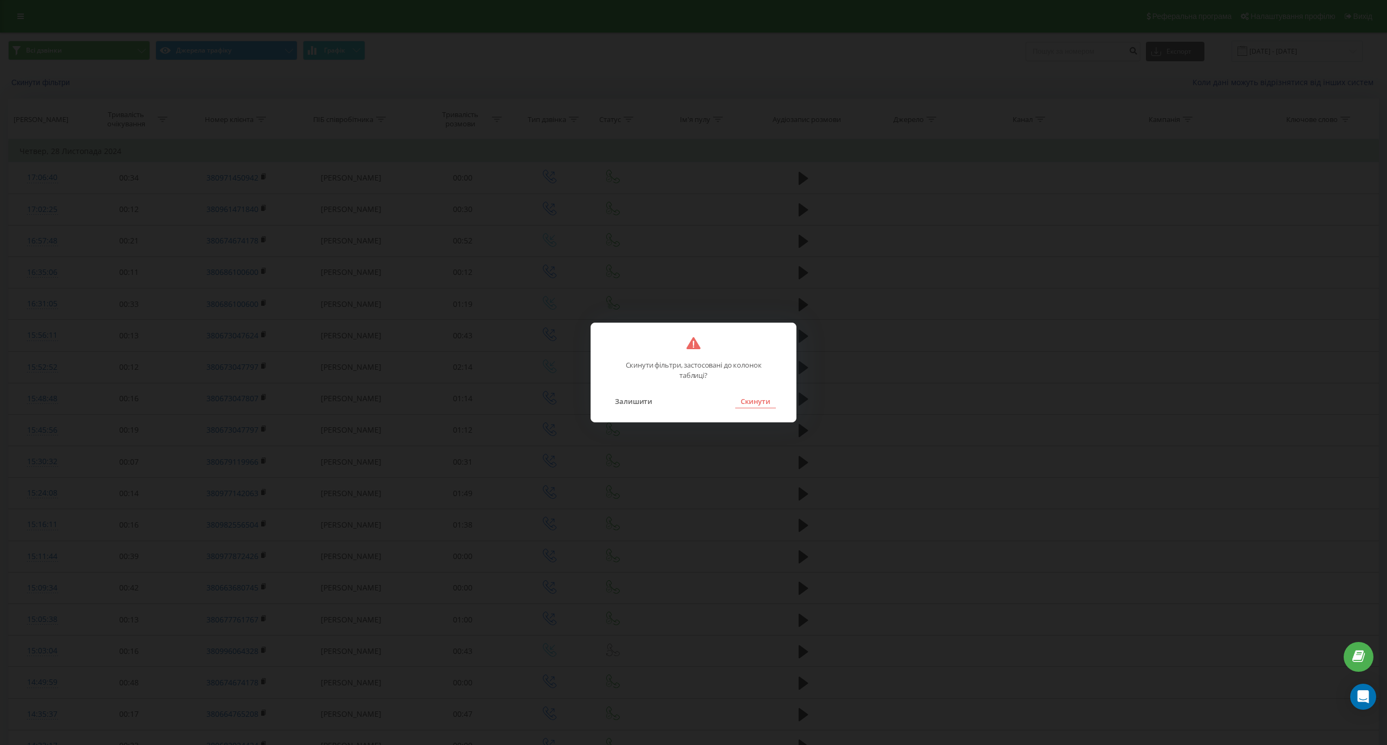
click at [755, 403] on button "Скинути" at bounding box center [755, 401] width 41 height 14
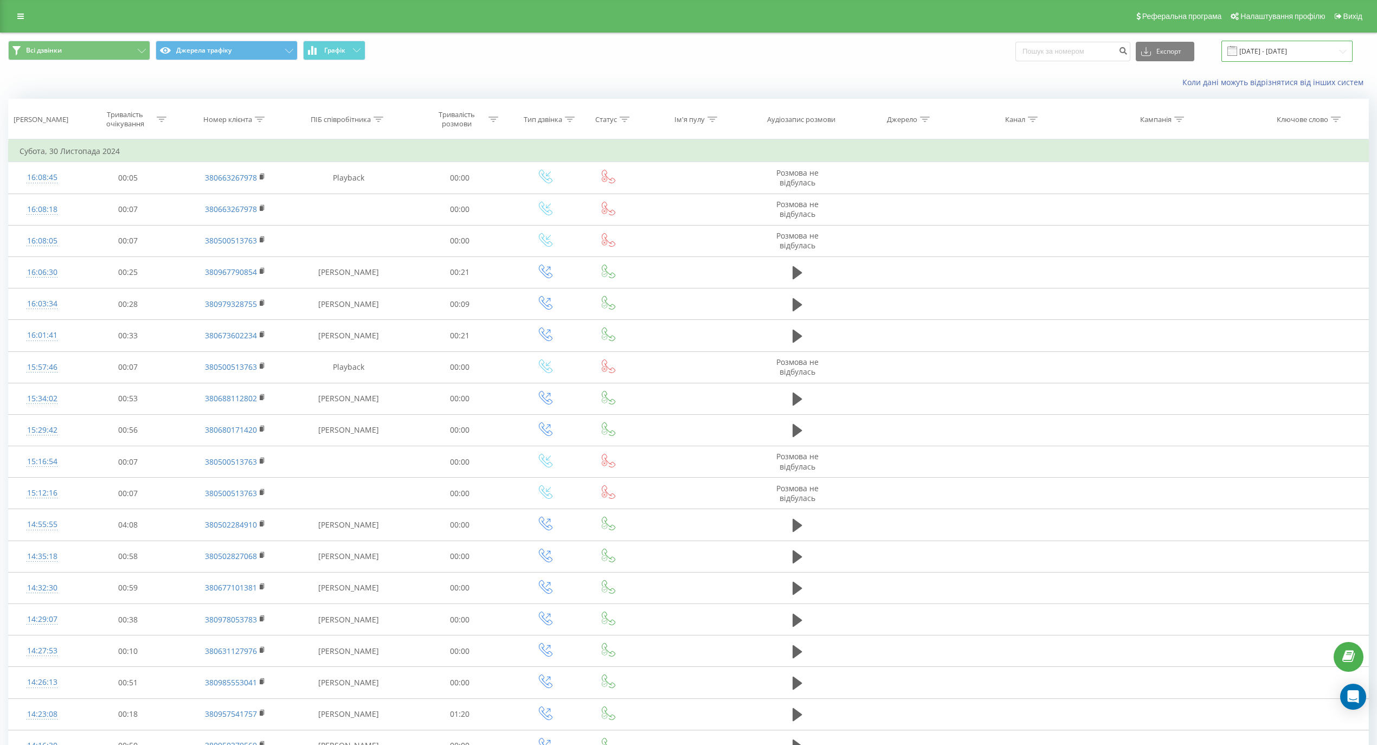
click at [1343, 49] on input "01.11.2024 - 30.11.2024" at bounding box center [1286, 51] width 131 height 21
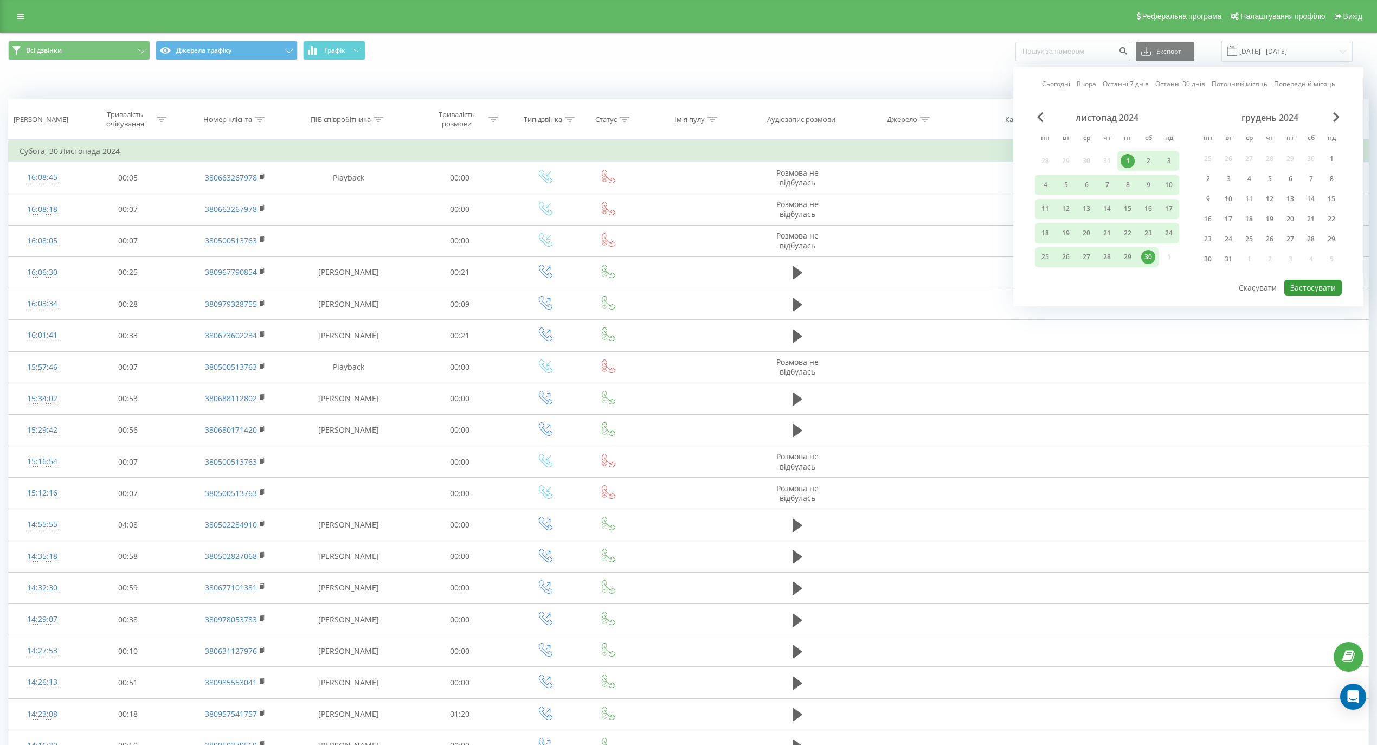
click at [1332, 291] on button "Застосувати" at bounding box center [1312, 288] width 57 height 16
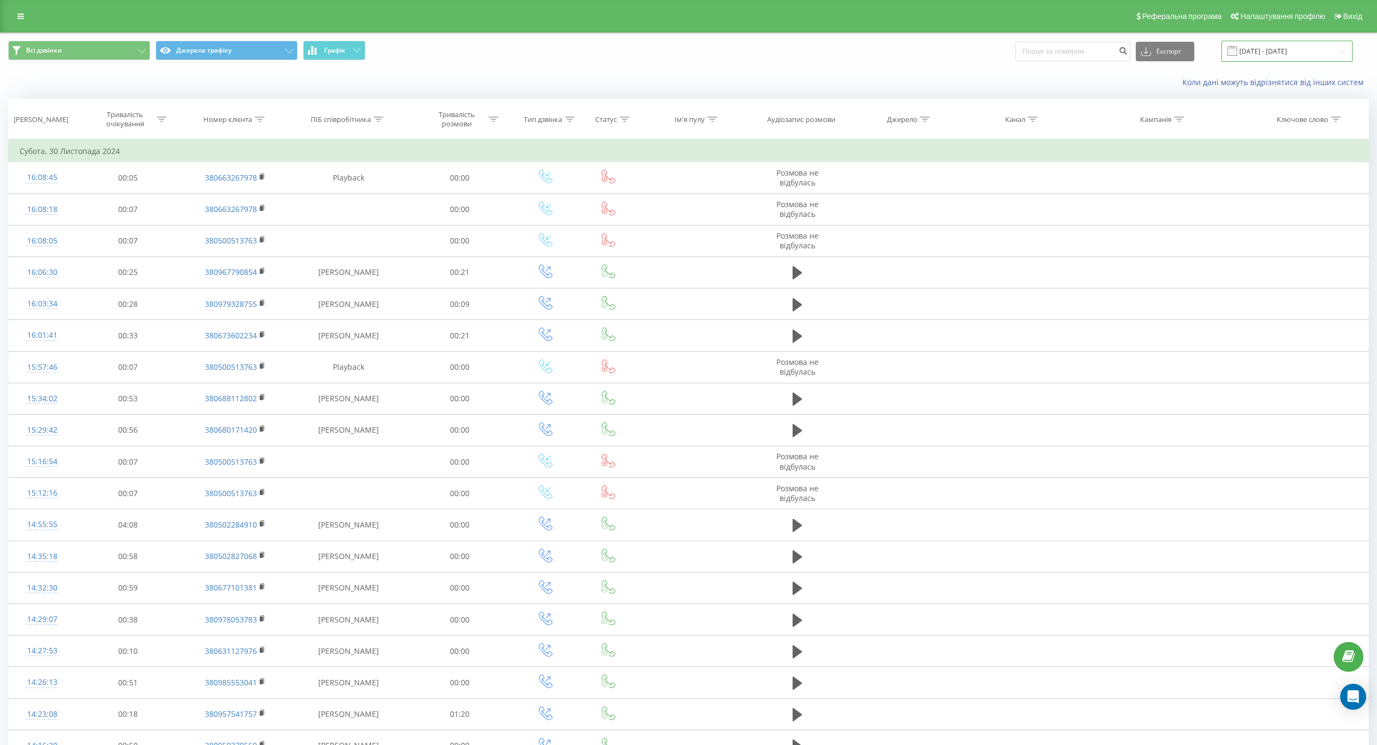
click at [1275, 49] on input "01.11.2024 - 30.11.2024" at bounding box center [1286, 51] width 131 height 21
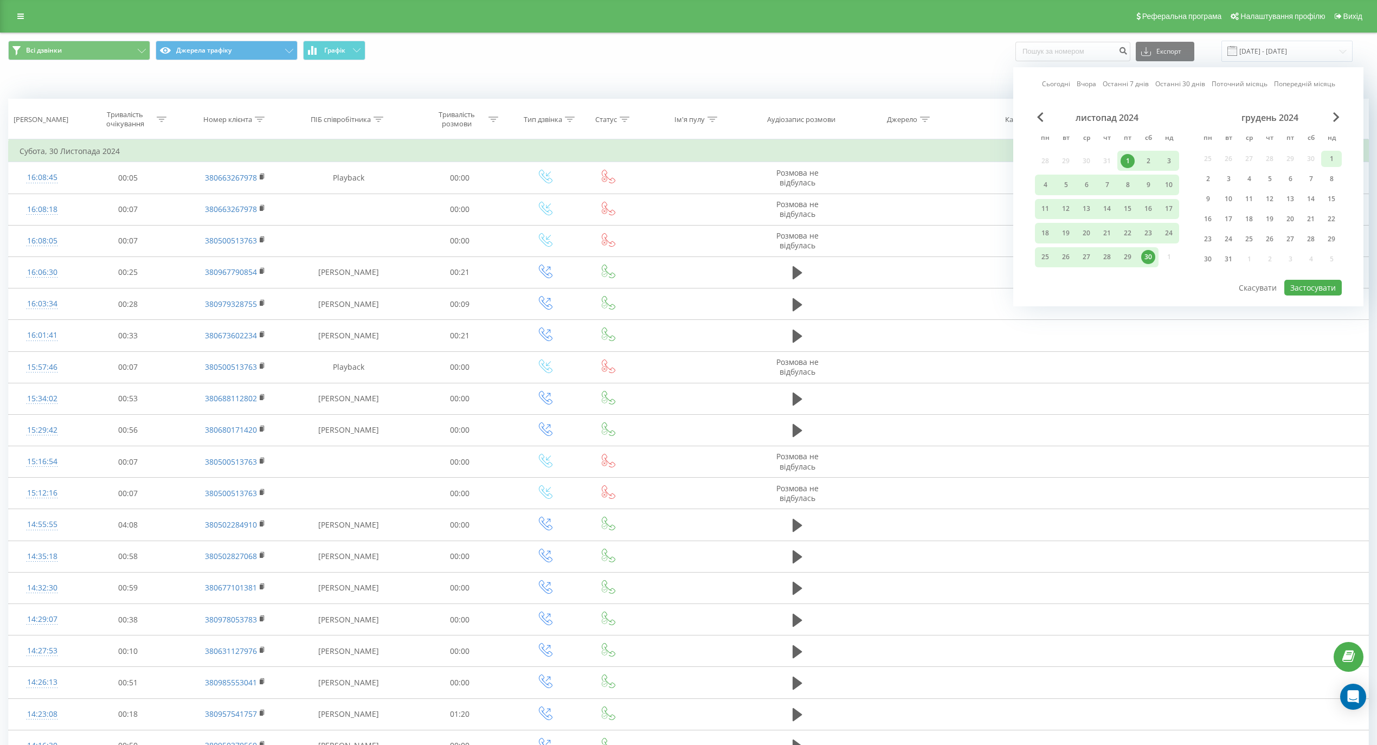
click at [1334, 159] on div "1" at bounding box center [1331, 159] width 14 height 14
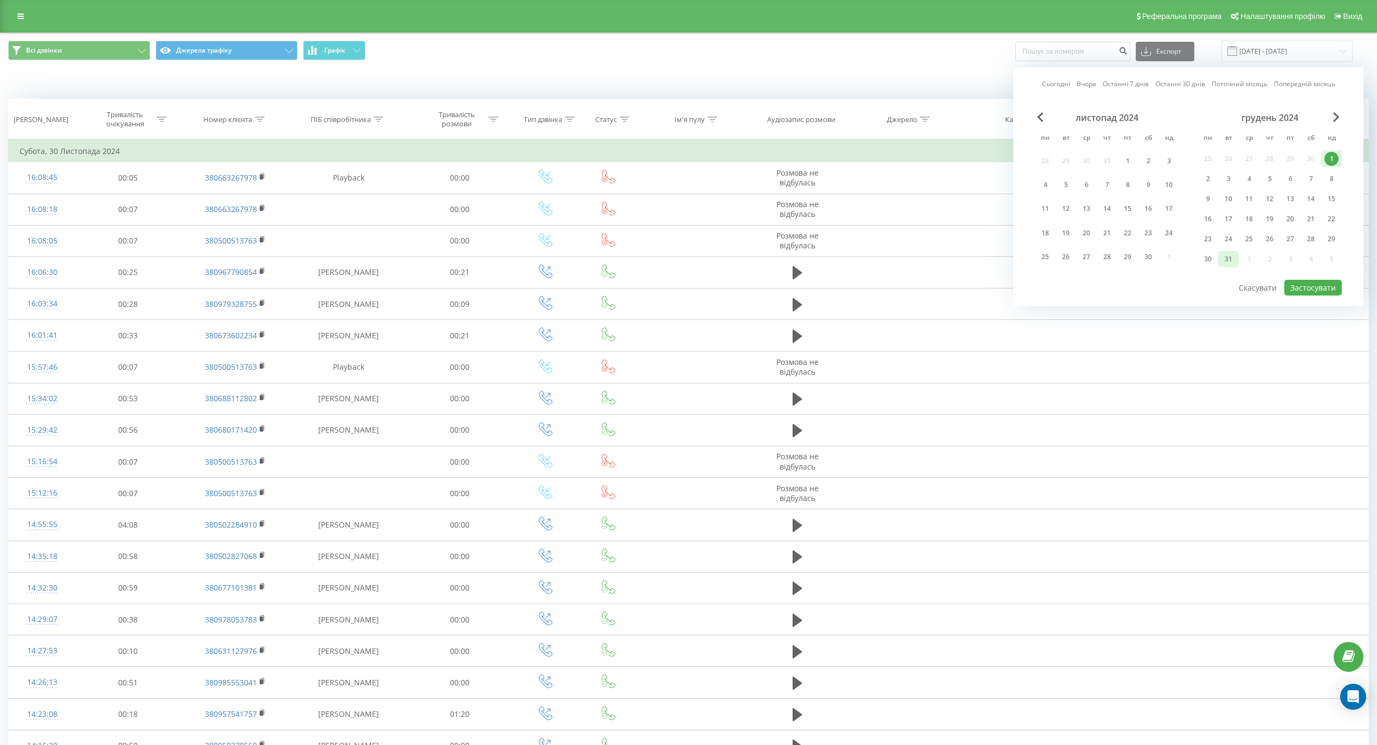
click at [1225, 256] on div "31" at bounding box center [1228, 259] width 14 height 14
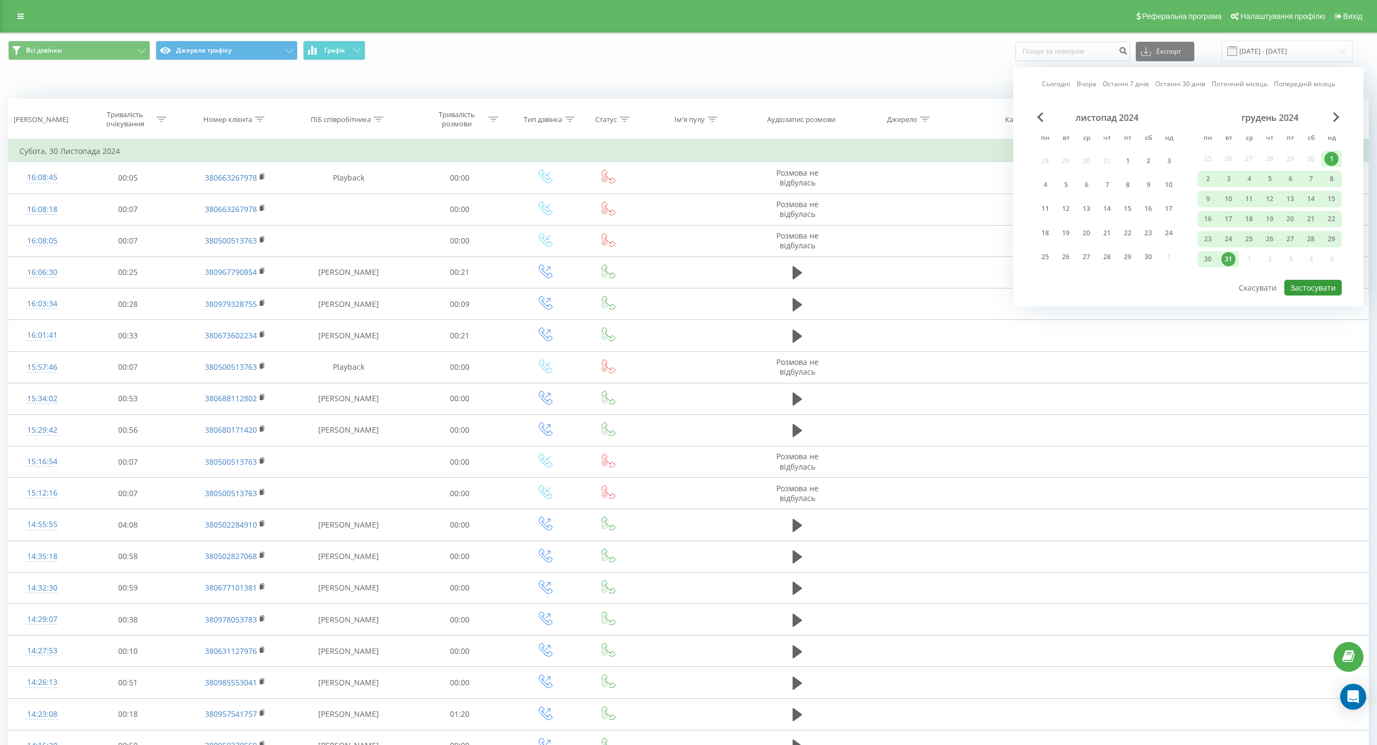
click at [1331, 287] on button "Застосувати" at bounding box center [1312, 288] width 57 height 16
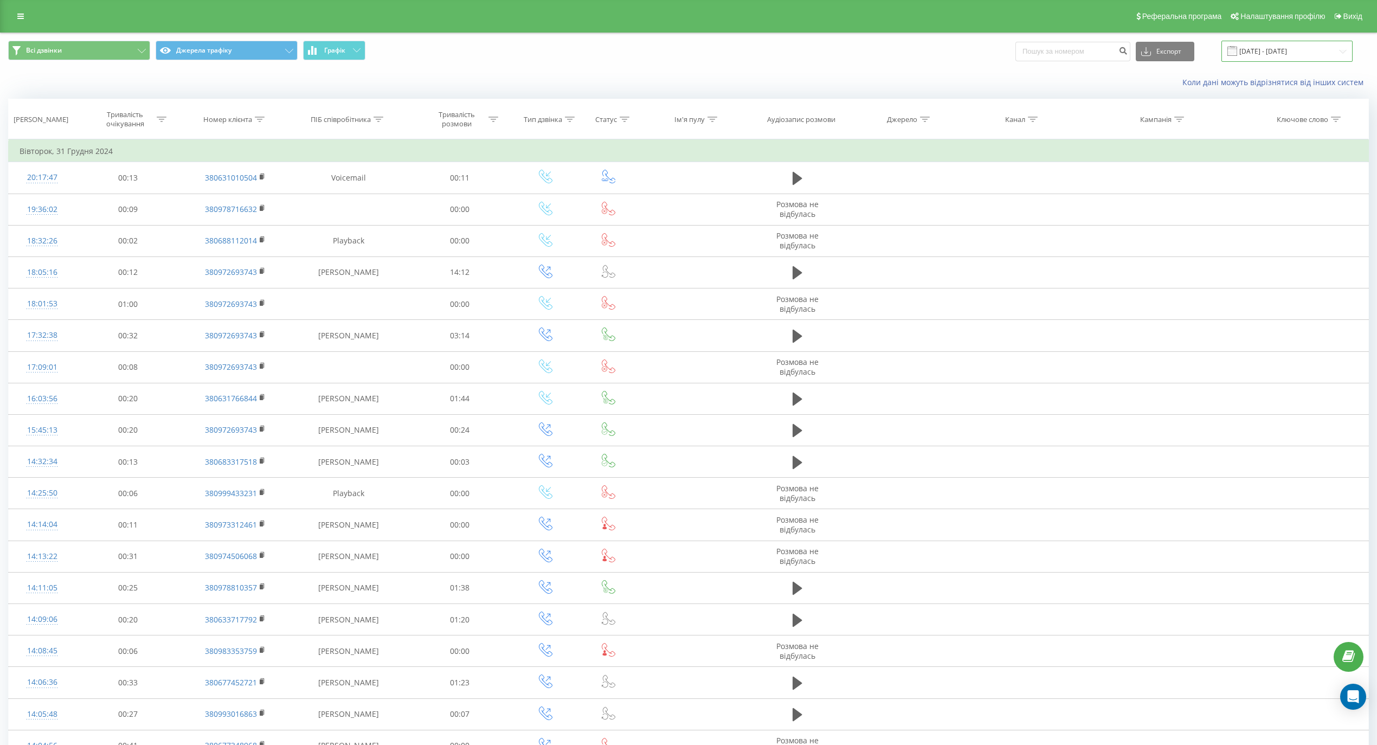
click at [1344, 49] on input "01.12.2024 - 31.12.2024" at bounding box center [1286, 51] width 131 height 21
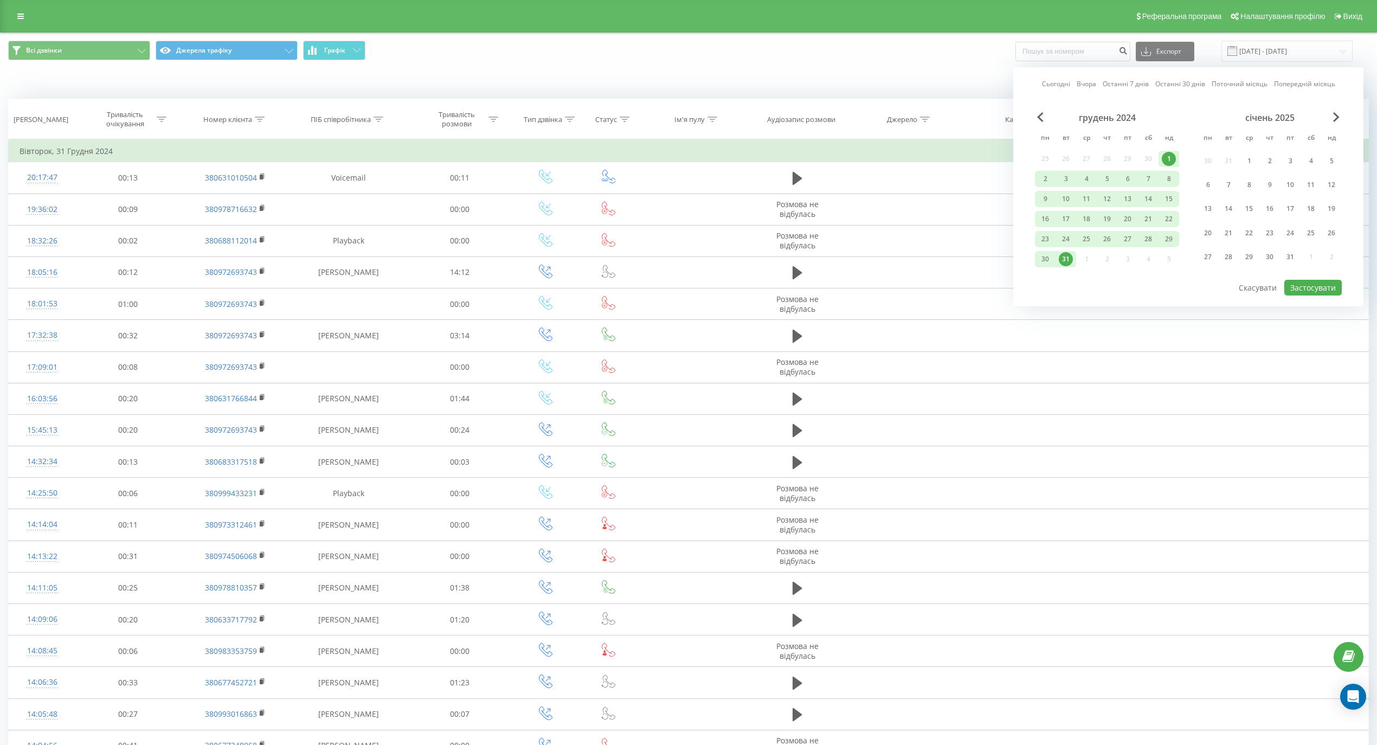
click at [1330, 114] on div "січень 2025" at bounding box center [1269, 117] width 144 height 11
click at [1334, 116] on span "Next Month" at bounding box center [1336, 117] width 7 height 10
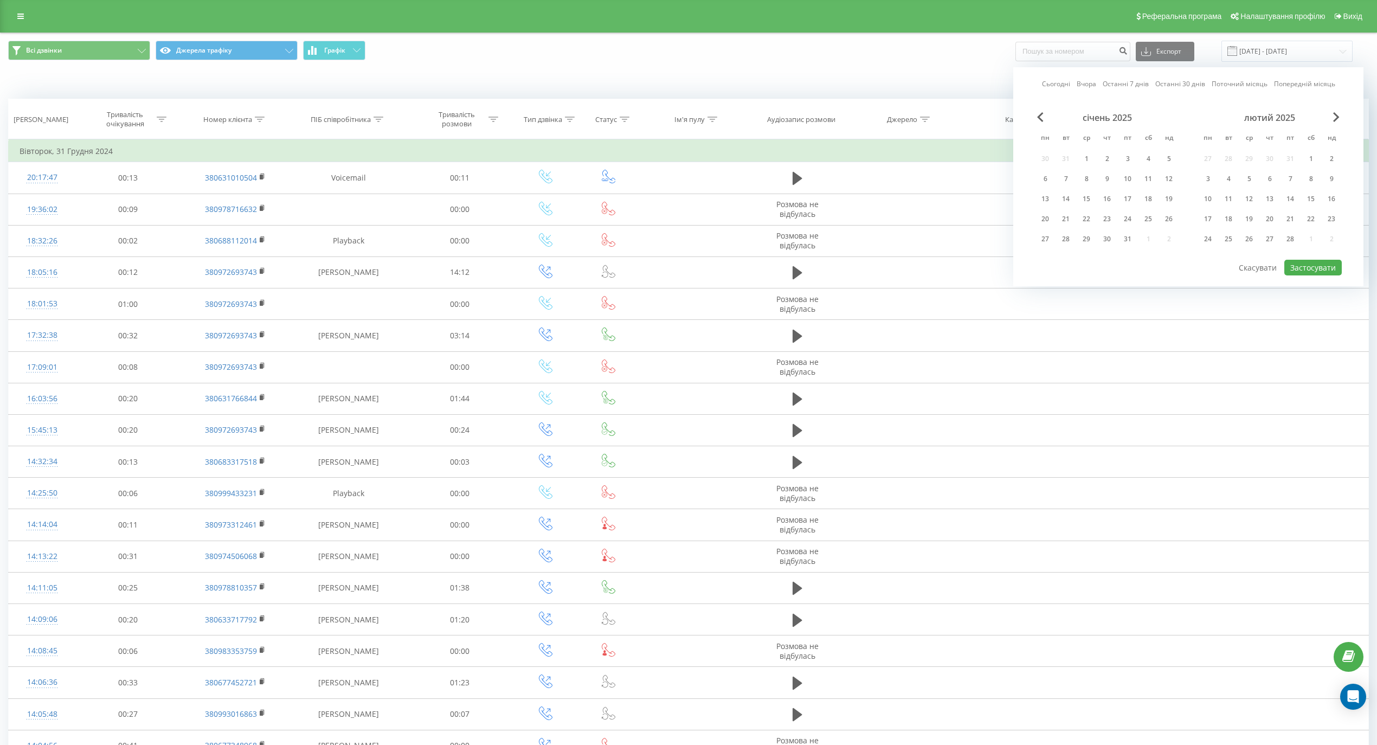
click at [1338, 125] on div "лютий 2025 пн вт ср чт пт сб нд 27 28 29 30 31 1 2 3 4 5 6 7 8 9 10 11 12 13 14…" at bounding box center [1269, 181] width 144 height 139
click at [1336, 115] on span "Next Month" at bounding box center [1336, 117] width 7 height 10
click at [1304, 152] on div "1" at bounding box center [1310, 159] width 14 height 14
click at [1206, 261] on div "31" at bounding box center [1208, 259] width 14 height 14
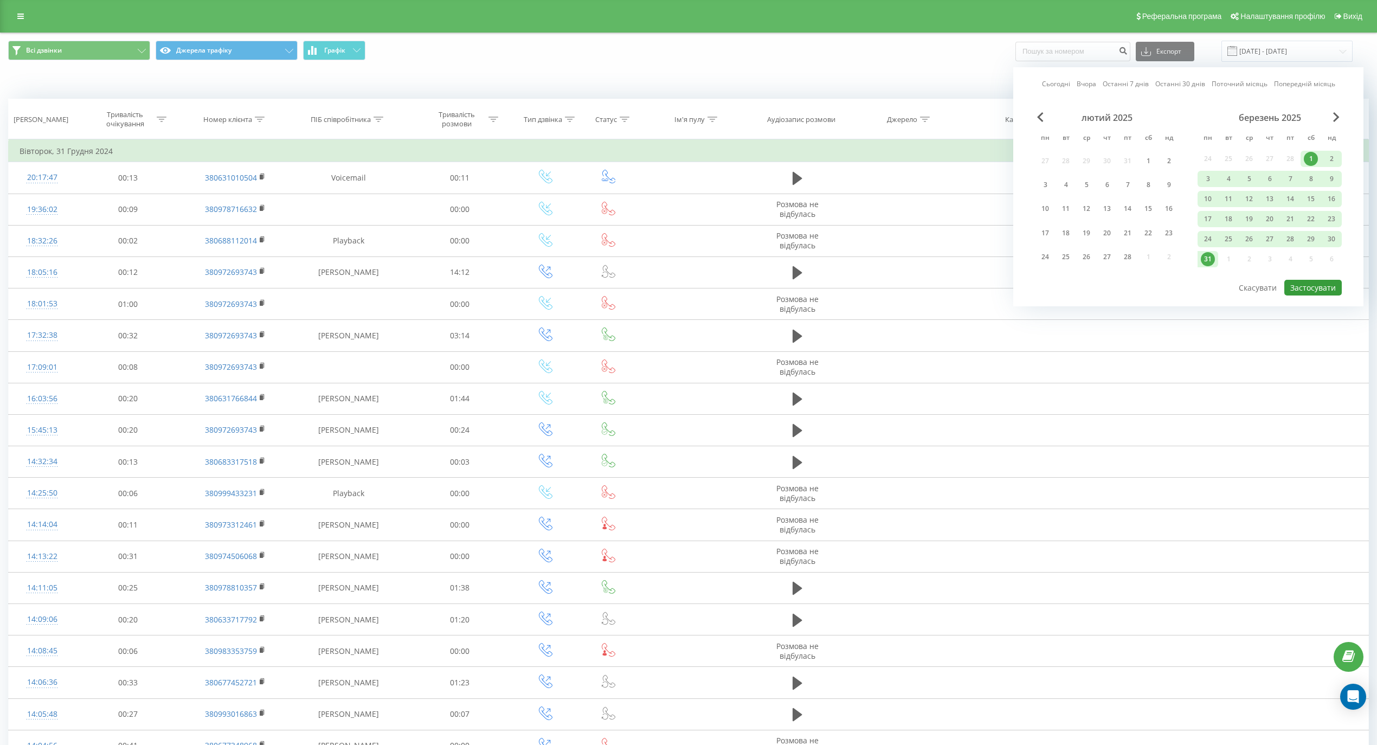
click at [1318, 280] on button "Застосувати" at bounding box center [1312, 288] width 57 height 16
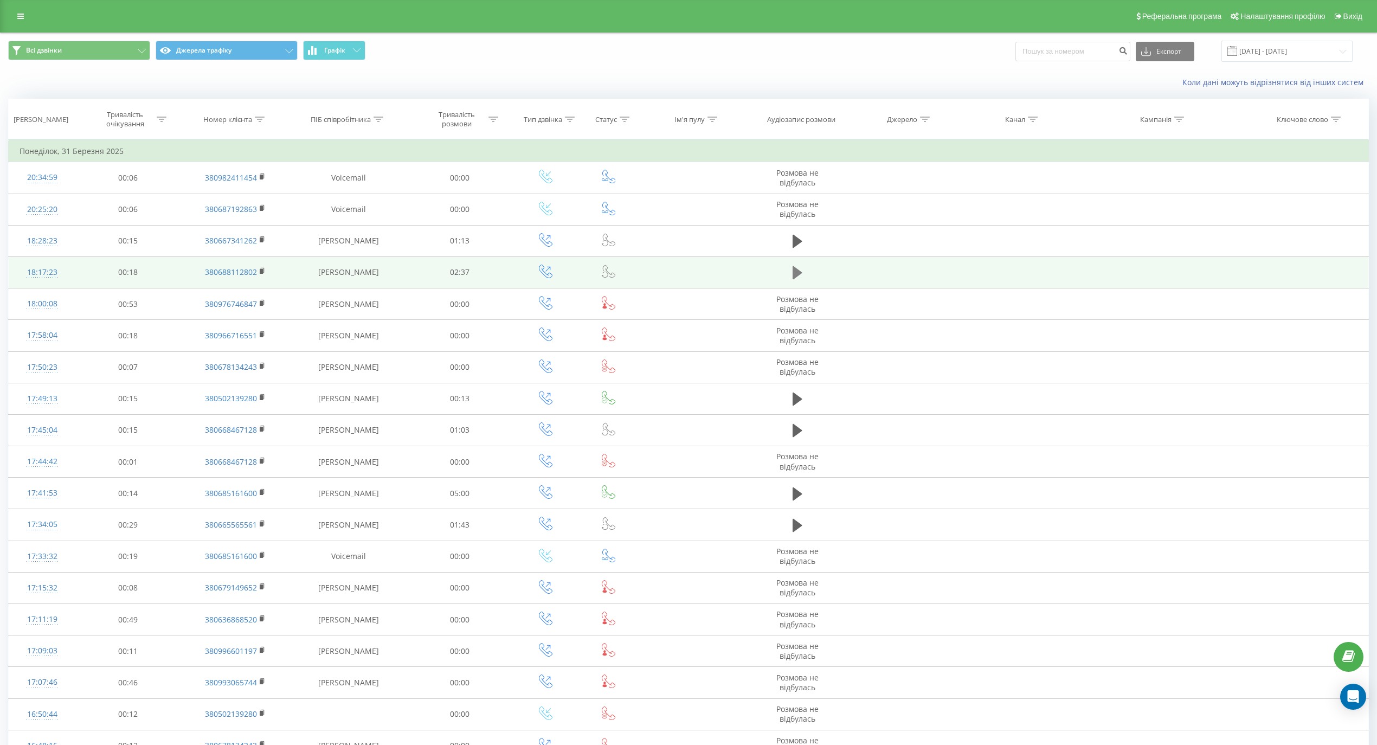
click at [793, 272] on icon at bounding box center [797, 272] width 10 height 13
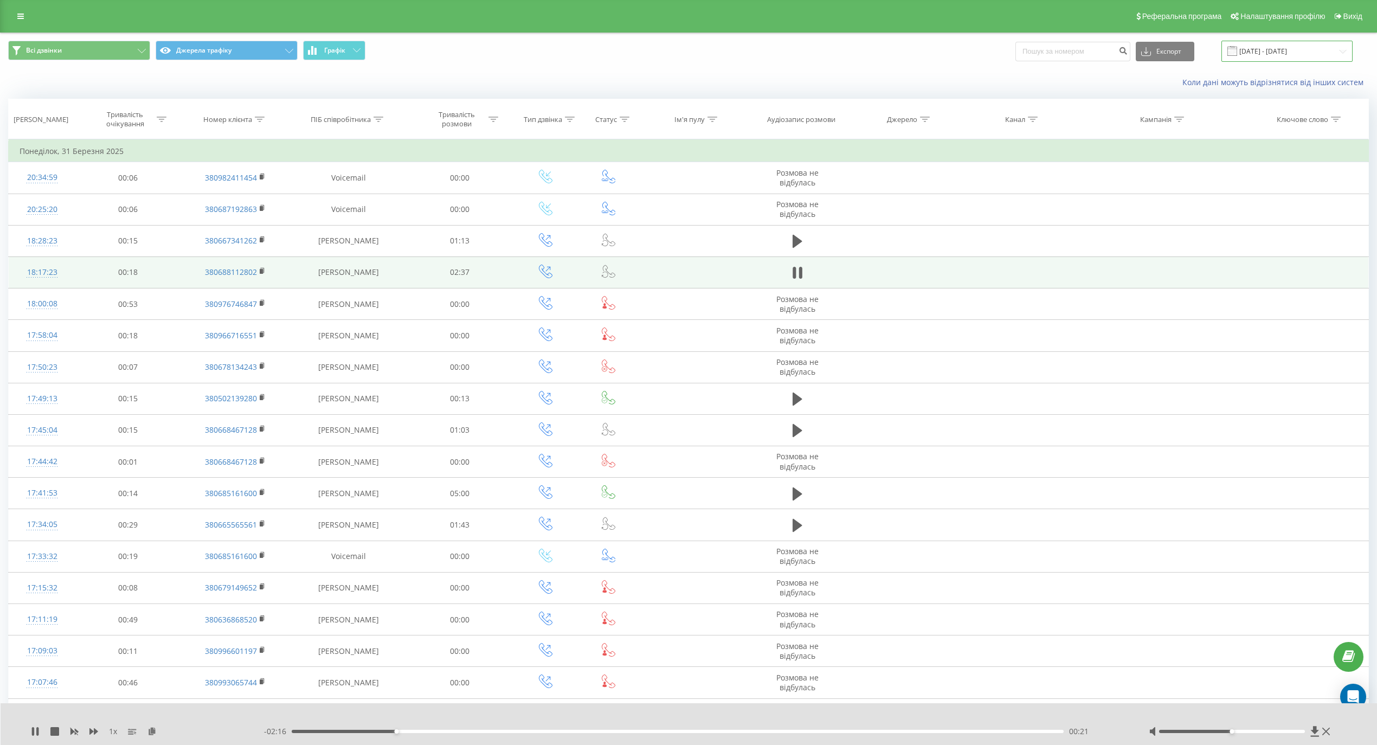
click at [1329, 53] on input "01.03.2025 - 31.03.2025" at bounding box center [1286, 51] width 131 height 21
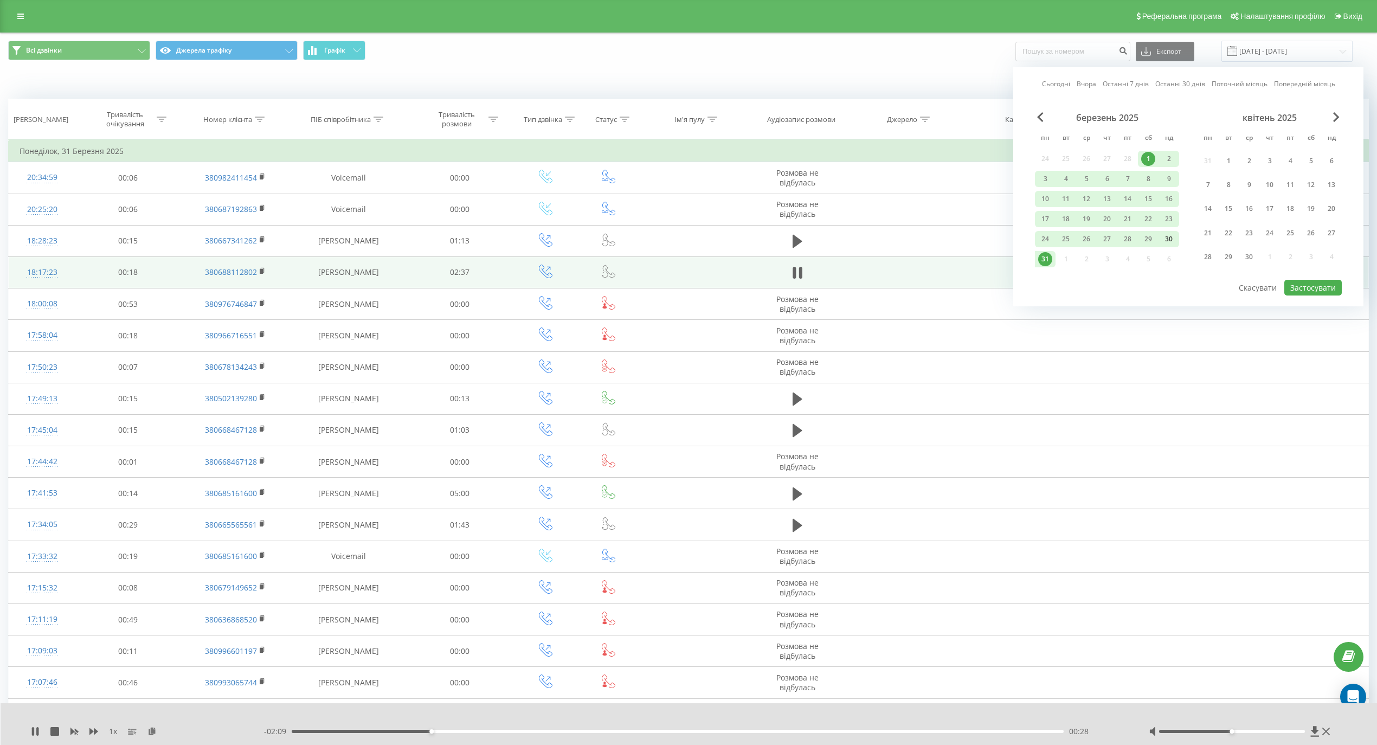
click at [1170, 236] on div "30" at bounding box center [1168, 239] width 14 height 14
click at [1048, 180] on div "3" at bounding box center [1045, 179] width 14 height 14
click at [1165, 220] on div "23" at bounding box center [1168, 219] width 14 height 14
click at [1047, 178] on div "3" at bounding box center [1045, 179] width 14 height 14
click at [1292, 284] on button "Застосувати" at bounding box center [1312, 288] width 57 height 16
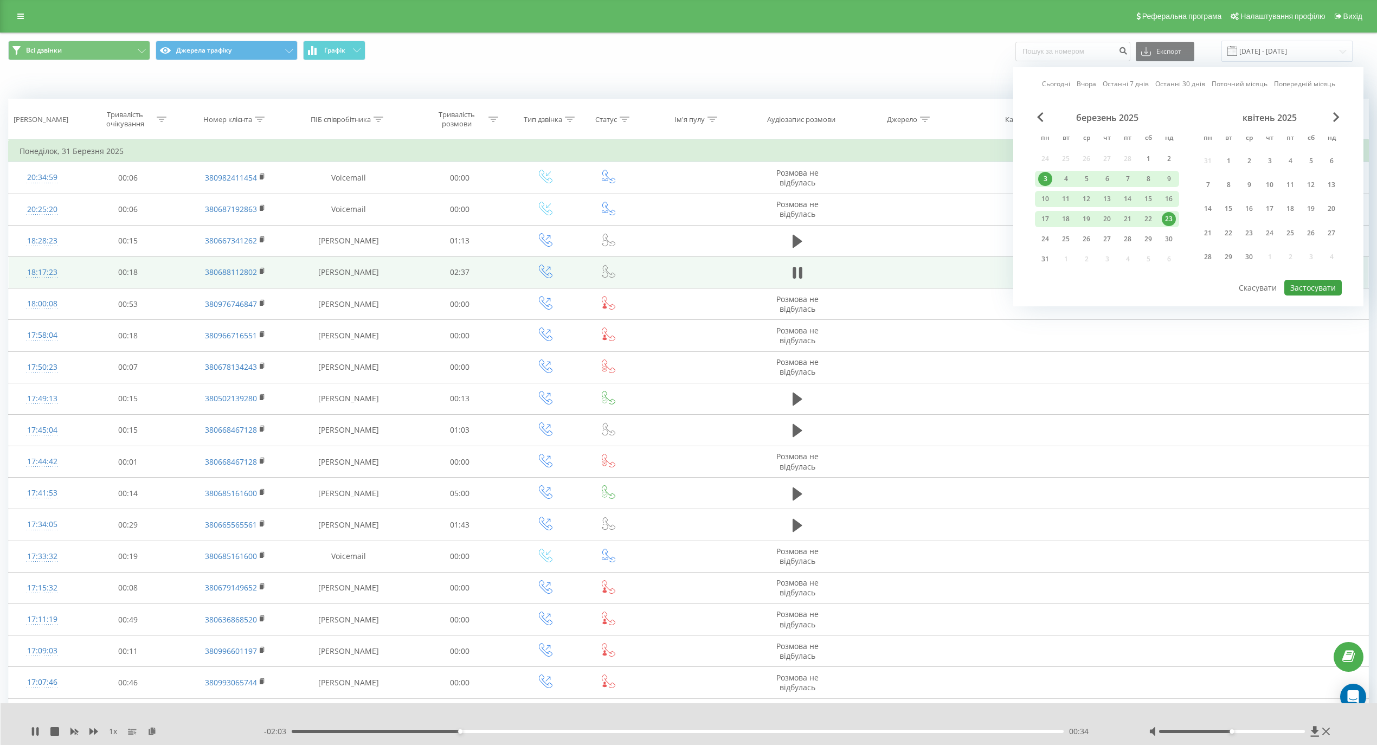
type input "03.03.2025 - 23.03.2025"
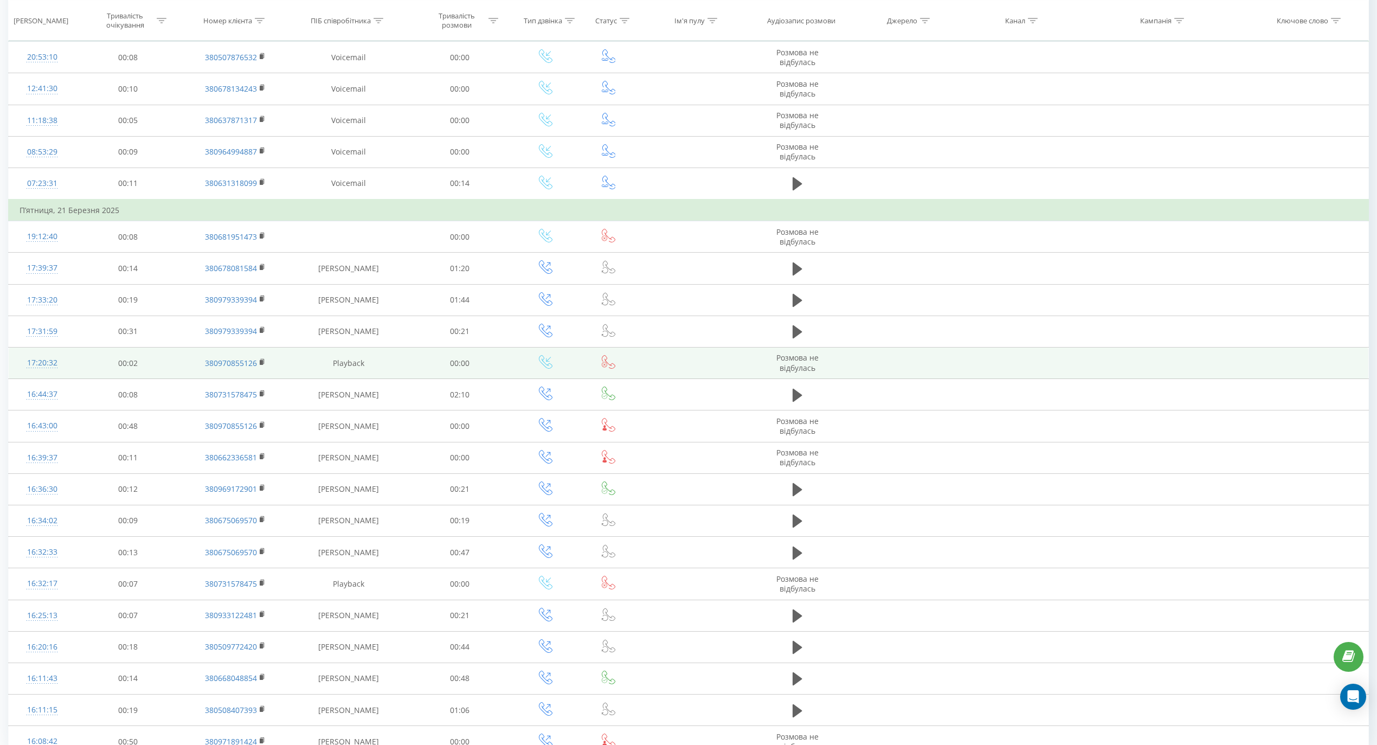
scroll to position [295, 0]
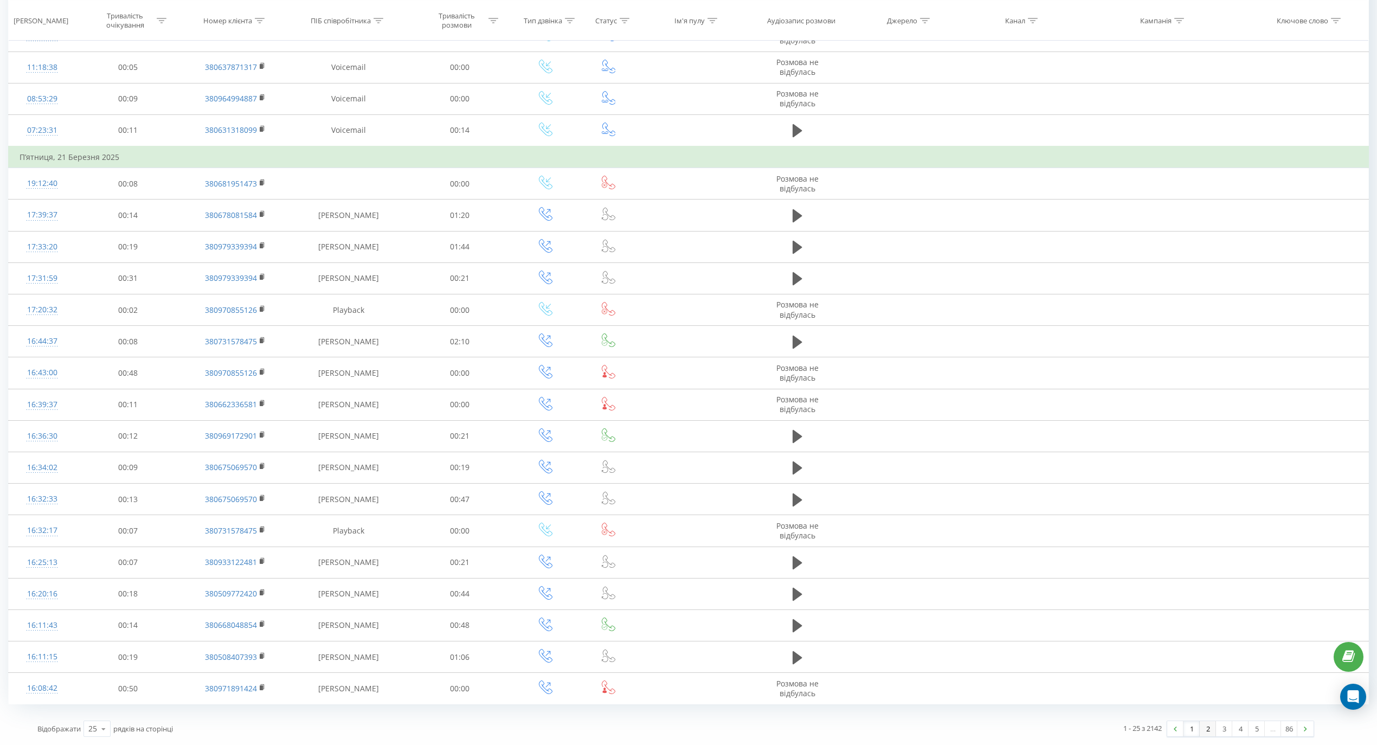
click at [1209, 732] on link "2" at bounding box center [1207, 728] width 16 height 15
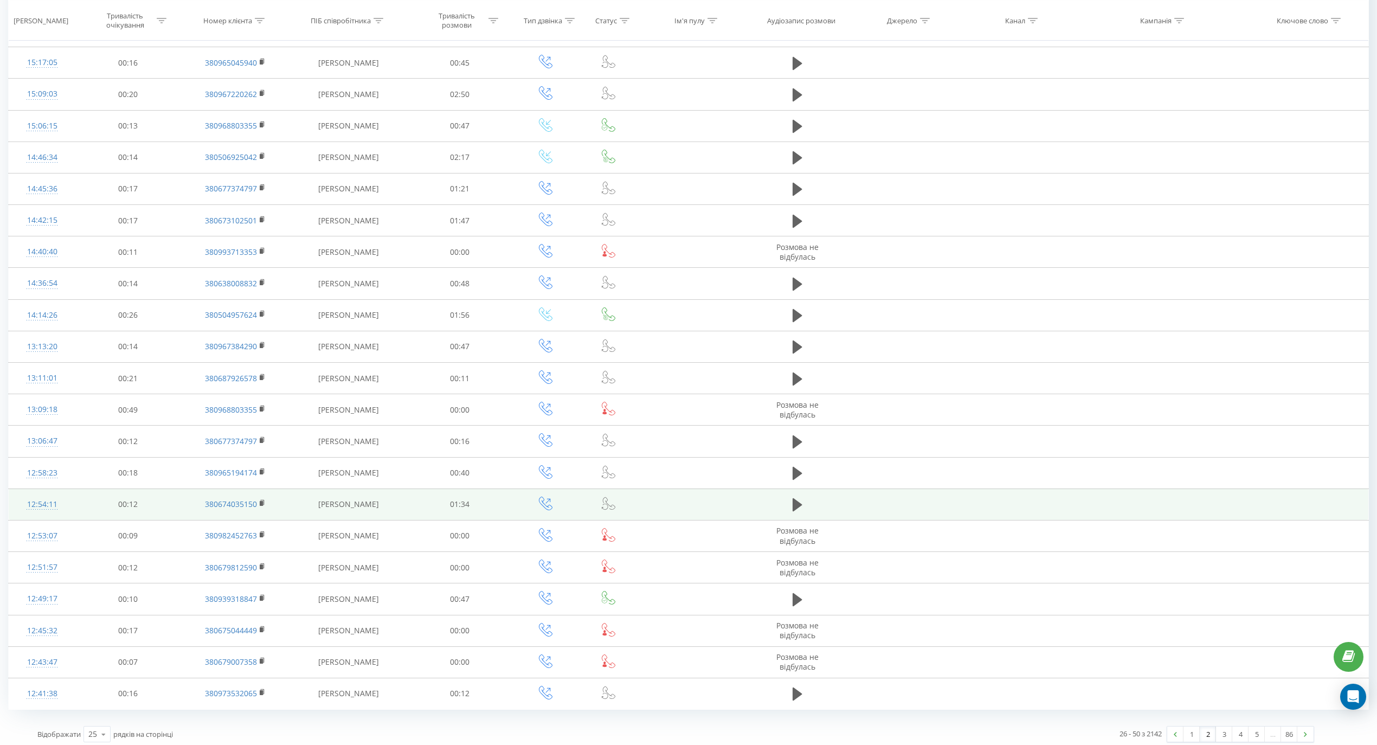
scroll to position [251, 0]
click at [796, 505] on icon at bounding box center [797, 499] width 10 height 15
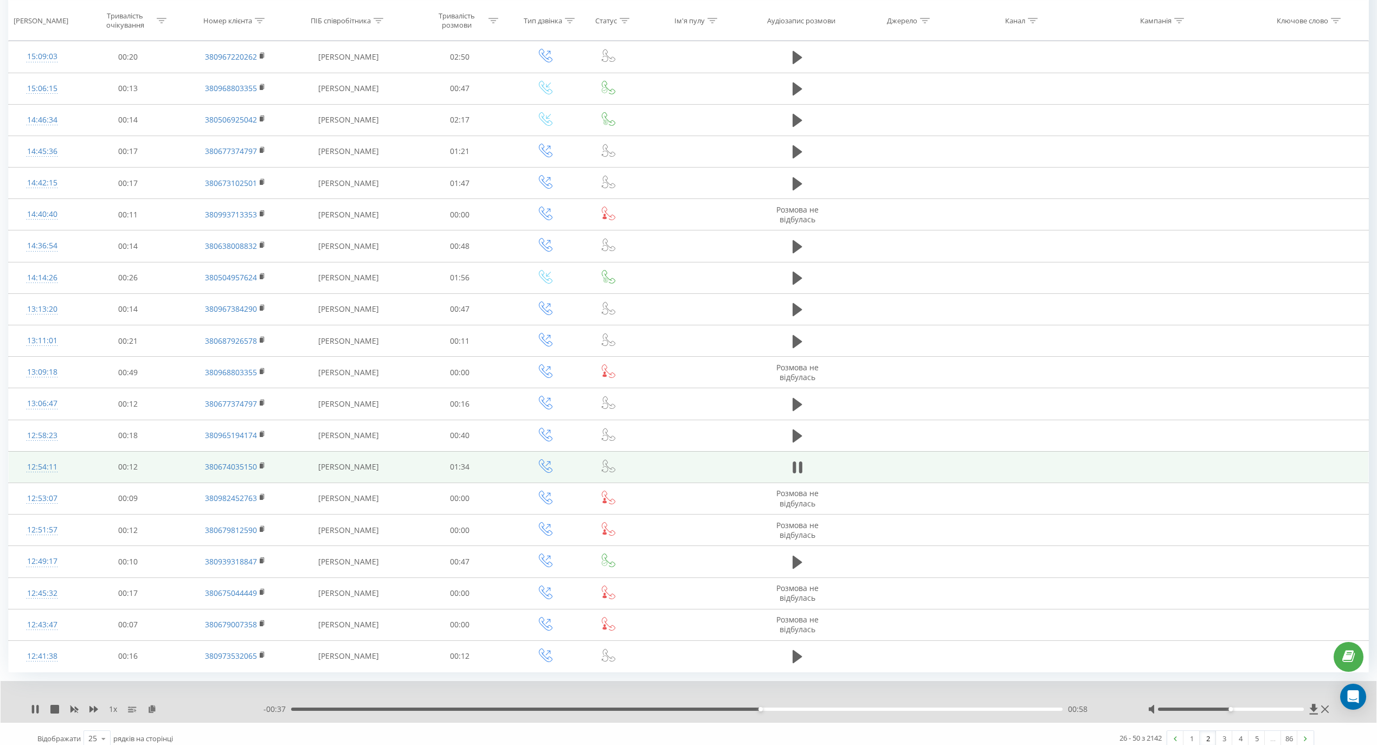
scroll to position [293, 0]
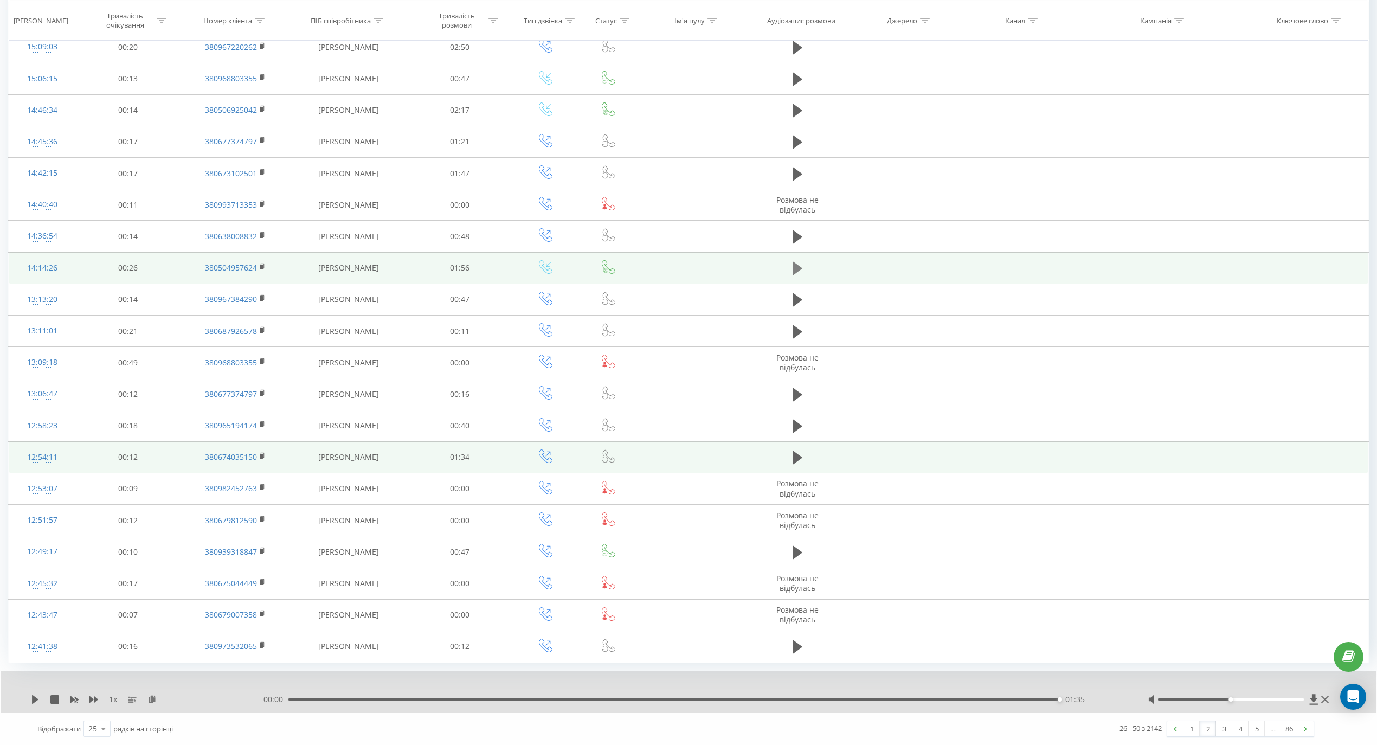
click at [797, 268] on icon at bounding box center [797, 268] width 10 height 13
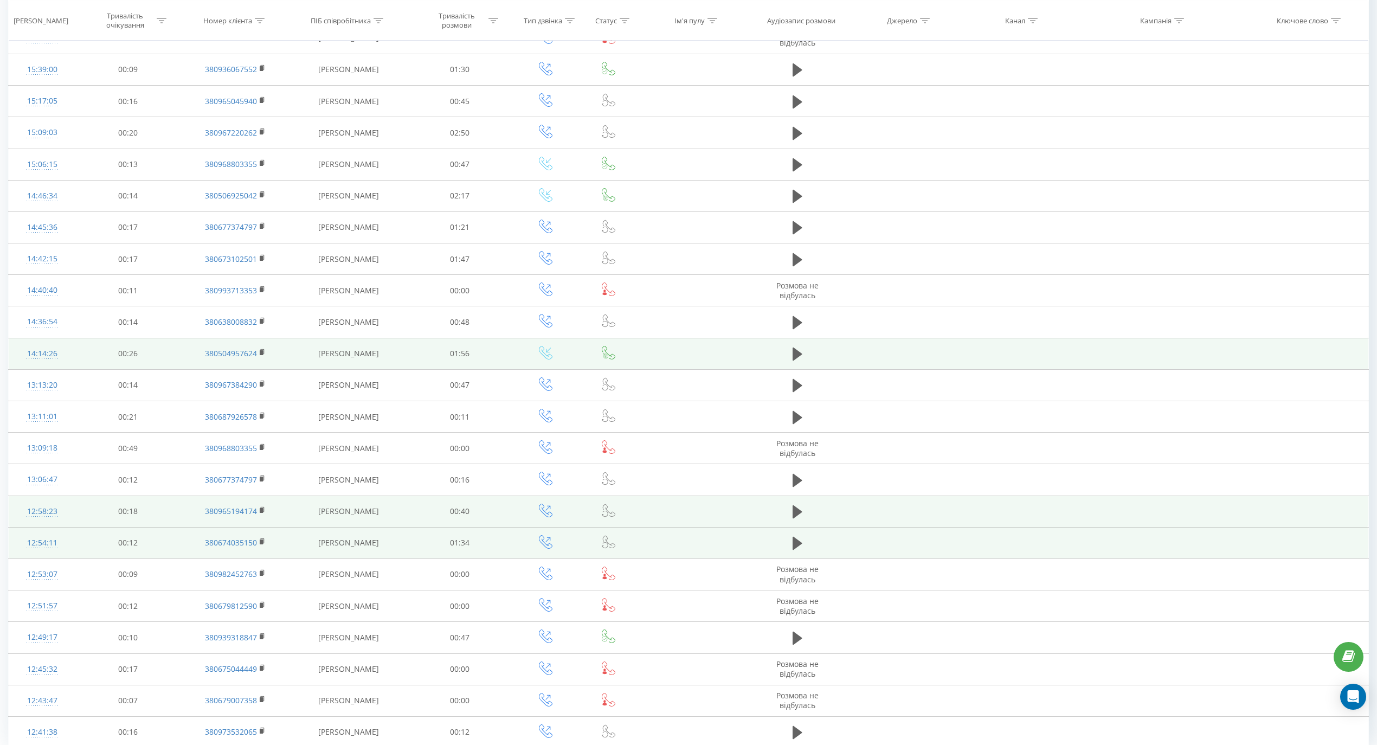
scroll to position [76, 0]
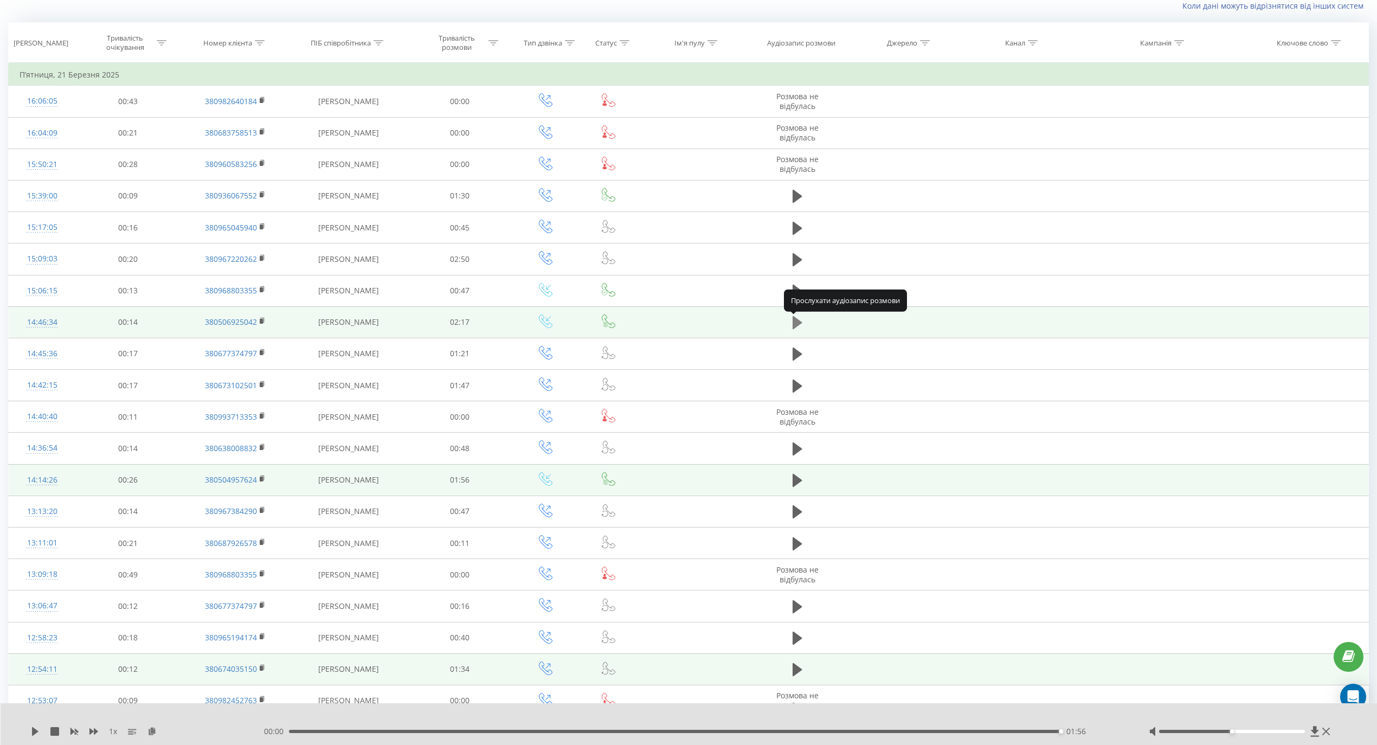
click at [796, 321] on icon at bounding box center [797, 322] width 10 height 13
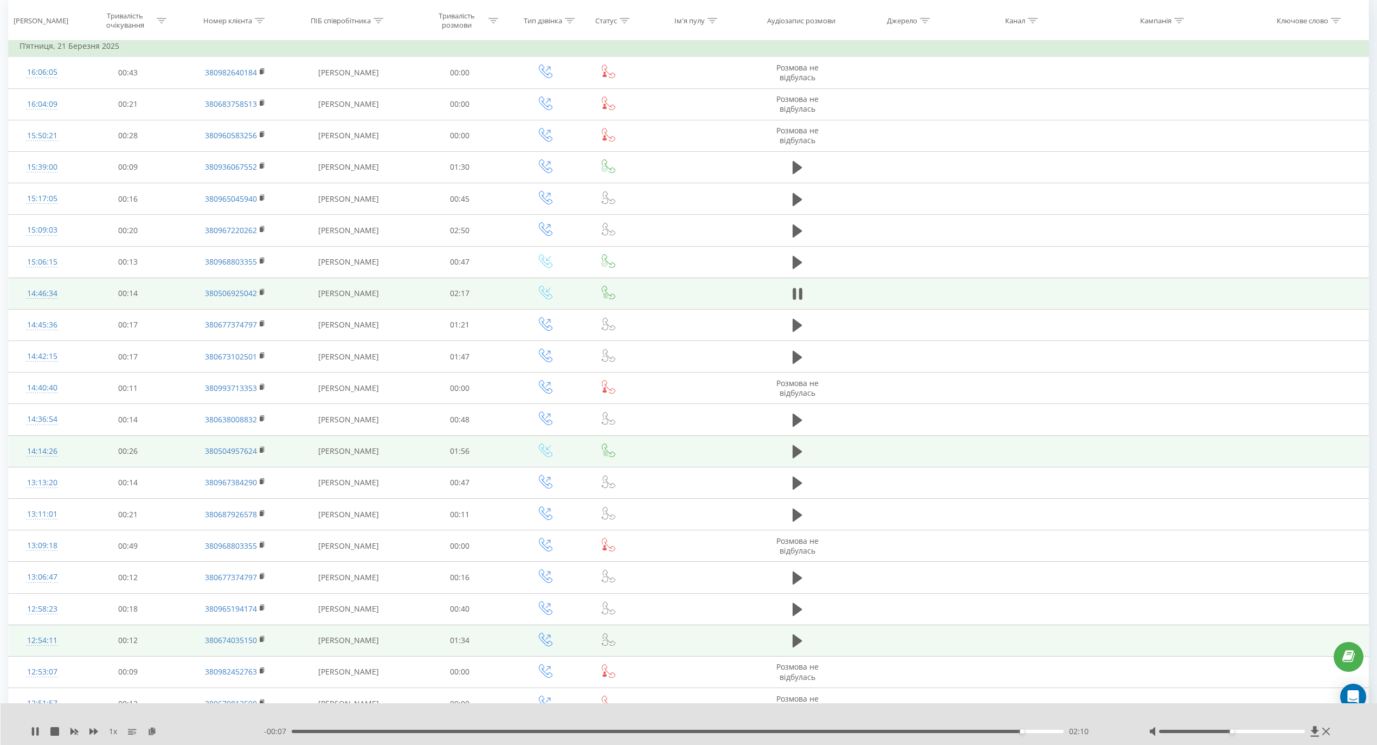
scroll to position [0, 0]
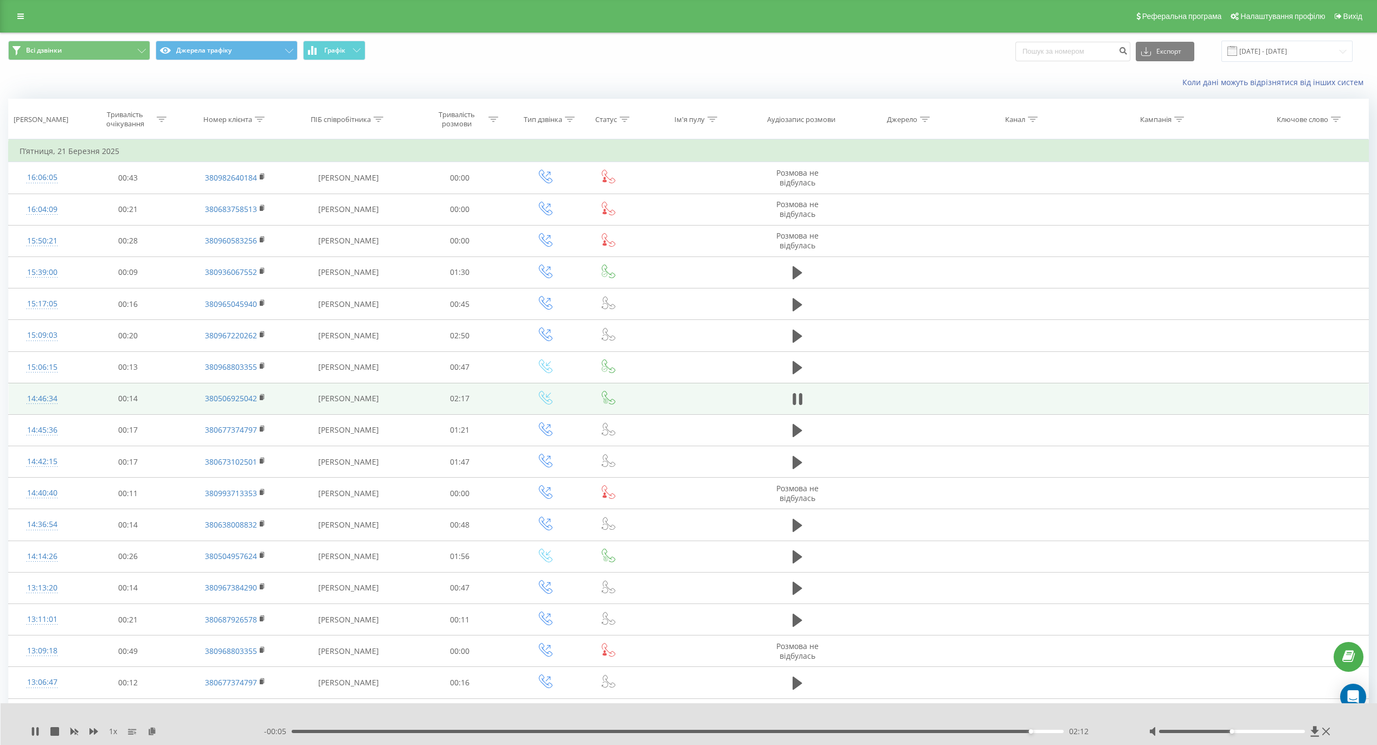
click at [380, 117] on icon at bounding box center [378, 119] width 10 height 5
click at [376, 192] on input "text" at bounding box center [348, 197] width 95 height 19
type input "ткаченко"
click button "OK" at bounding box center [371, 219] width 46 height 14
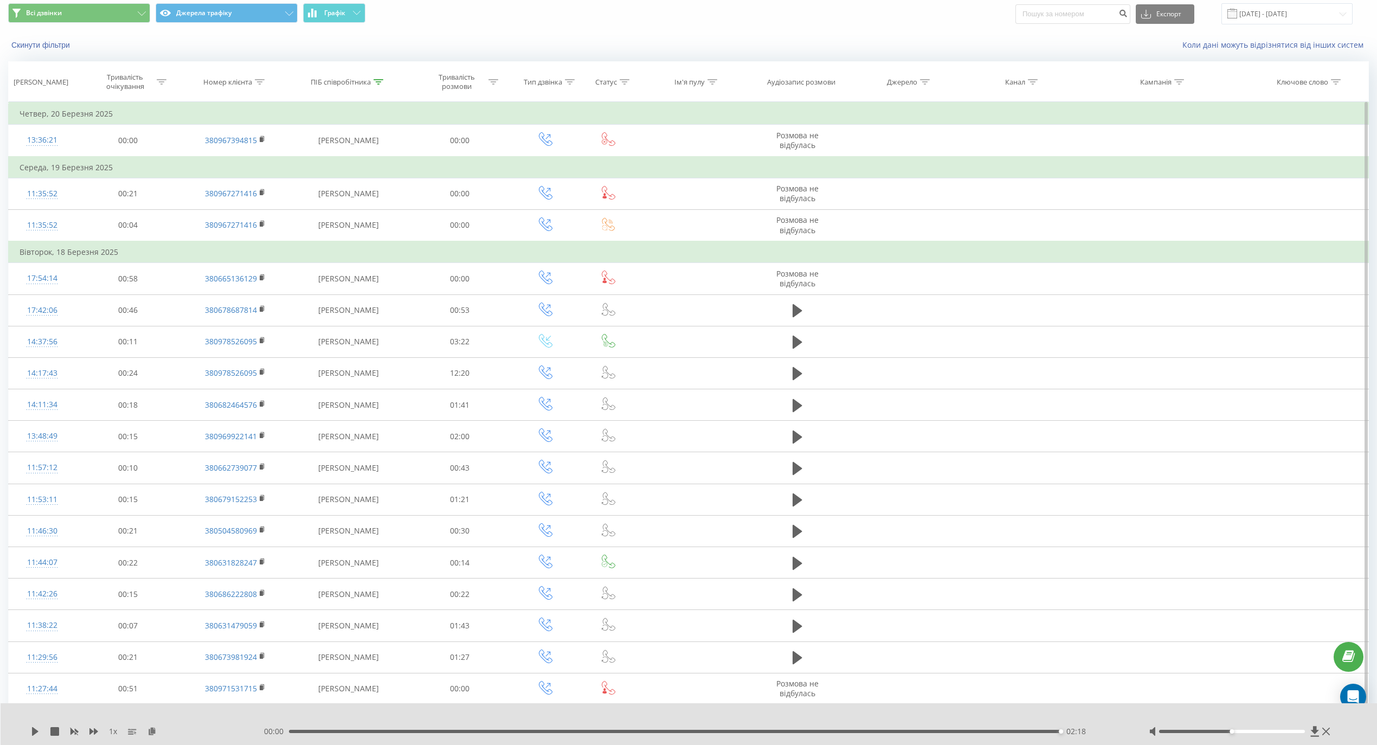
scroll to position [72, 0]
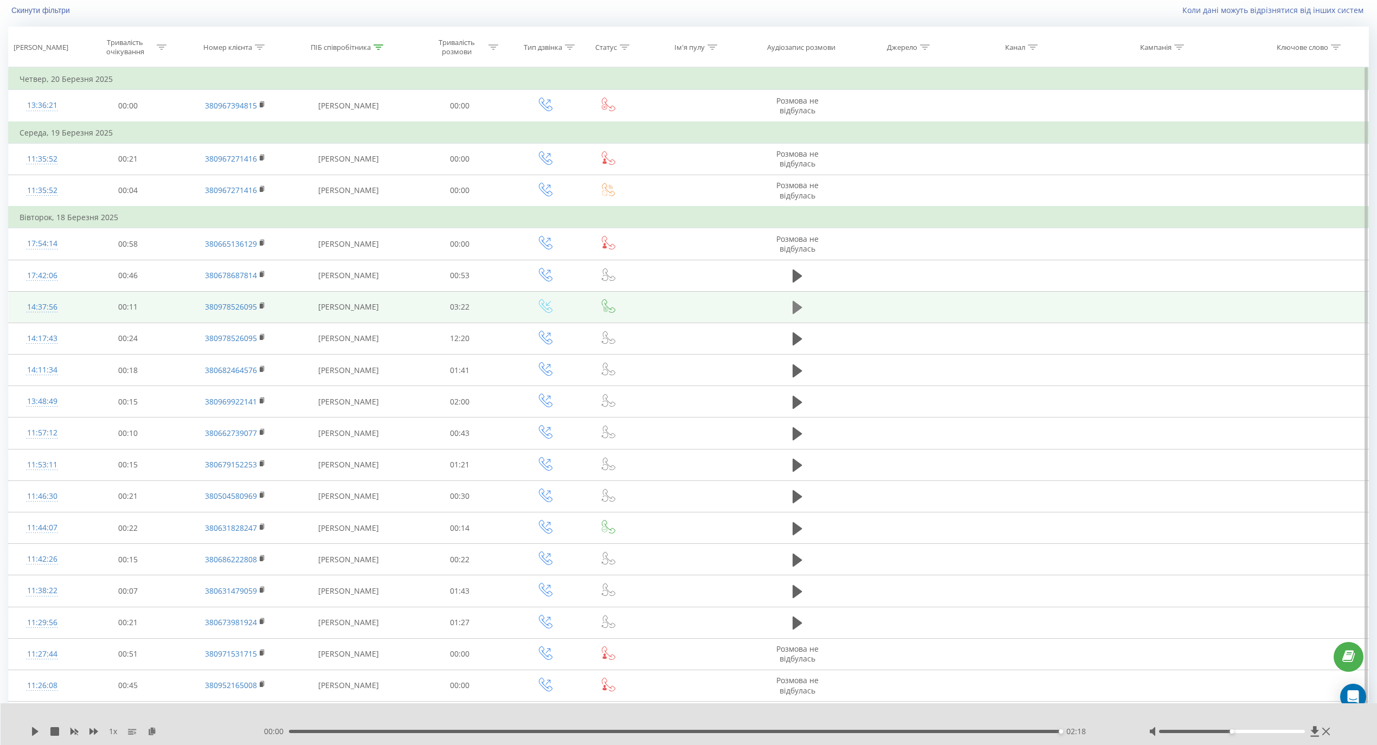
click at [795, 307] on icon at bounding box center [797, 307] width 10 height 13
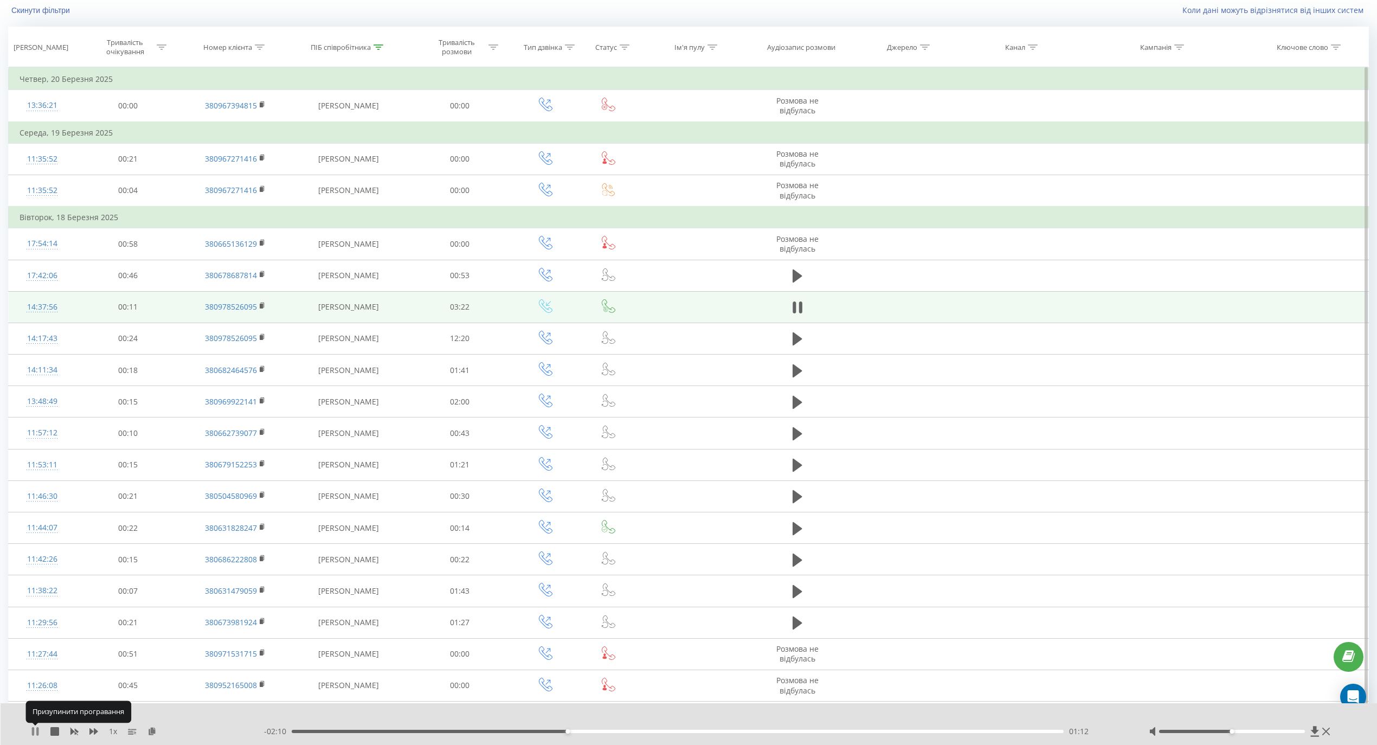
click at [36, 729] on icon at bounding box center [35, 731] width 9 height 9
click at [34, 733] on icon at bounding box center [35, 731] width 7 height 9
click at [35, 733] on icon at bounding box center [35, 731] width 9 height 9
click at [35, 733] on icon at bounding box center [35, 731] width 7 height 9
click at [35, 733] on icon at bounding box center [35, 731] width 9 height 9
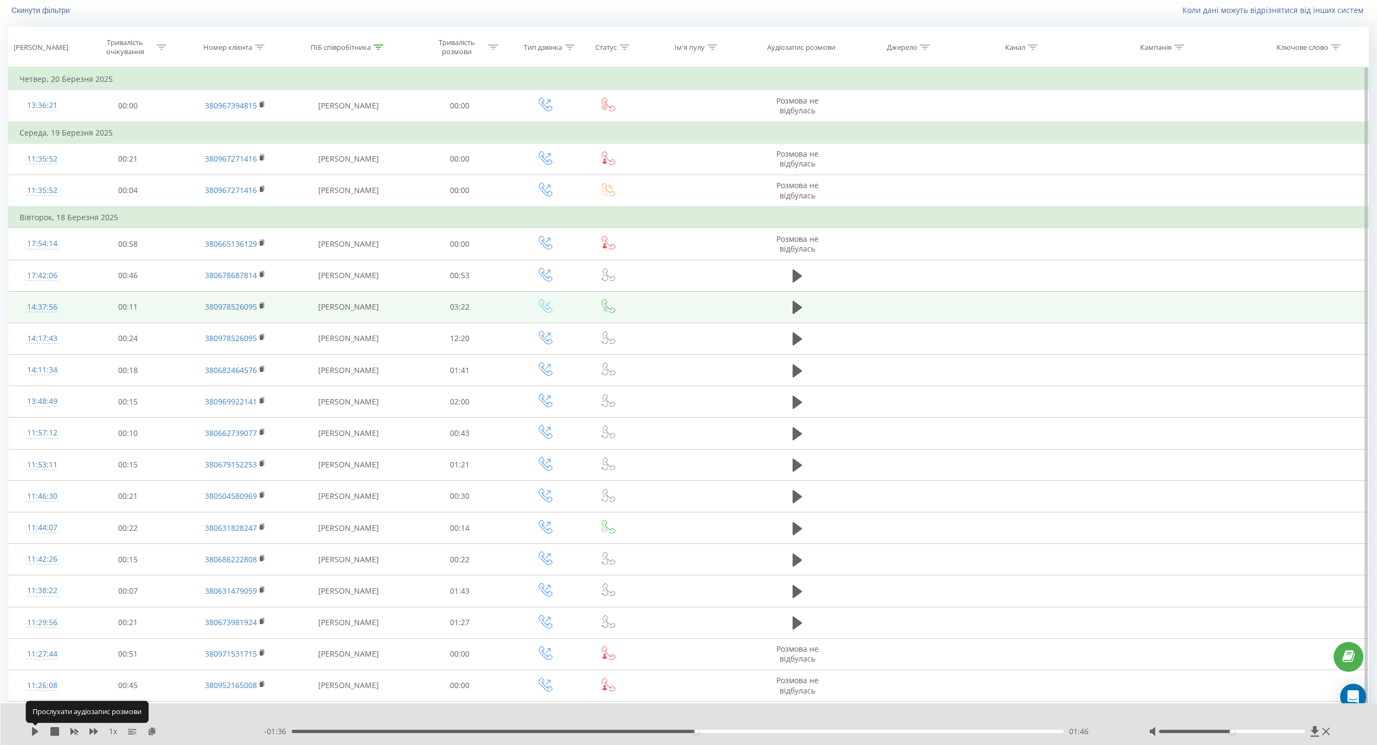
click at [35, 733] on icon at bounding box center [35, 731] width 7 height 9
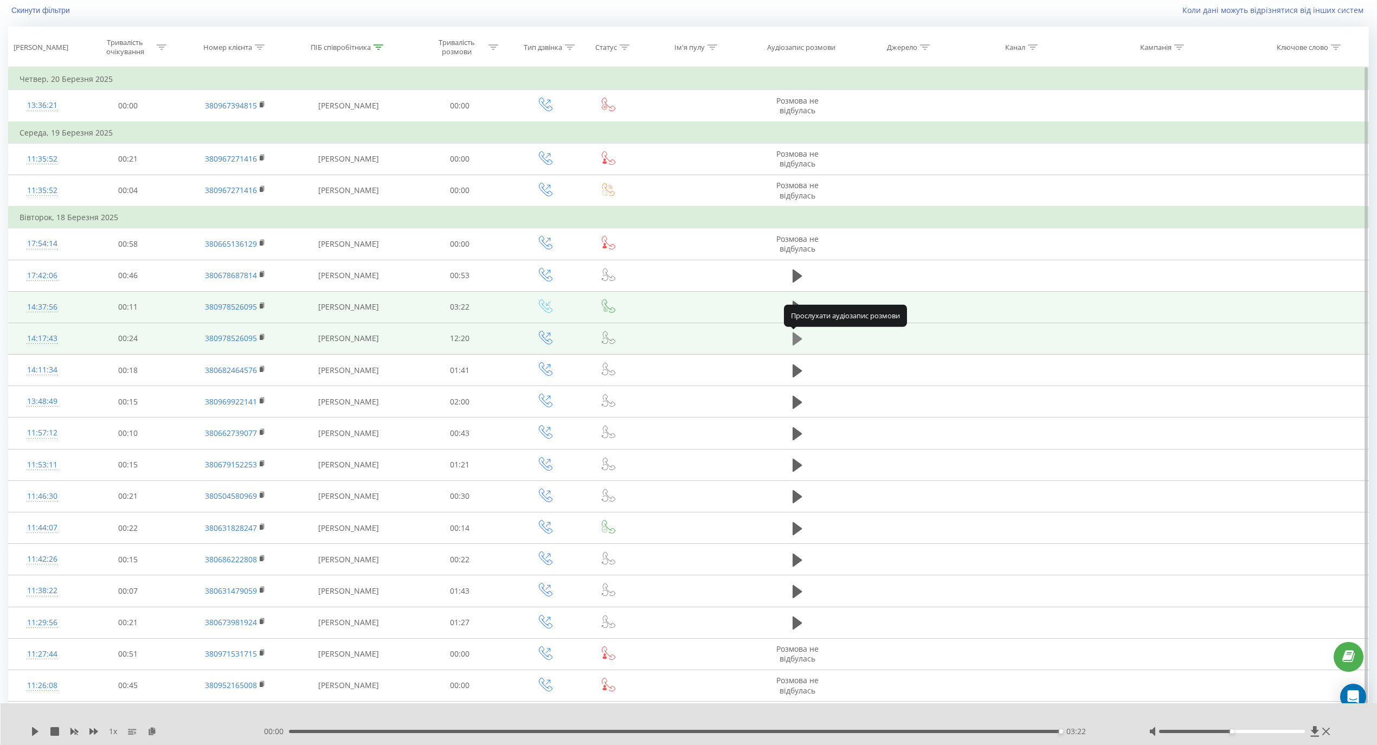
click at [799, 338] on icon at bounding box center [797, 338] width 10 height 13
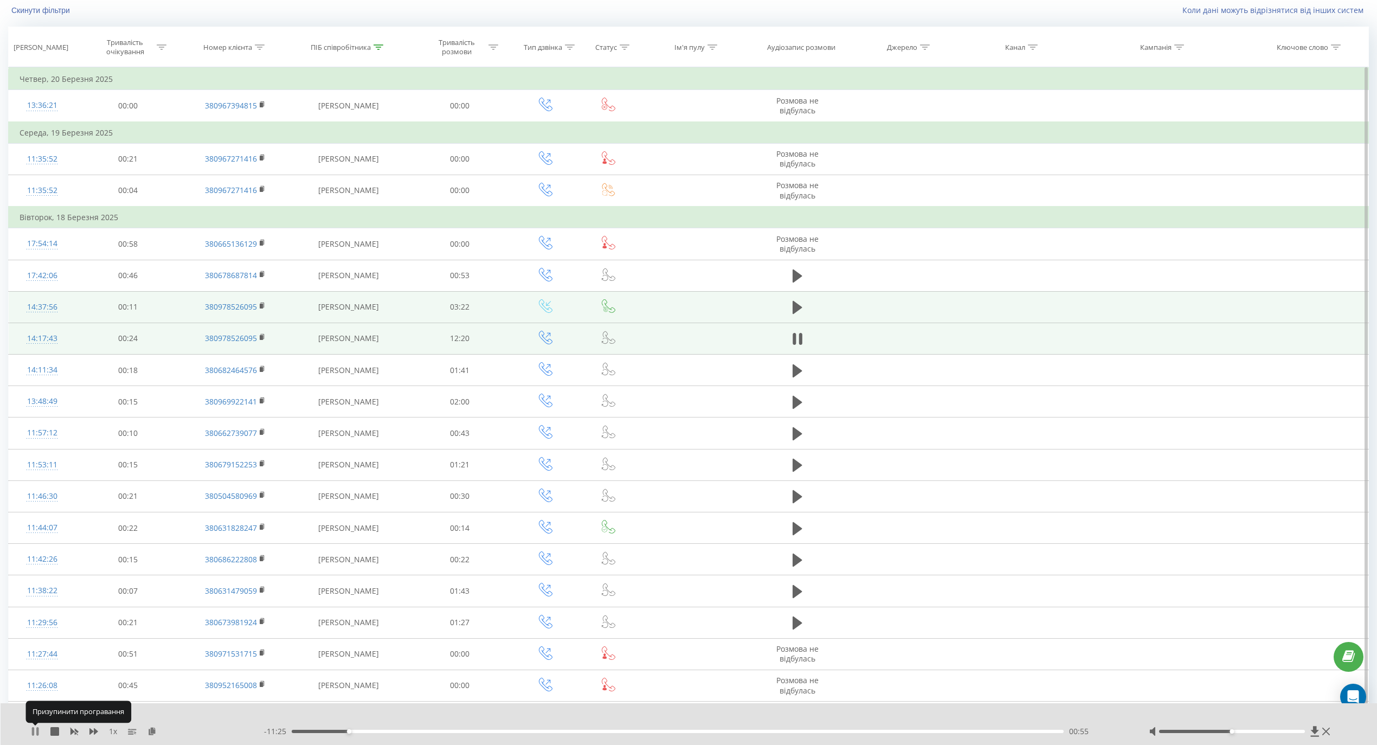
click at [33, 733] on icon at bounding box center [33, 731] width 2 height 9
click at [31, 735] on icon at bounding box center [35, 731] width 9 height 9
click at [37, 730] on icon at bounding box center [37, 731] width 2 height 9
click at [27, 733] on div "1 x - 10:54 01:25 01:25" at bounding box center [689, 724] width 1377 height 42
click at [39, 731] on icon at bounding box center [35, 731] width 9 height 9
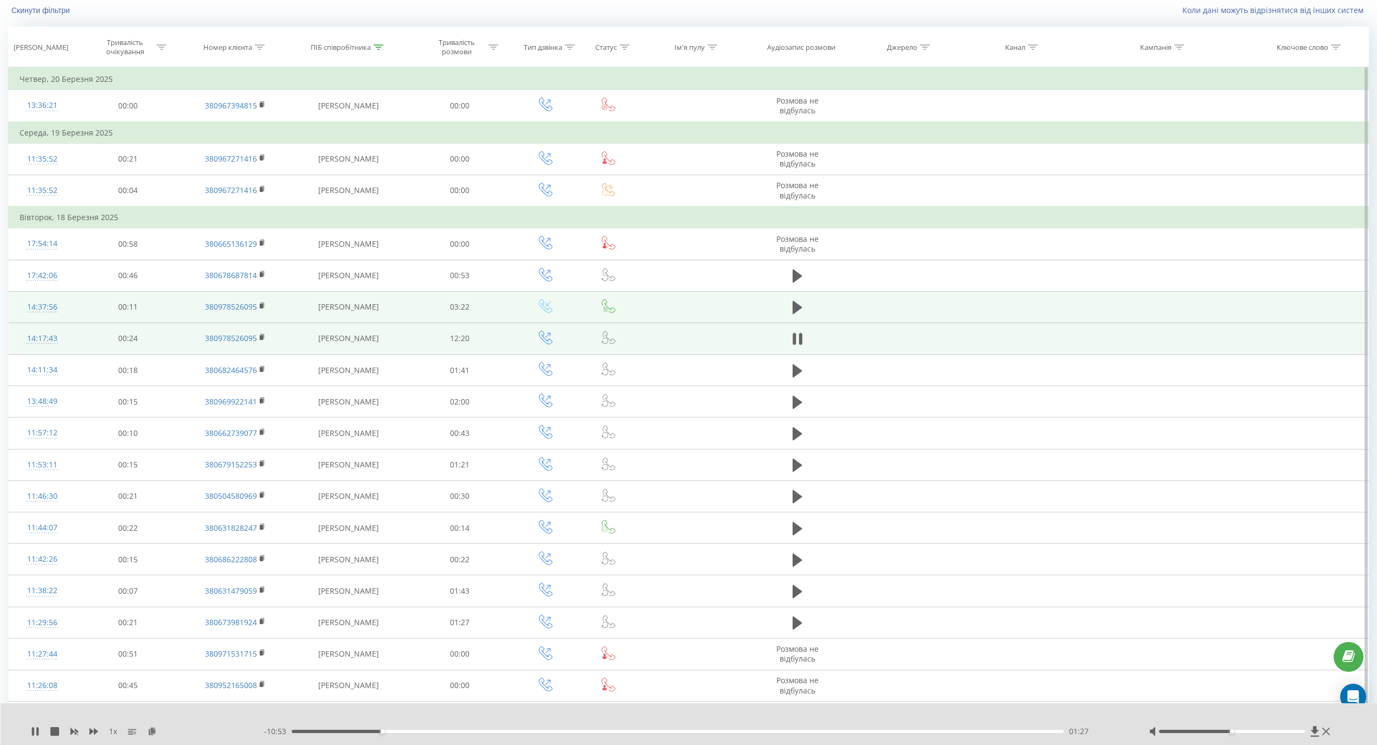
click at [367, 731] on div "01:27" at bounding box center [678, 731] width 772 height 3
click at [31, 731] on icon at bounding box center [35, 731] width 9 height 9
click at [31, 730] on icon at bounding box center [35, 731] width 9 height 9
click at [33, 735] on icon at bounding box center [33, 731] width 2 height 9
click at [31, 732] on icon at bounding box center [35, 731] width 9 height 9
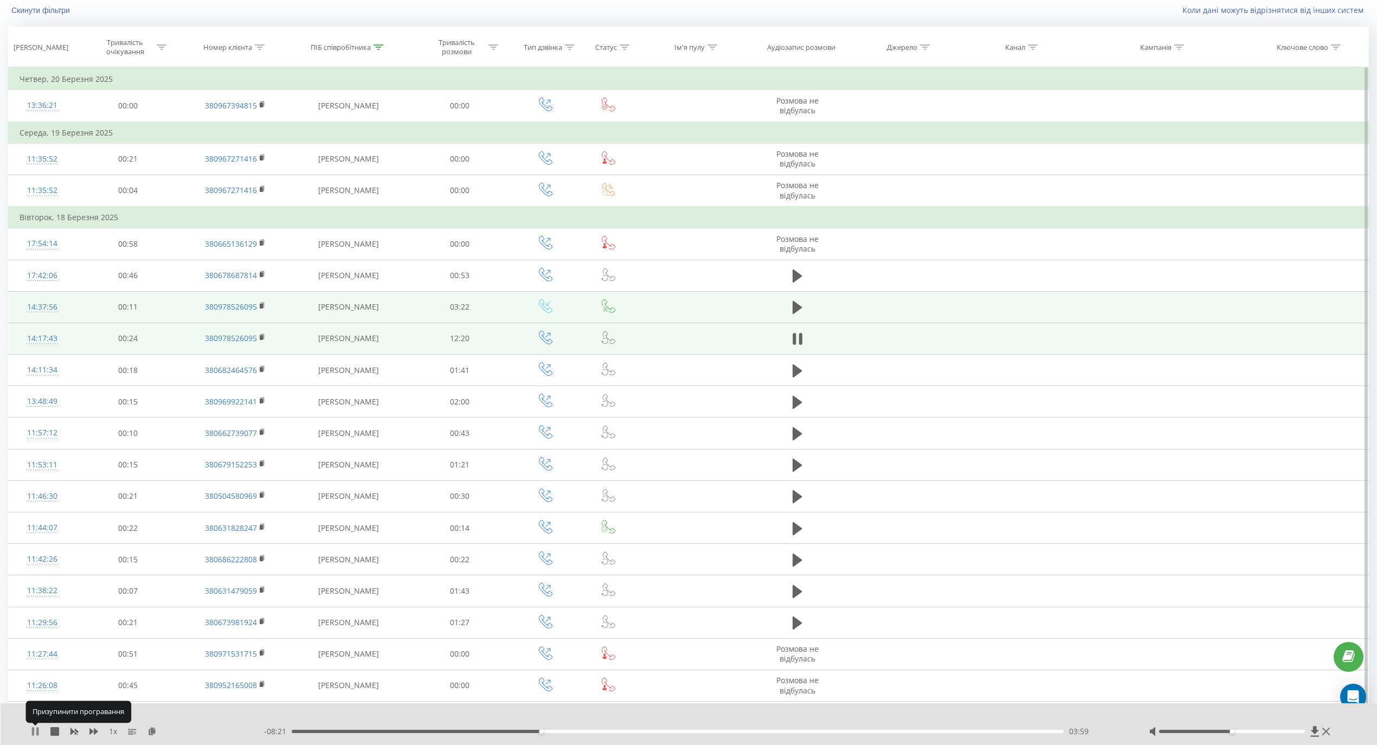
click at [33, 731] on icon at bounding box center [33, 731] width 2 height 9
click at [35, 731] on icon at bounding box center [35, 731] width 7 height 9
click at [31, 733] on icon at bounding box center [35, 731] width 9 height 9
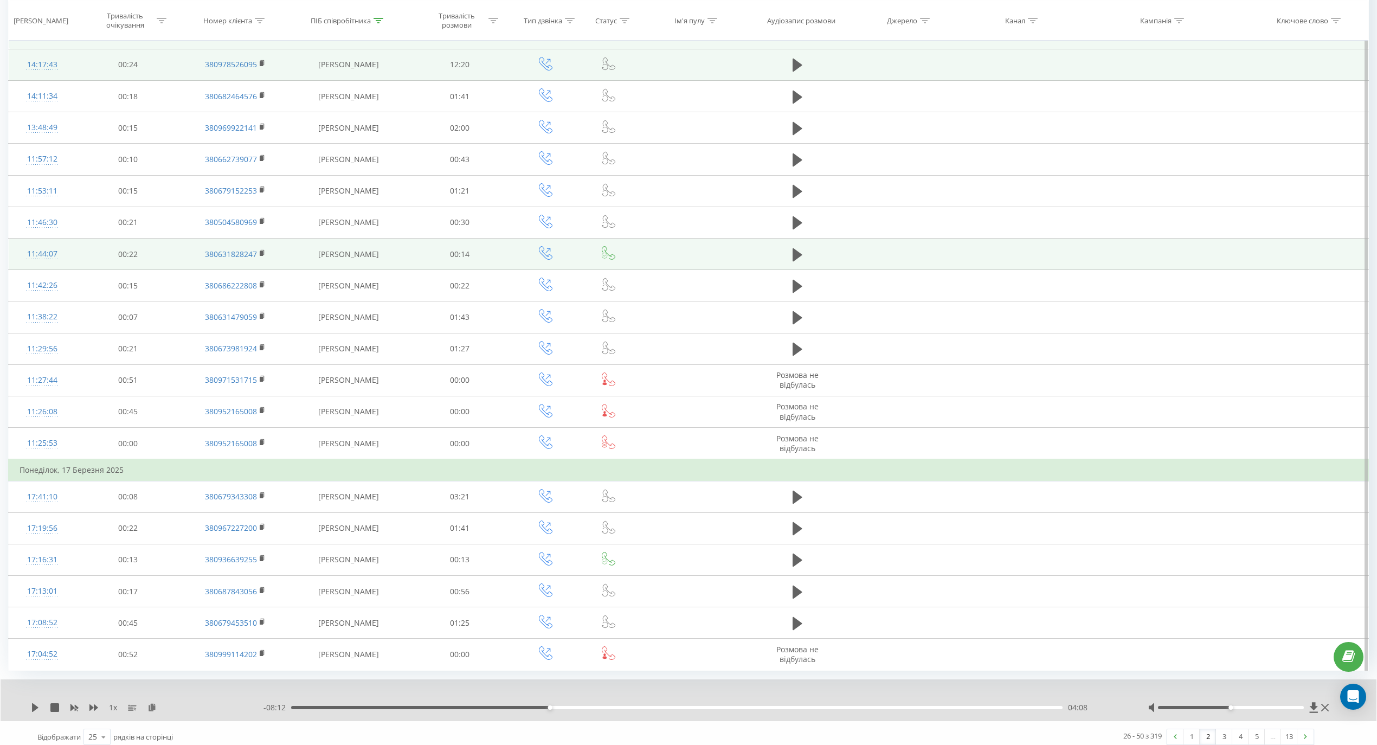
scroll to position [358, 0]
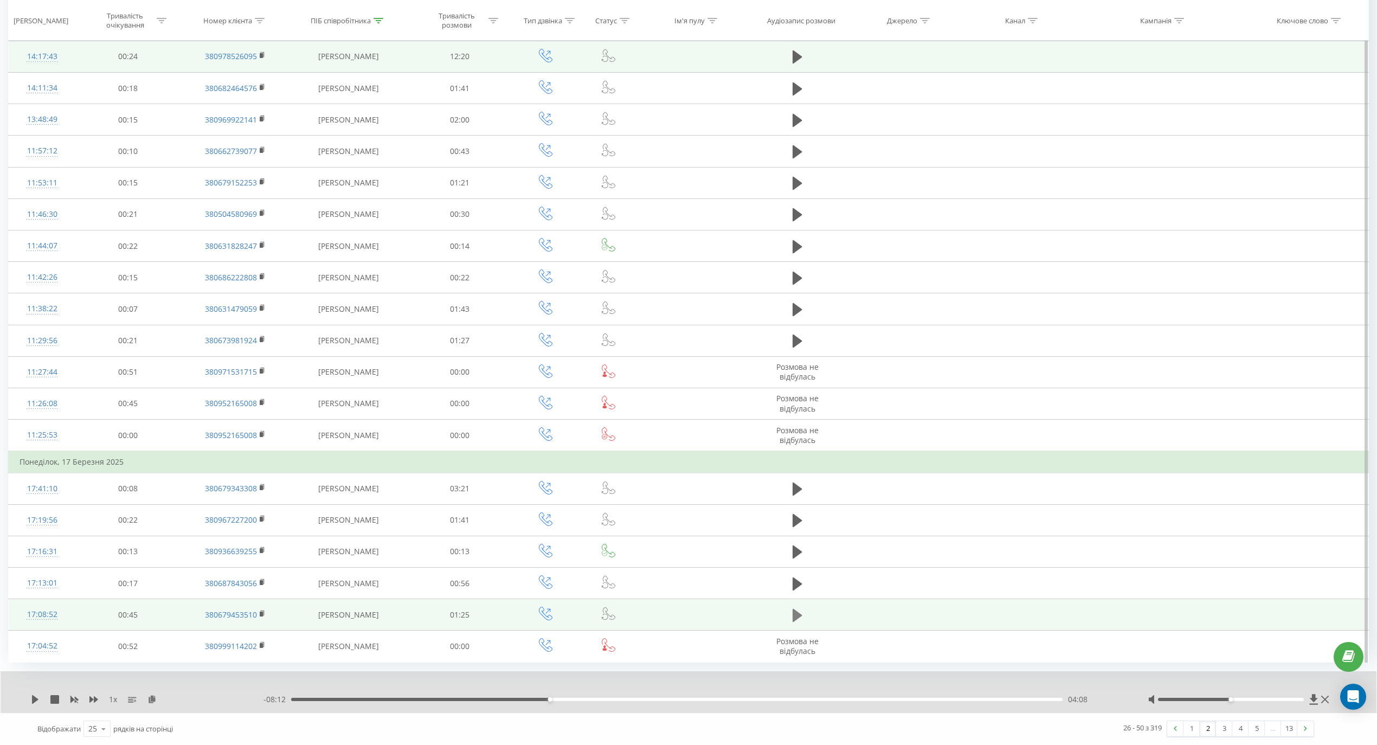
click at [801, 615] on icon at bounding box center [797, 615] width 10 height 13
click at [33, 699] on icon at bounding box center [33, 699] width 2 height 9
click at [33, 699] on icon at bounding box center [35, 699] width 7 height 9
click at [1221, 727] on link "3" at bounding box center [1224, 728] width 16 height 15
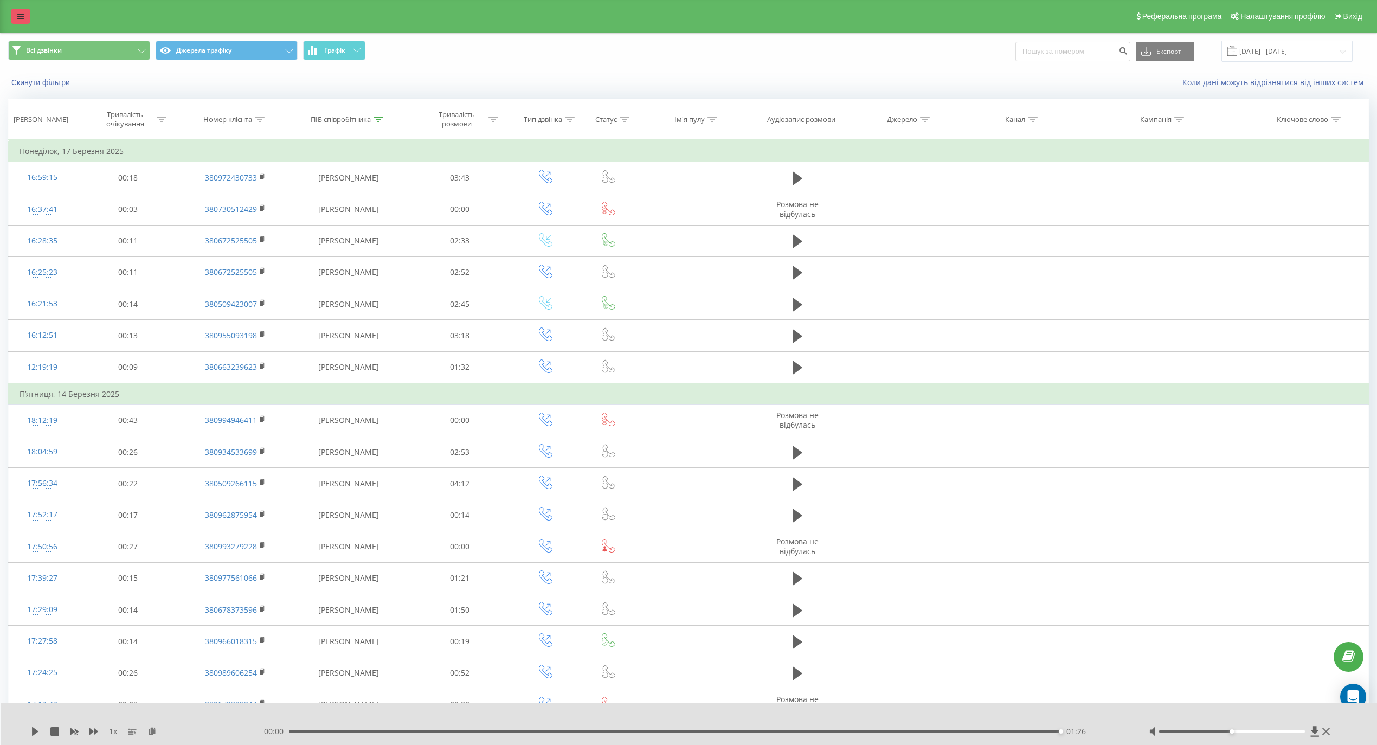
click at [24, 20] on link at bounding box center [21, 16] width 20 height 15
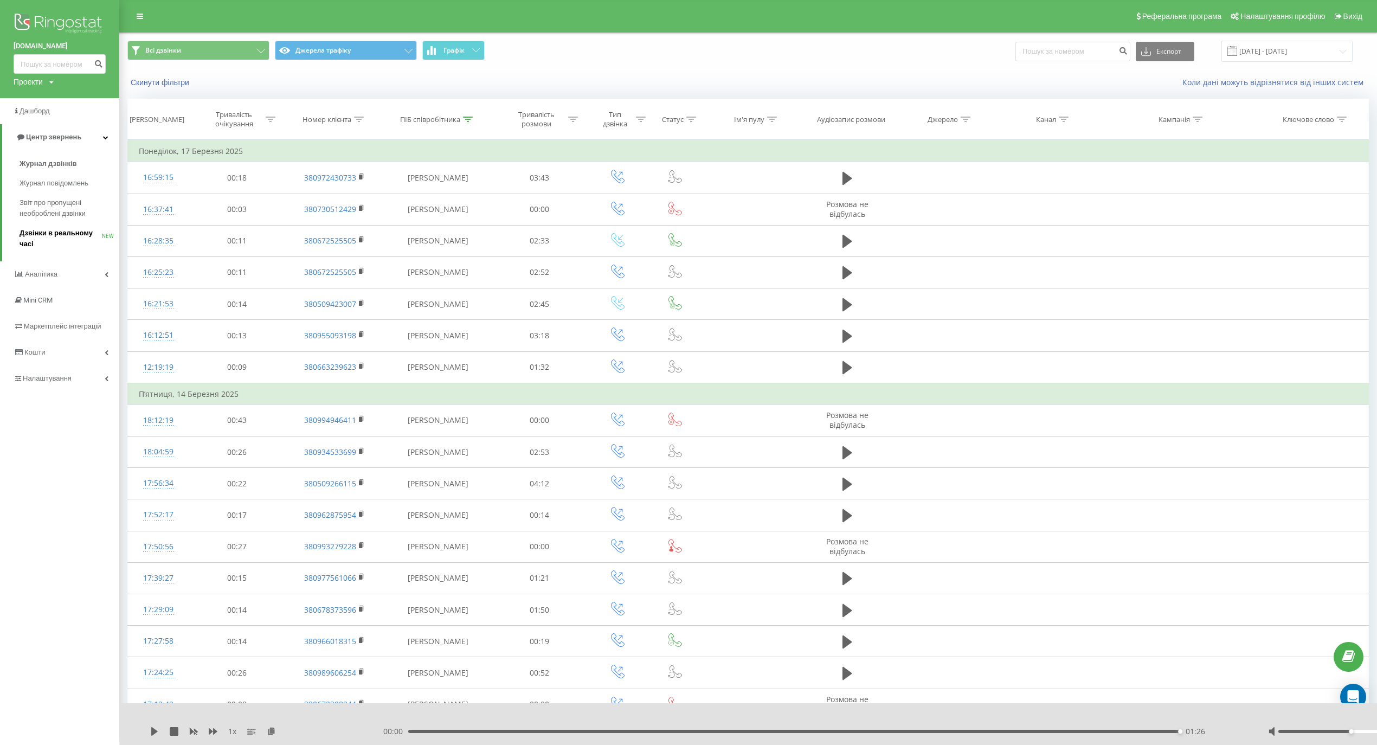
click at [55, 240] on span "Дзвінки в реальному часі" at bounding box center [61, 239] width 82 height 22
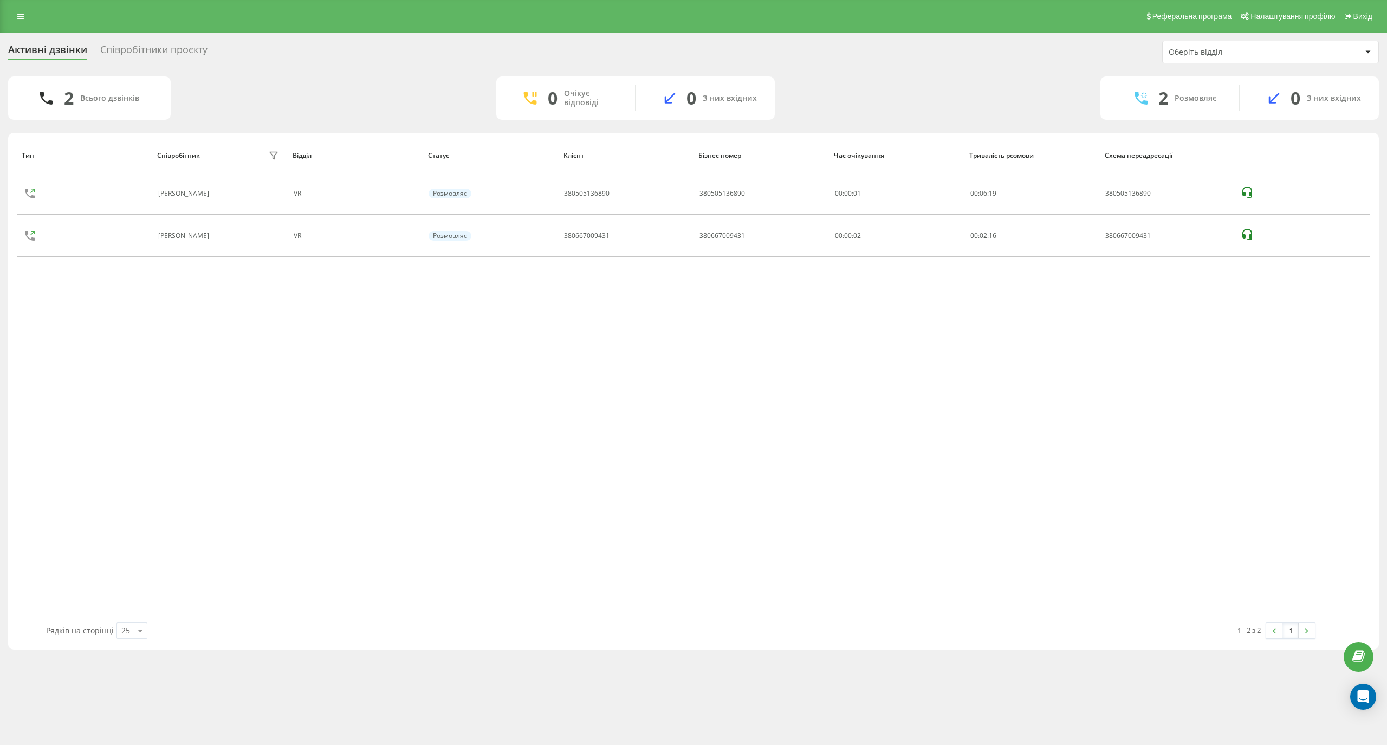
click at [139, 50] on div "Співробітники проєкту" at bounding box center [153, 52] width 107 height 17
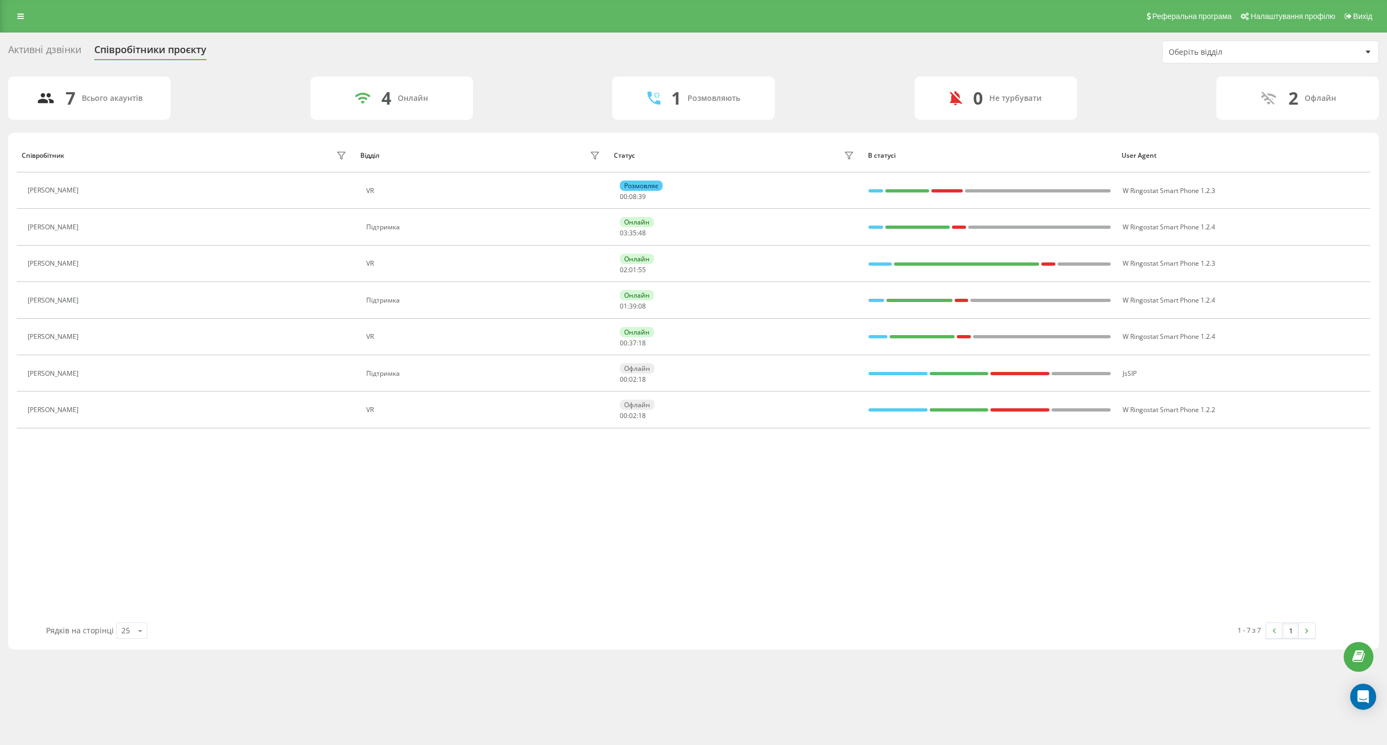
click at [723, 646] on div "1 - 7 з 7 1" at bounding box center [1002, 630] width 643 height 31
